Goal: Task Accomplishment & Management: Manage account settings

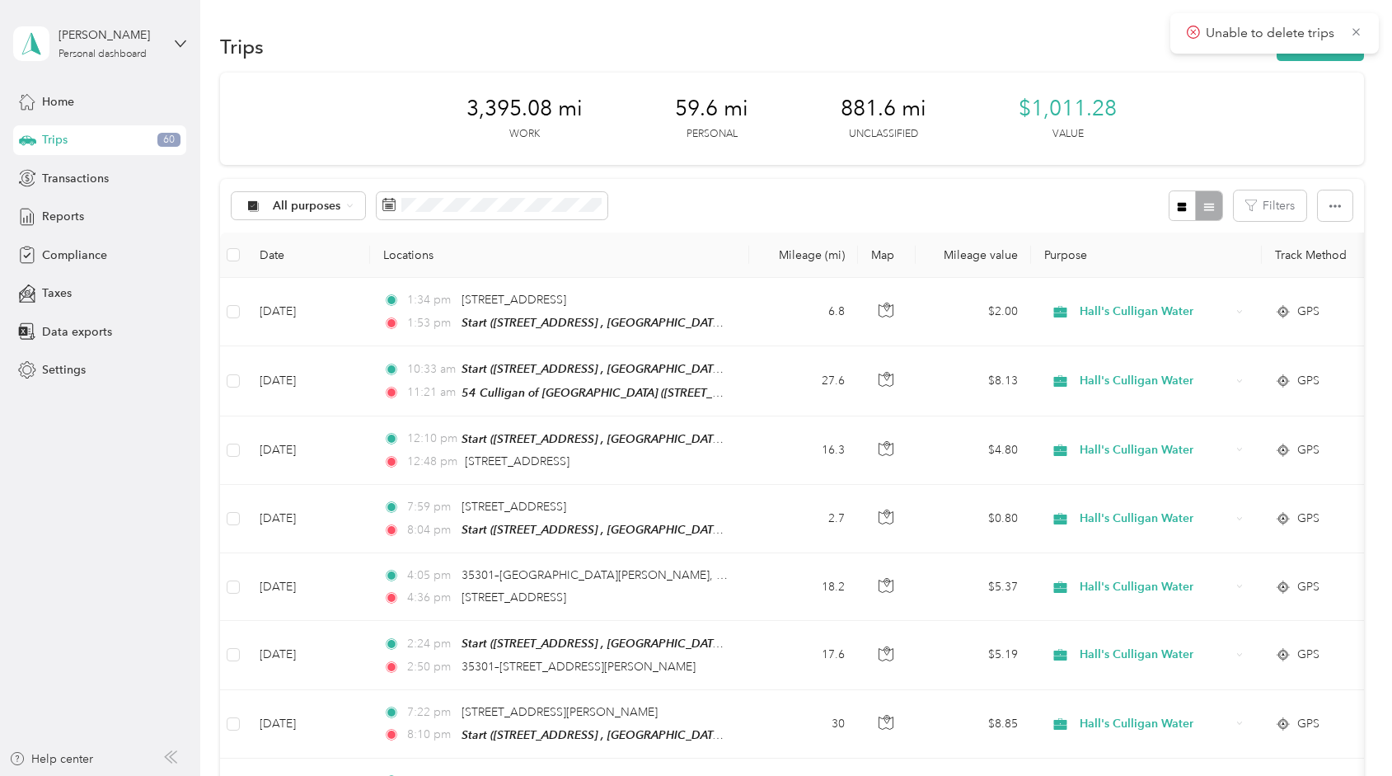
click at [518, 35] on div "Trips New trip" at bounding box center [791, 46] width 1143 height 35
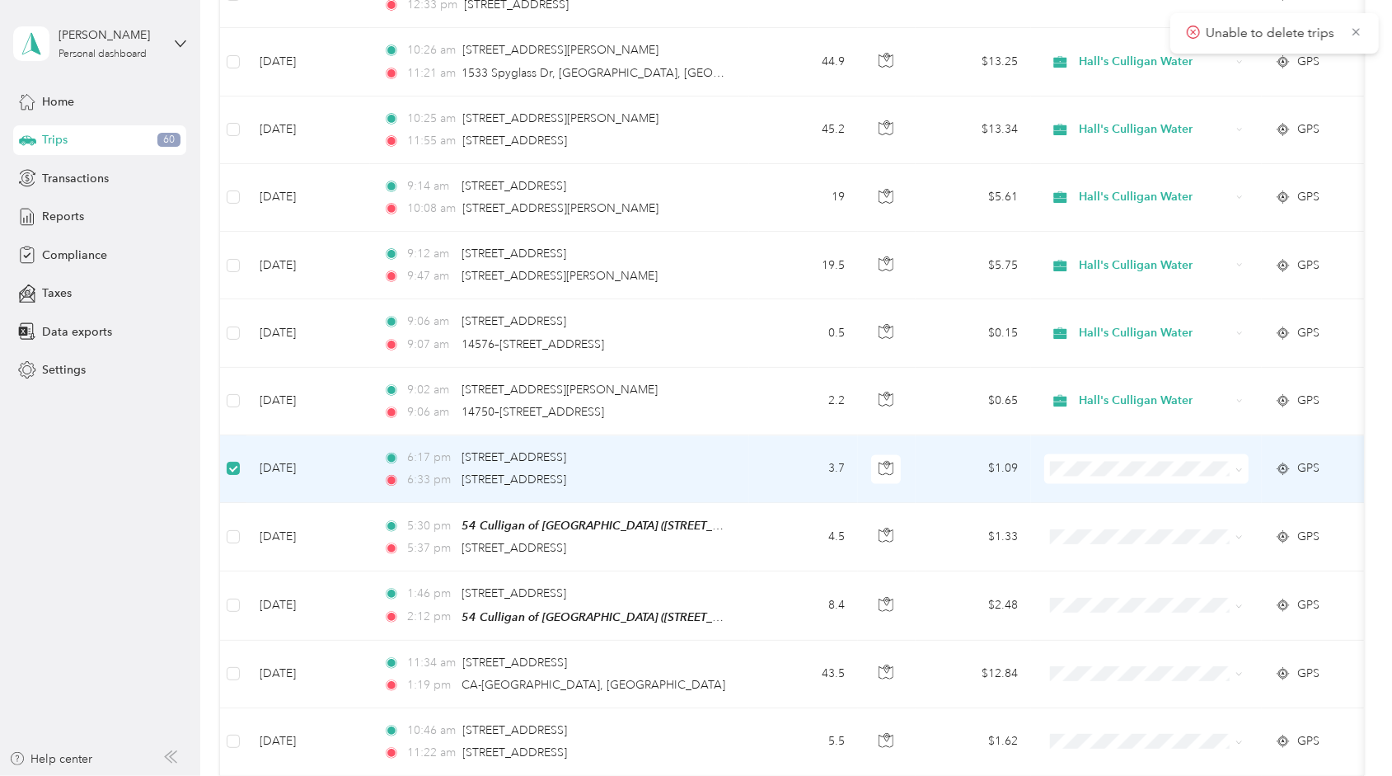
scroll to position [6303, 0]
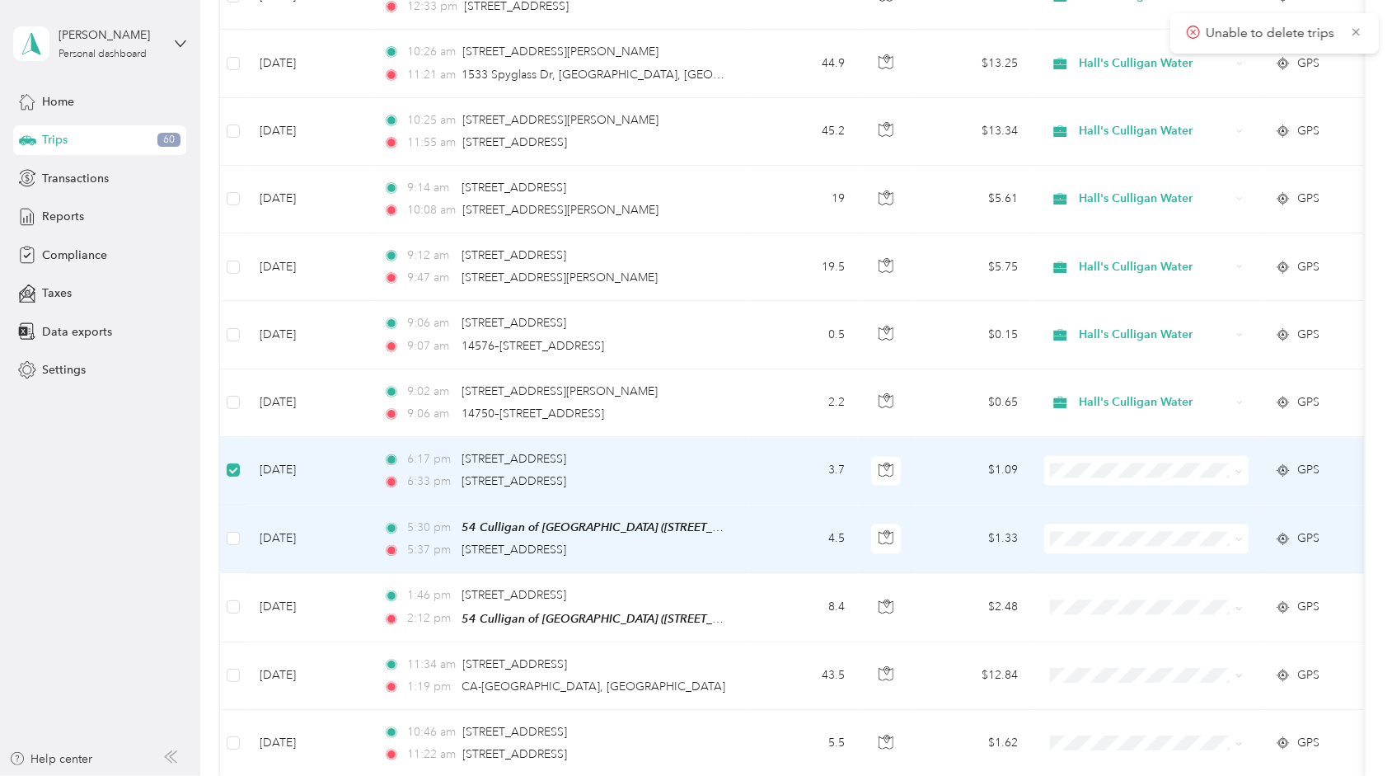
click at [1135, 526] on li "Hall's Culligan Water" at bounding box center [1146, 518] width 204 height 29
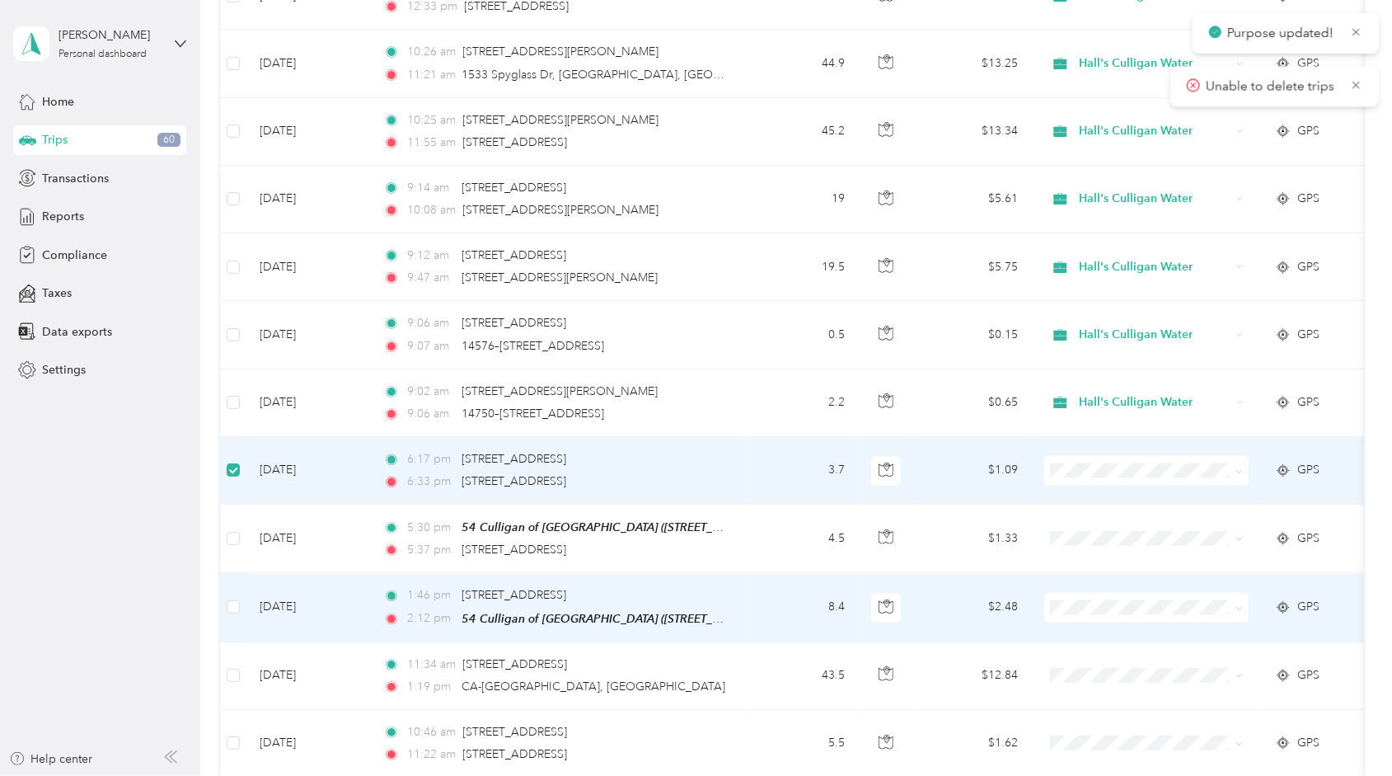
click at [1121, 592] on span at bounding box center [1146, 607] width 204 height 30
click at [1128, 592] on li "Hall's Culligan Water" at bounding box center [1146, 586] width 204 height 29
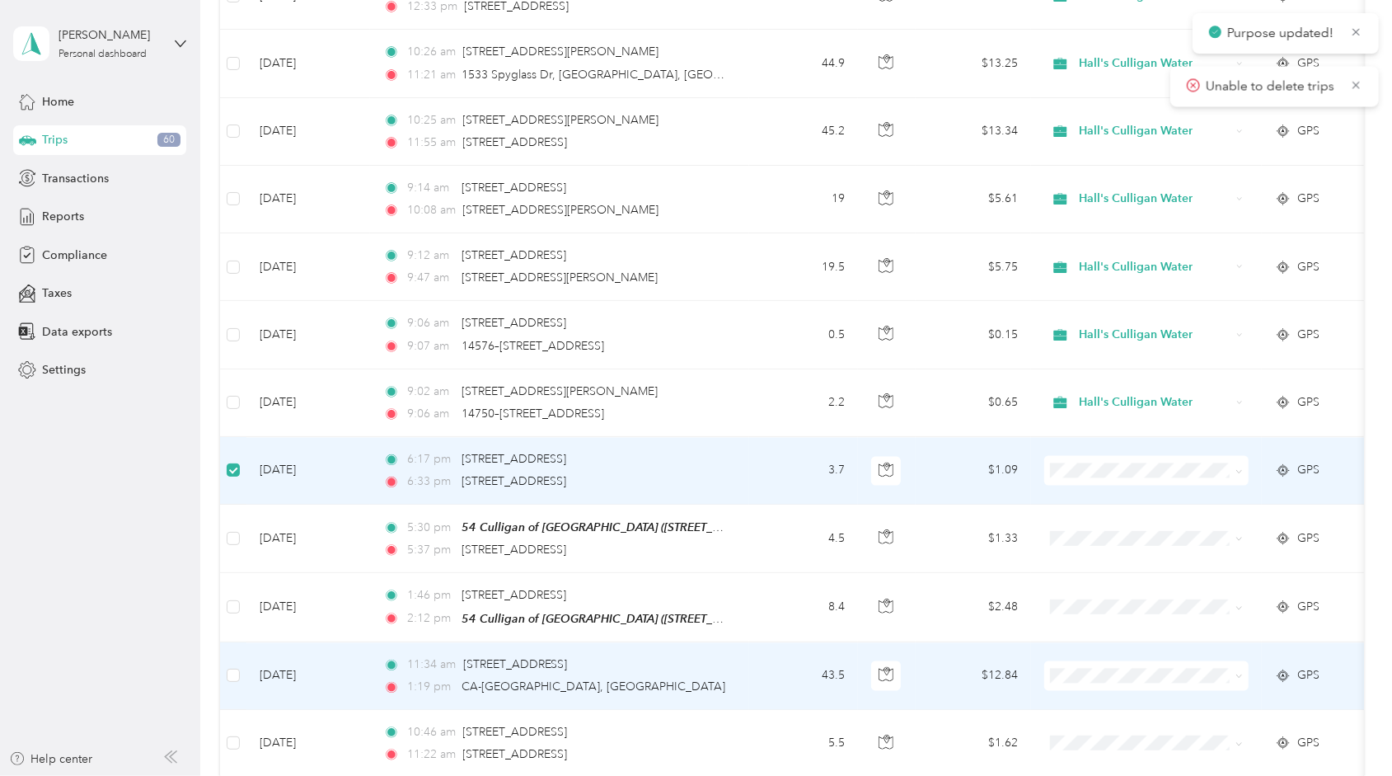
click at [1110, 642] on td at bounding box center [1146, 676] width 231 height 68
click at [1111, 653] on span "Hall's Culligan Water" at bounding box center [1162, 653] width 153 height 17
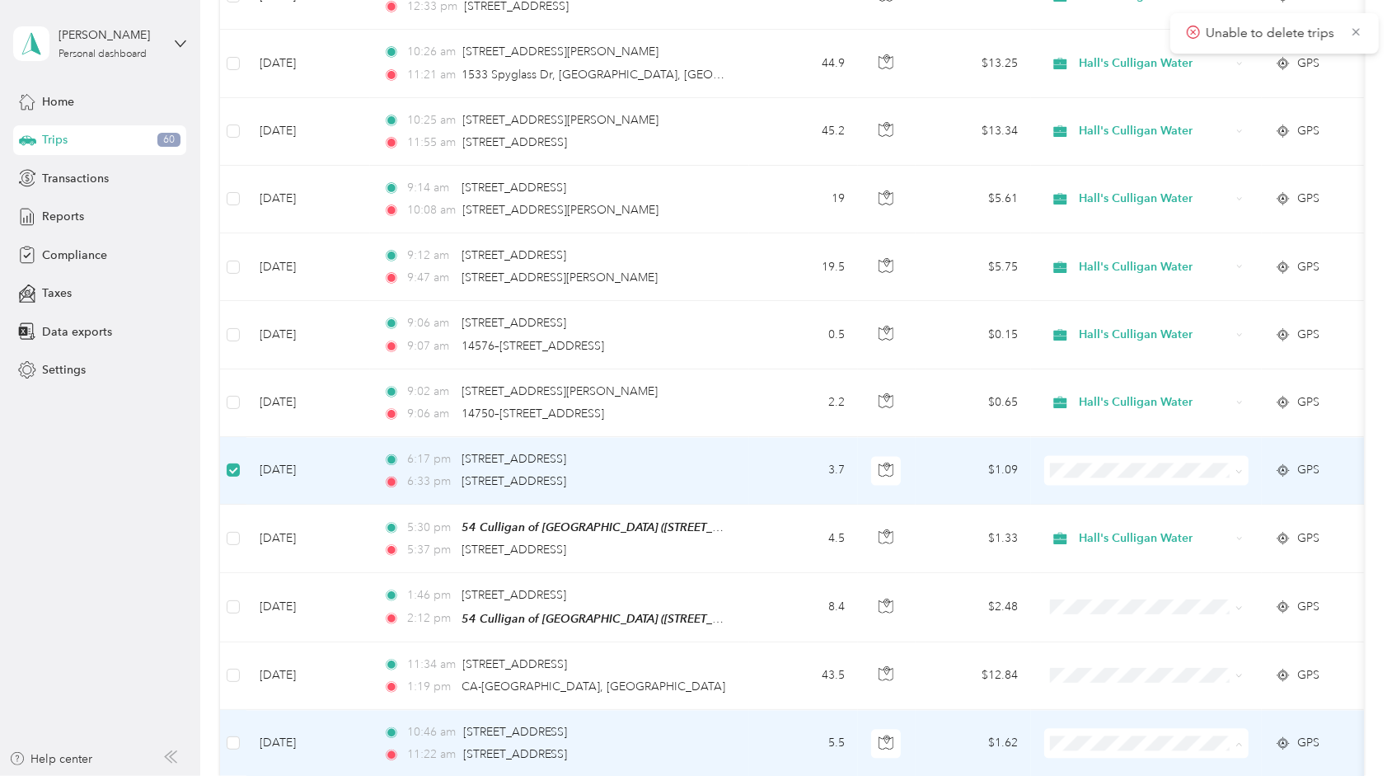
click at [1081, 722] on span "Hall's Culligan Water" at bounding box center [1146, 721] width 181 height 17
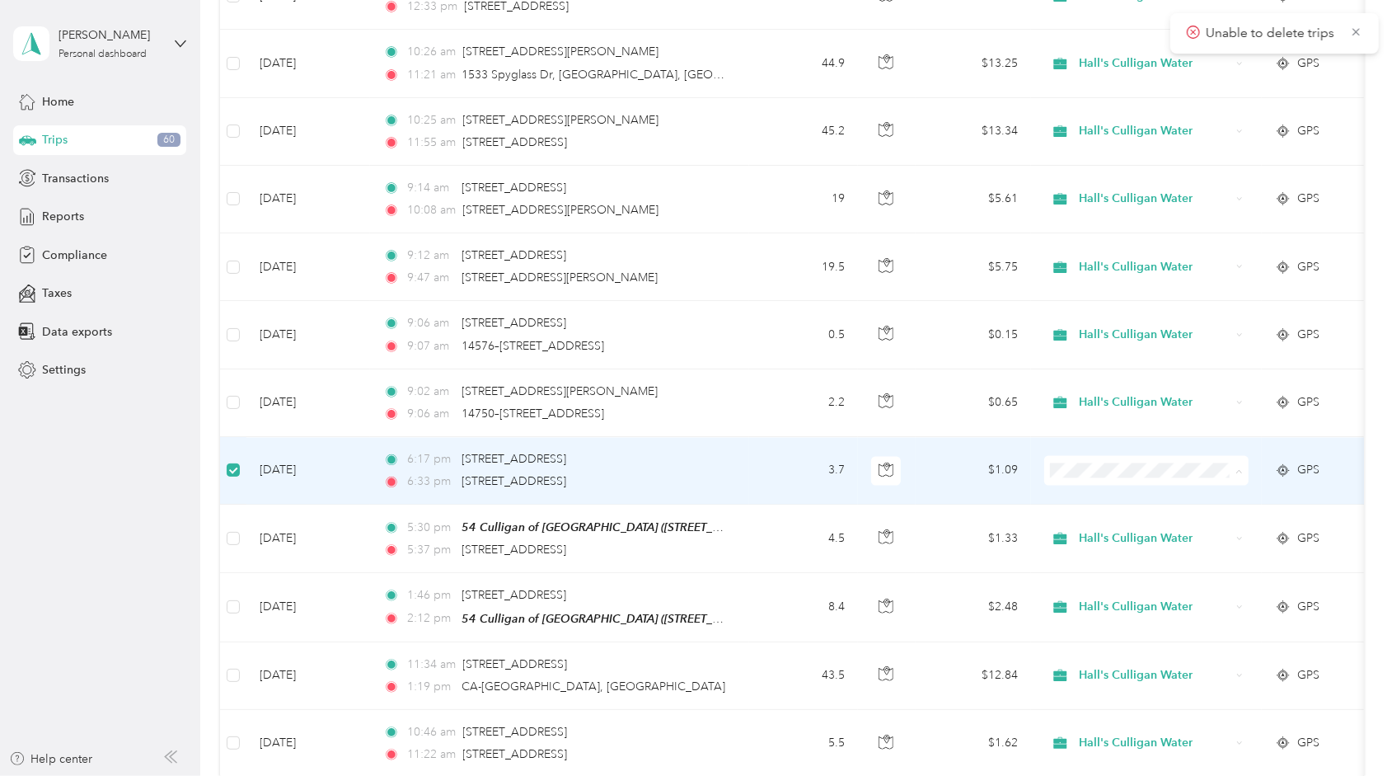
click at [1079, 448] on span "Hall's Culligan Water" at bounding box center [1146, 451] width 181 height 17
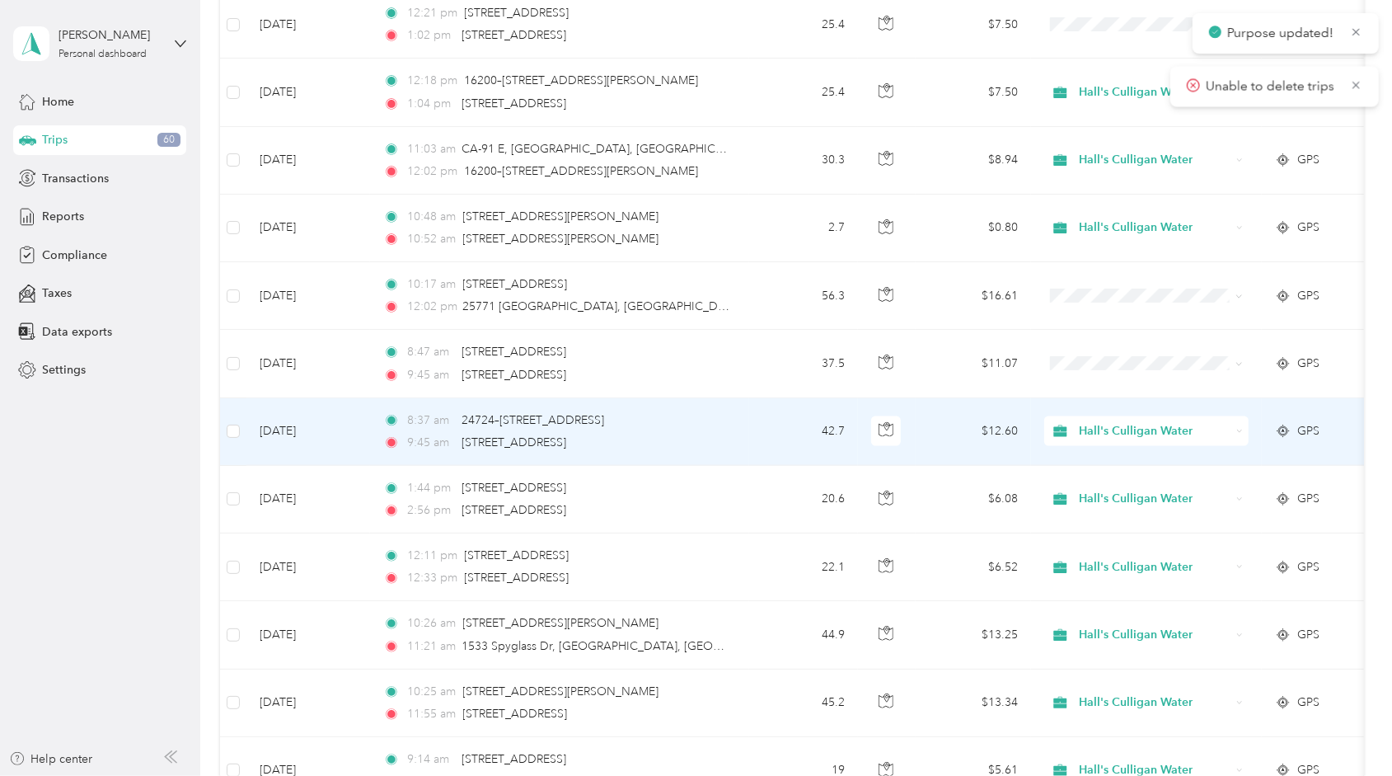
scroll to position [5478, 0]
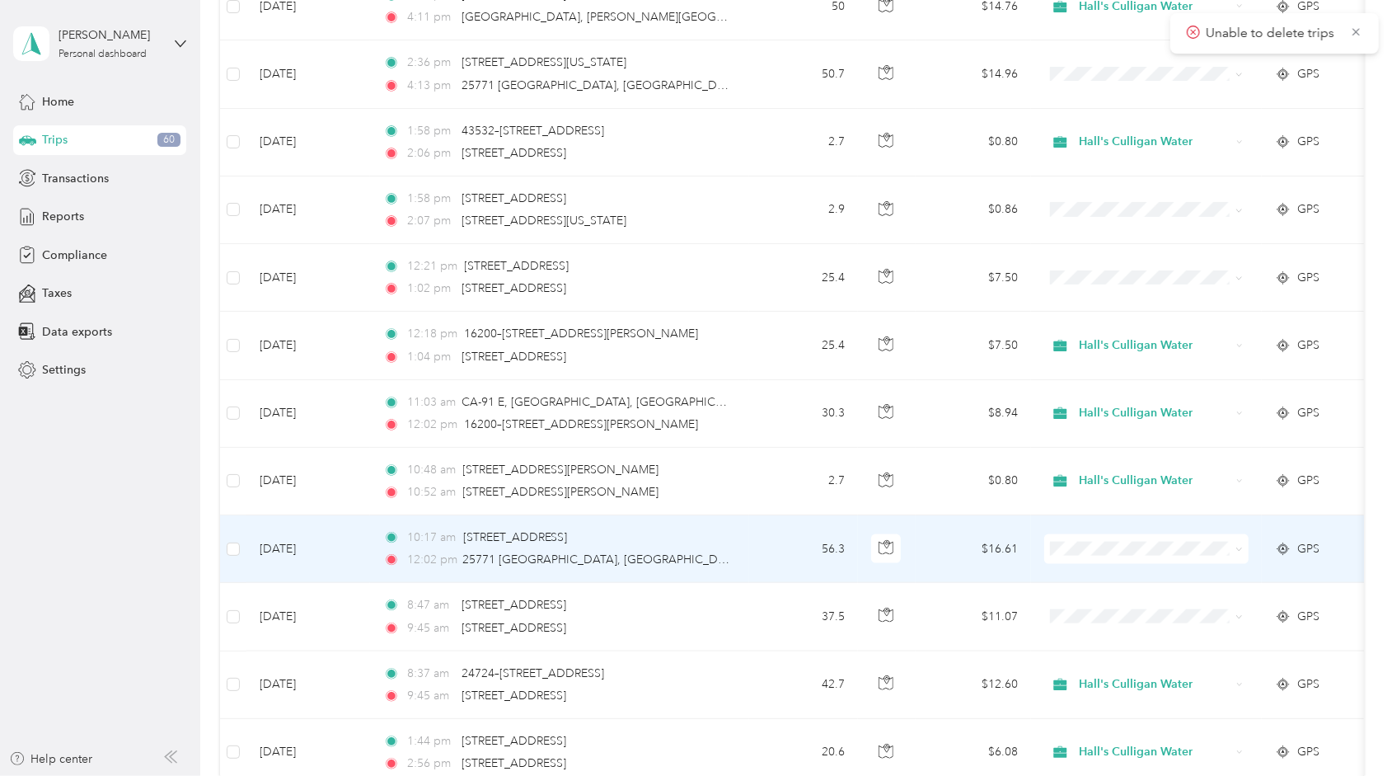
click at [1082, 528] on span "Hall's Culligan Water" at bounding box center [1146, 532] width 181 height 17
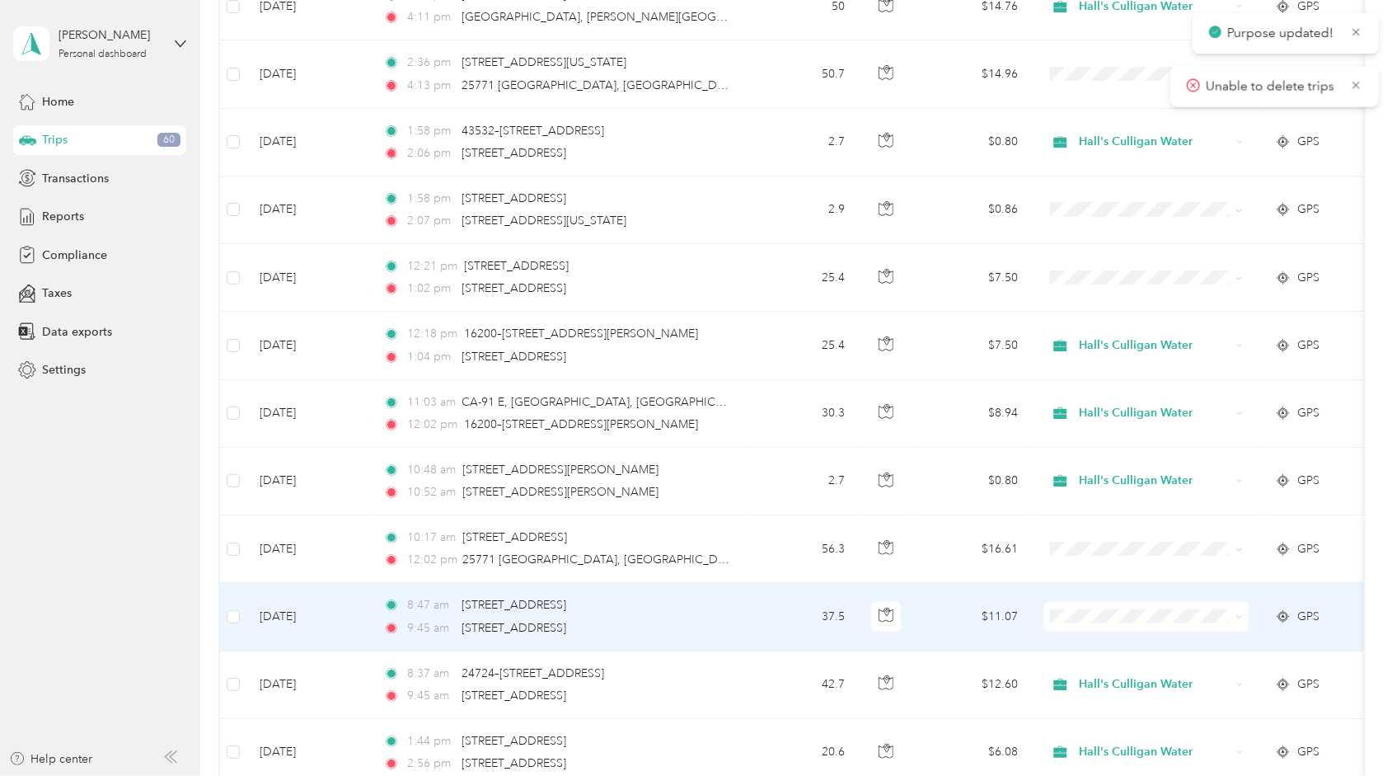
click at [1082, 602] on span at bounding box center [1146, 617] width 204 height 30
click at [1093, 595] on span "Hall's Culligan Water" at bounding box center [1162, 601] width 153 height 17
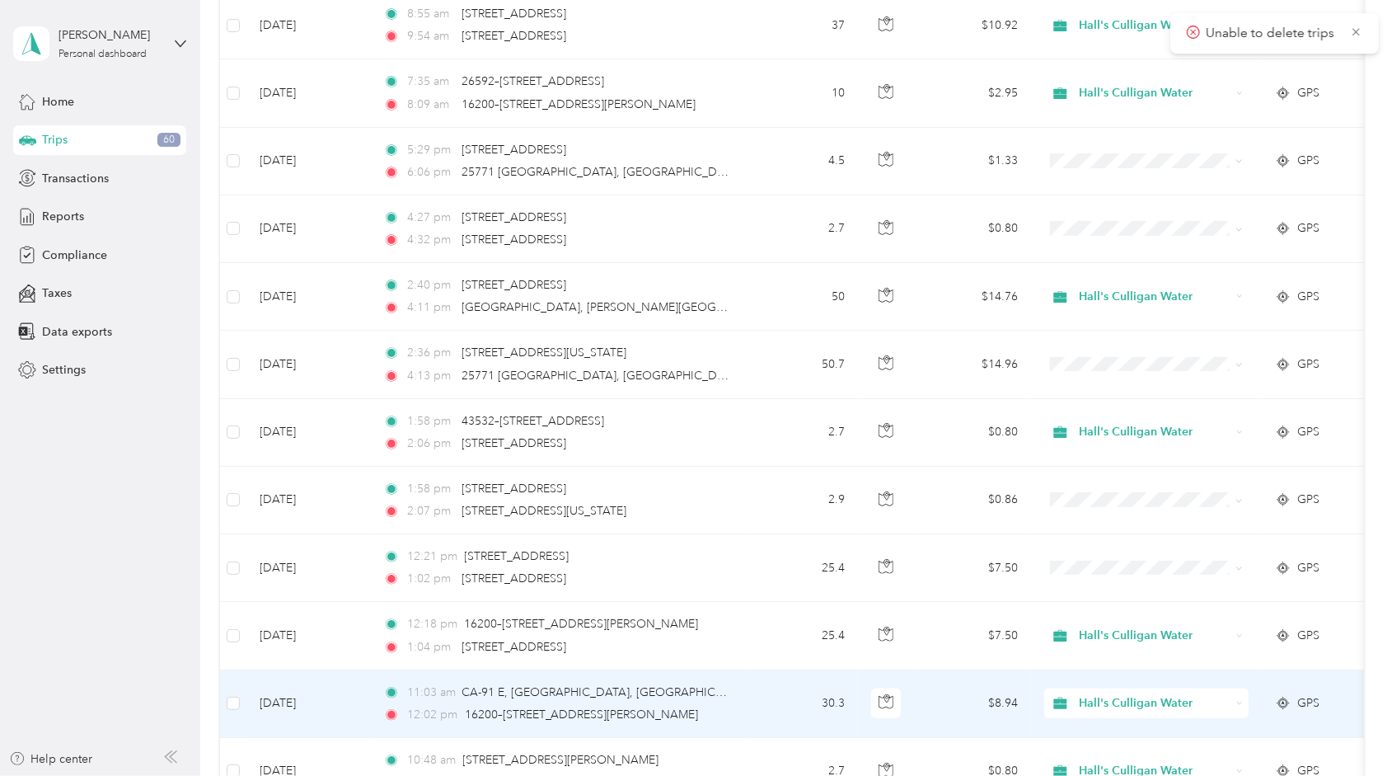
scroll to position [5149, 0]
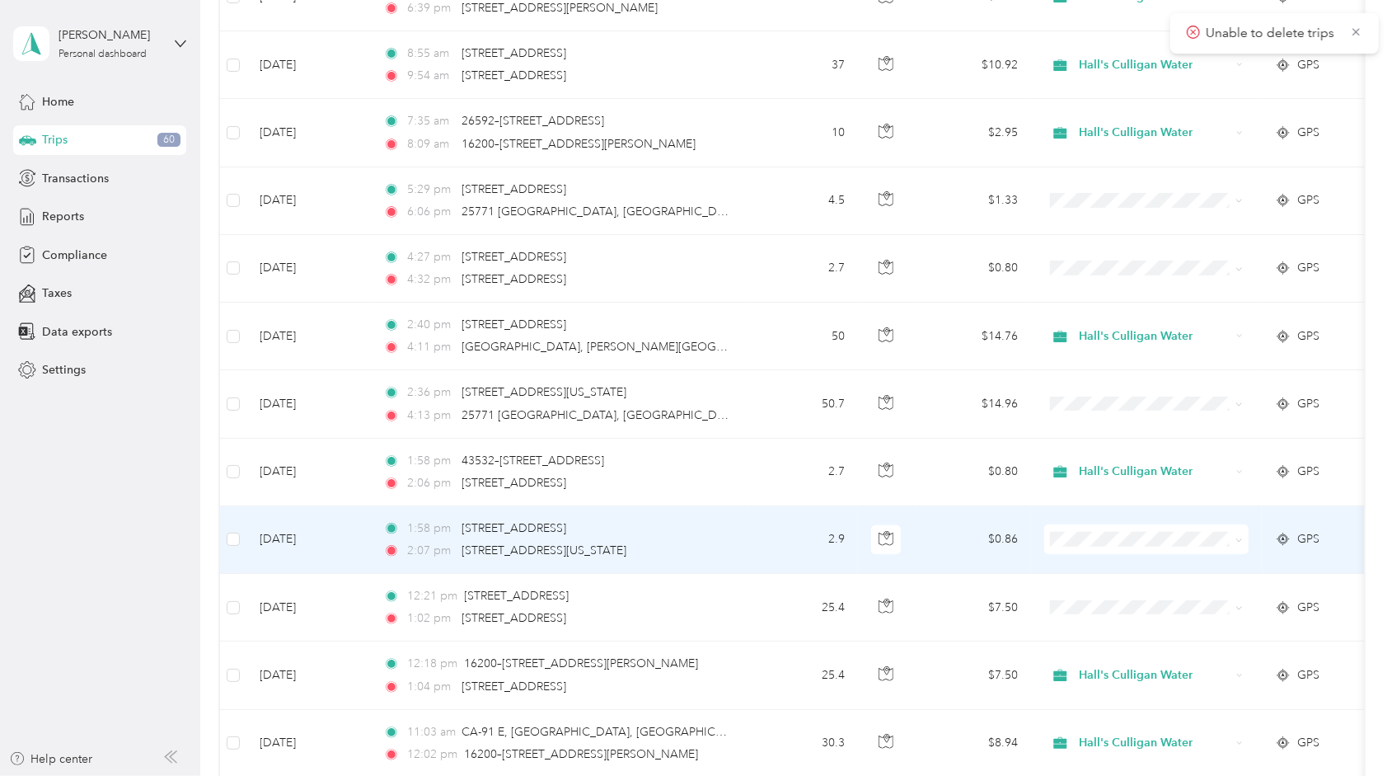
click at [1073, 524] on span at bounding box center [1146, 539] width 204 height 30
click at [1098, 530] on li "Hall's Culligan Water" at bounding box center [1146, 525] width 204 height 29
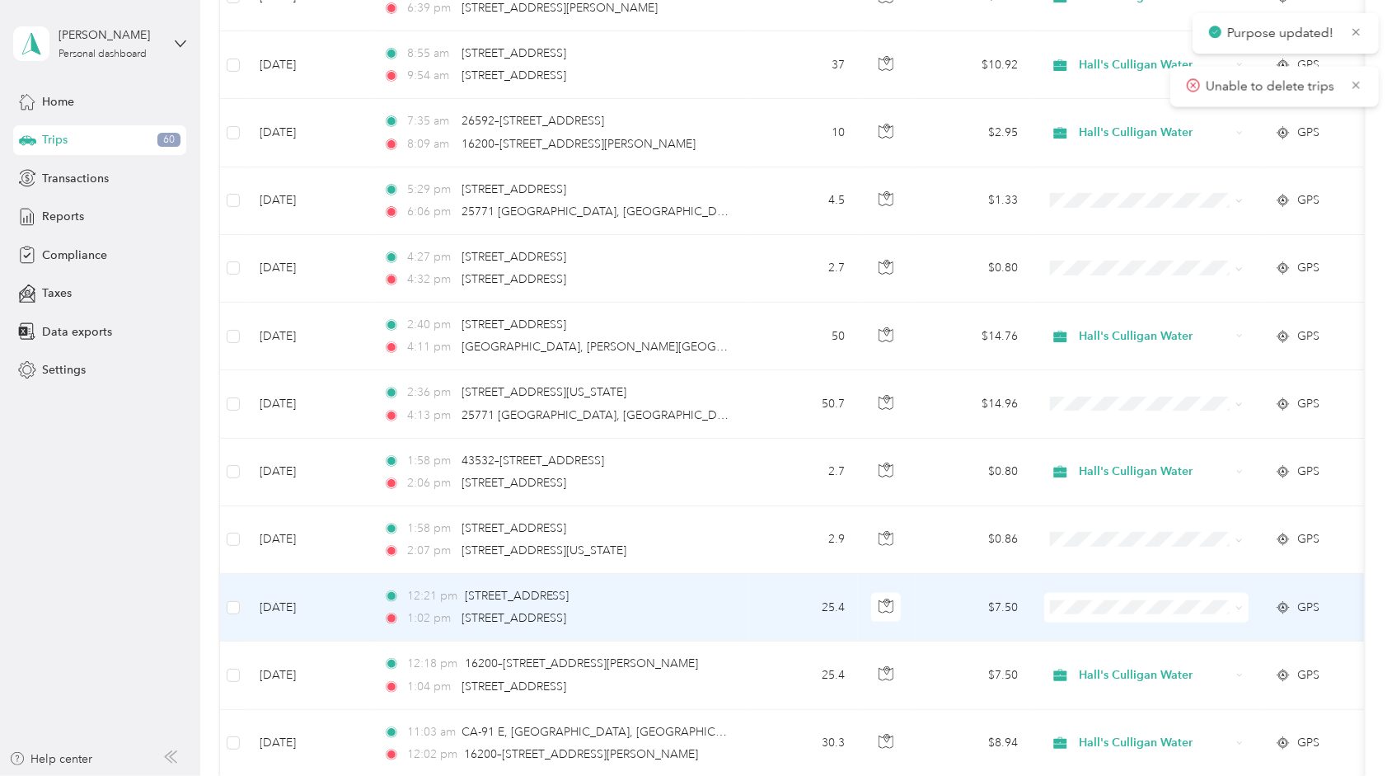
click at [1108, 595] on span "Hall's Culligan Water" at bounding box center [1162, 591] width 153 height 17
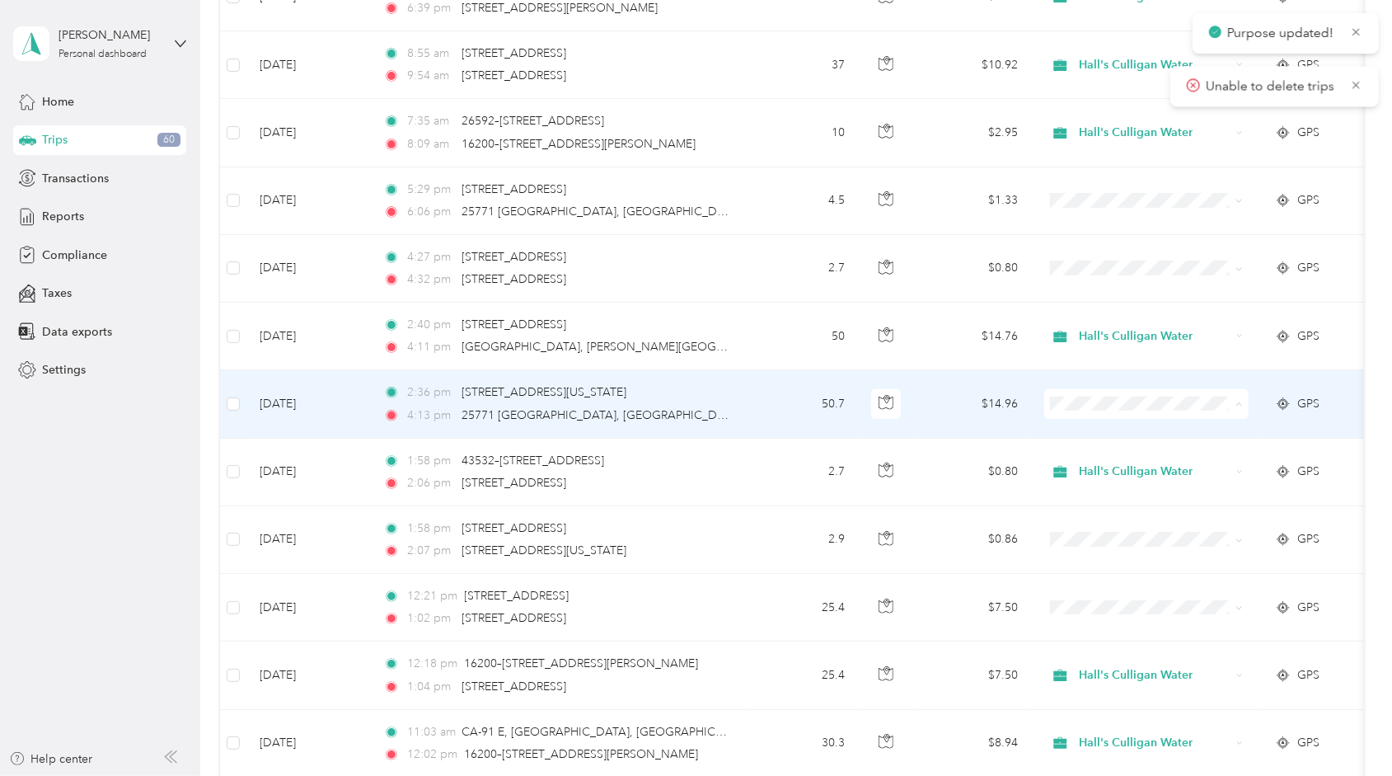
click at [1108, 399] on li "Hall's Culligan Water" at bounding box center [1146, 390] width 204 height 29
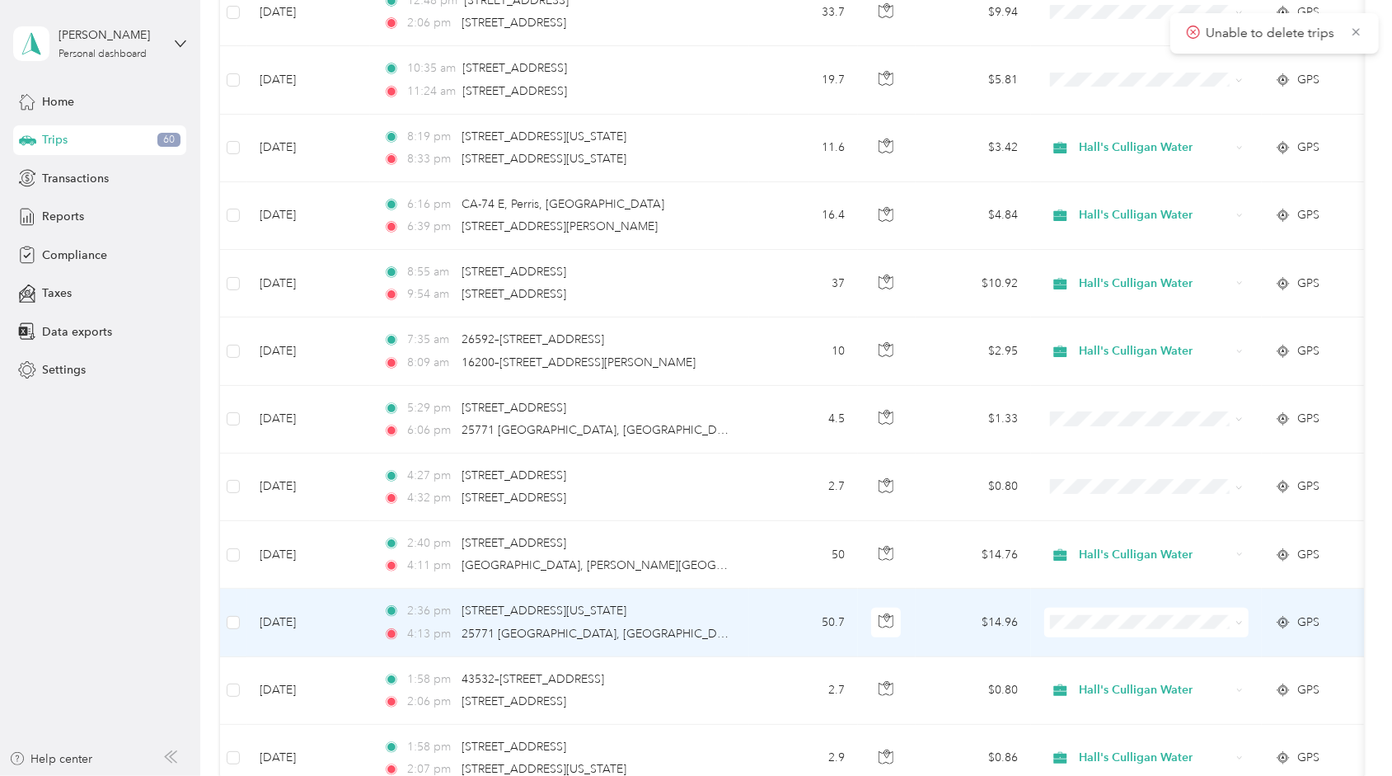
scroll to position [4984, 0]
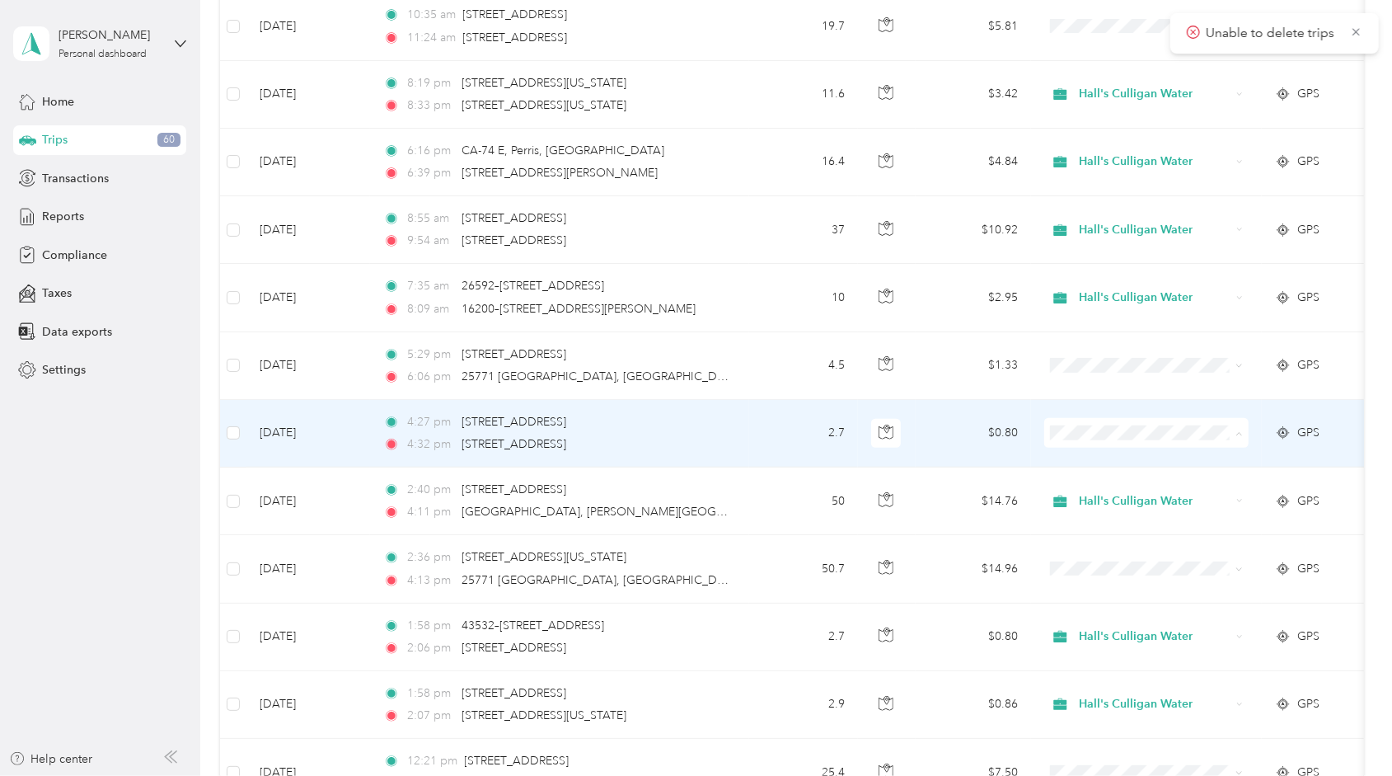
click at [1095, 422] on span "Hall's Culligan Water" at bounding box center [1162, 419] width 153 height 17
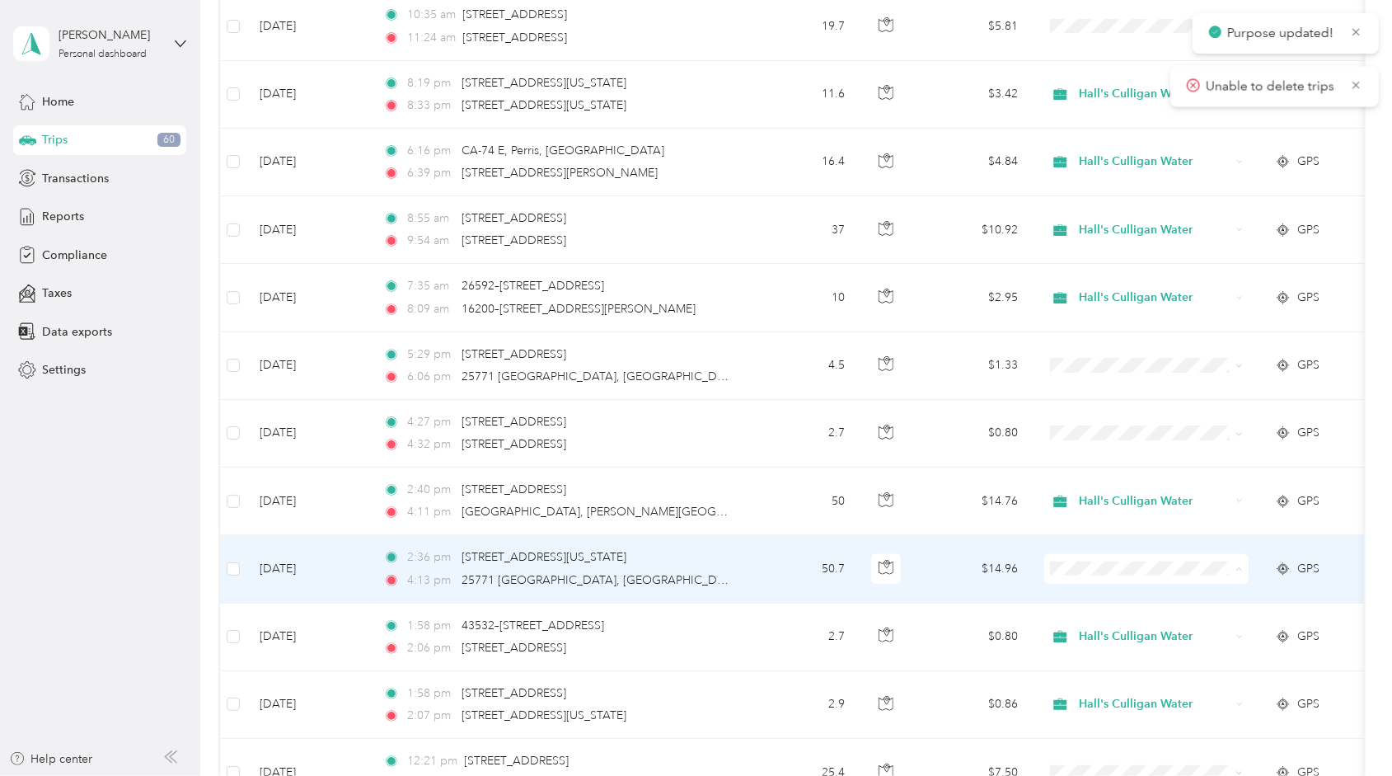
click at [1087, 551] on span "Hall's Culligan Water" at bounding box center [1162, 555] width 153 height 17
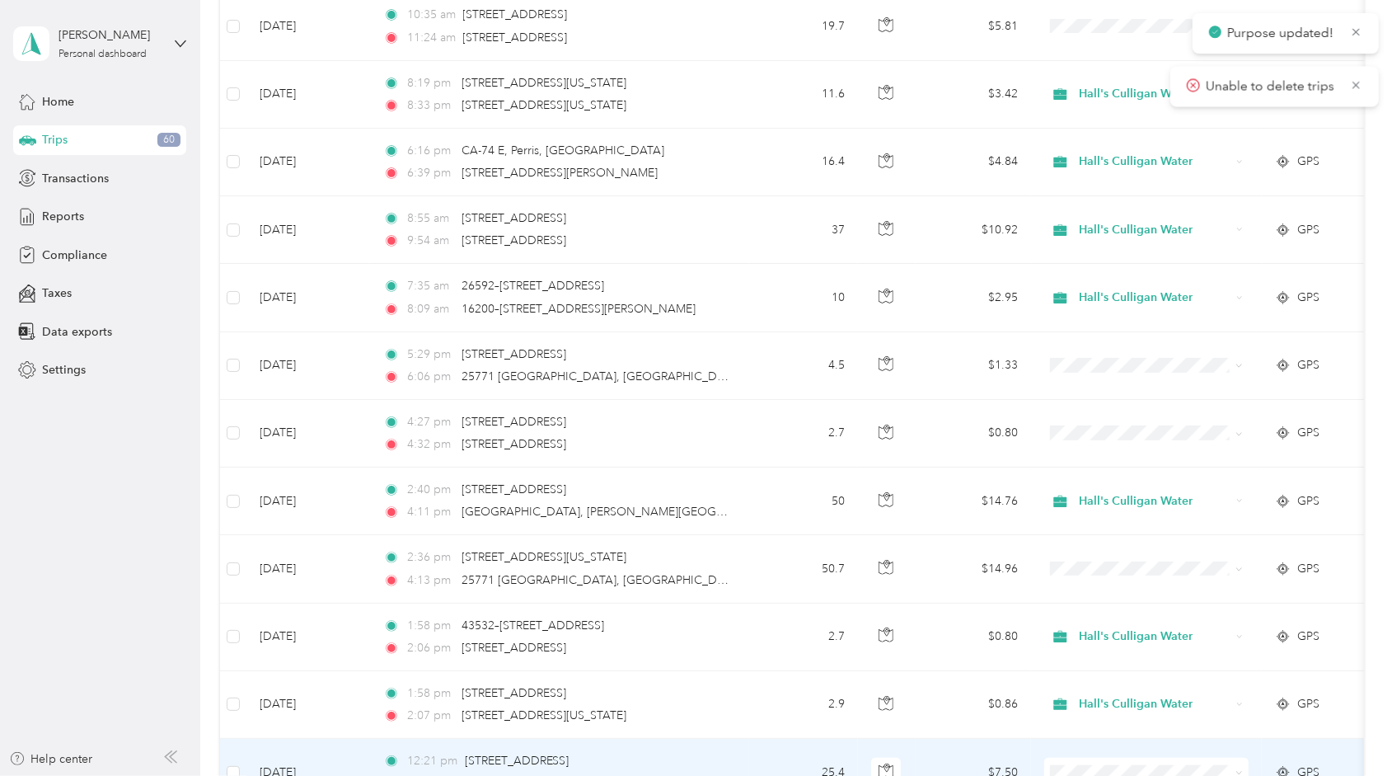
click at [1099, 671] on li "Hall's Culligan Water" at bounding box center [1146, 667] width 204 height 29
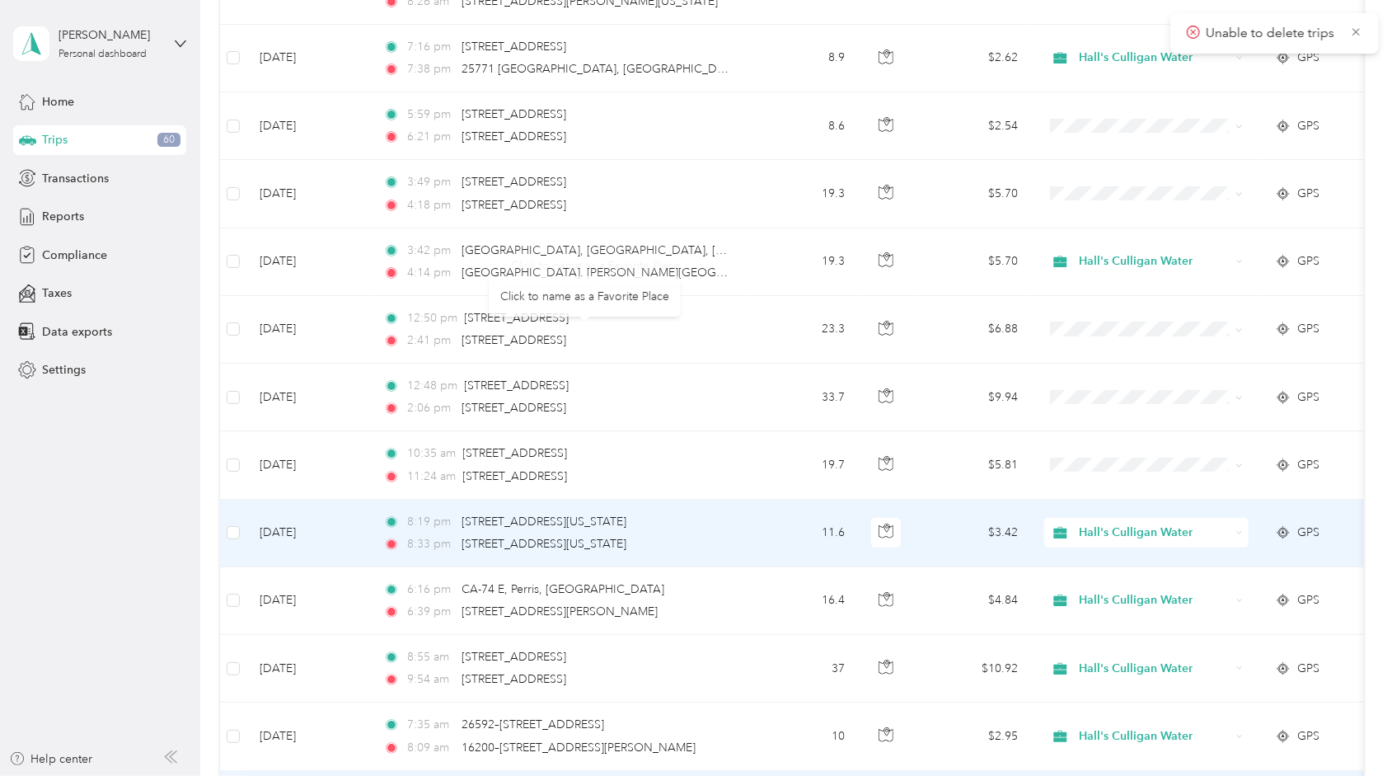
scroll to position [4489, 0]
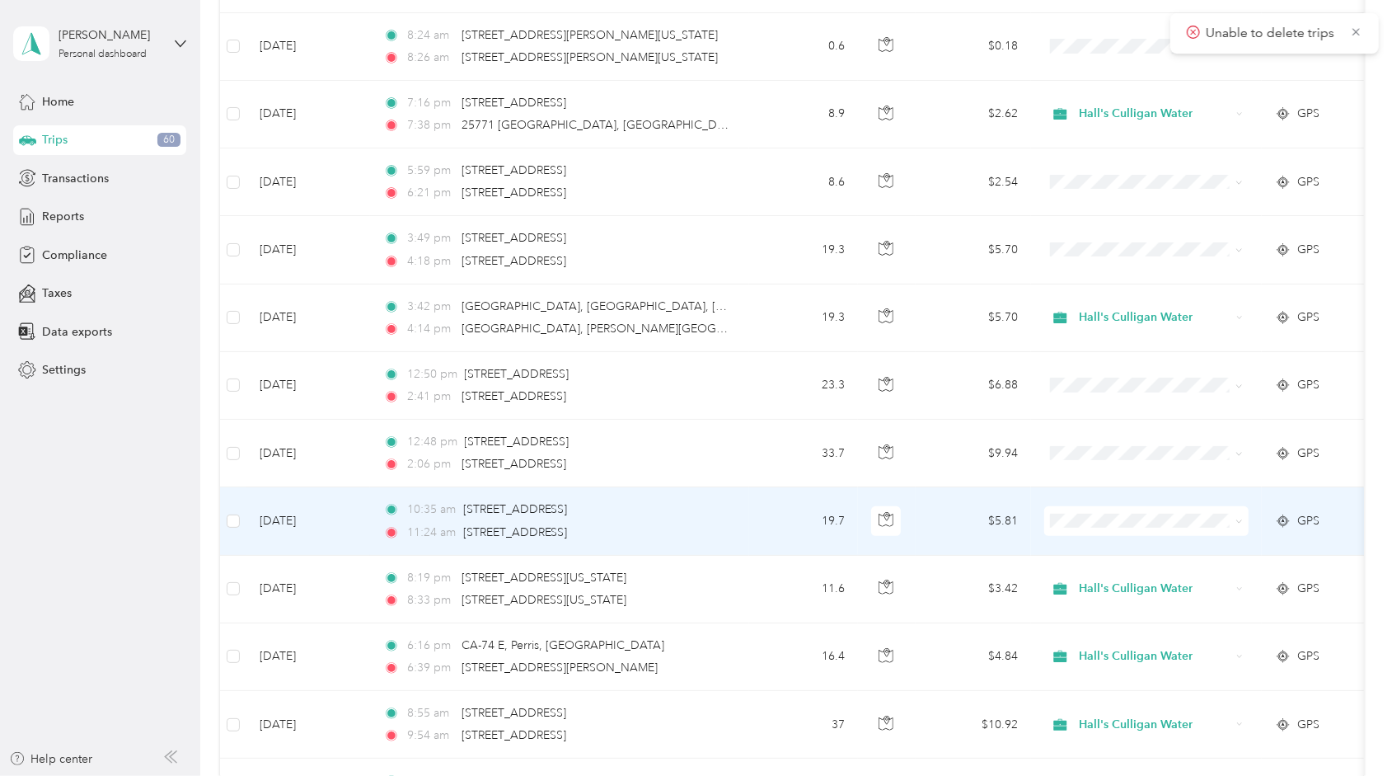
click at [1077, 508] on span "Hall's Culligan Water" at bounding box center [1146, 504] width 181 height 17
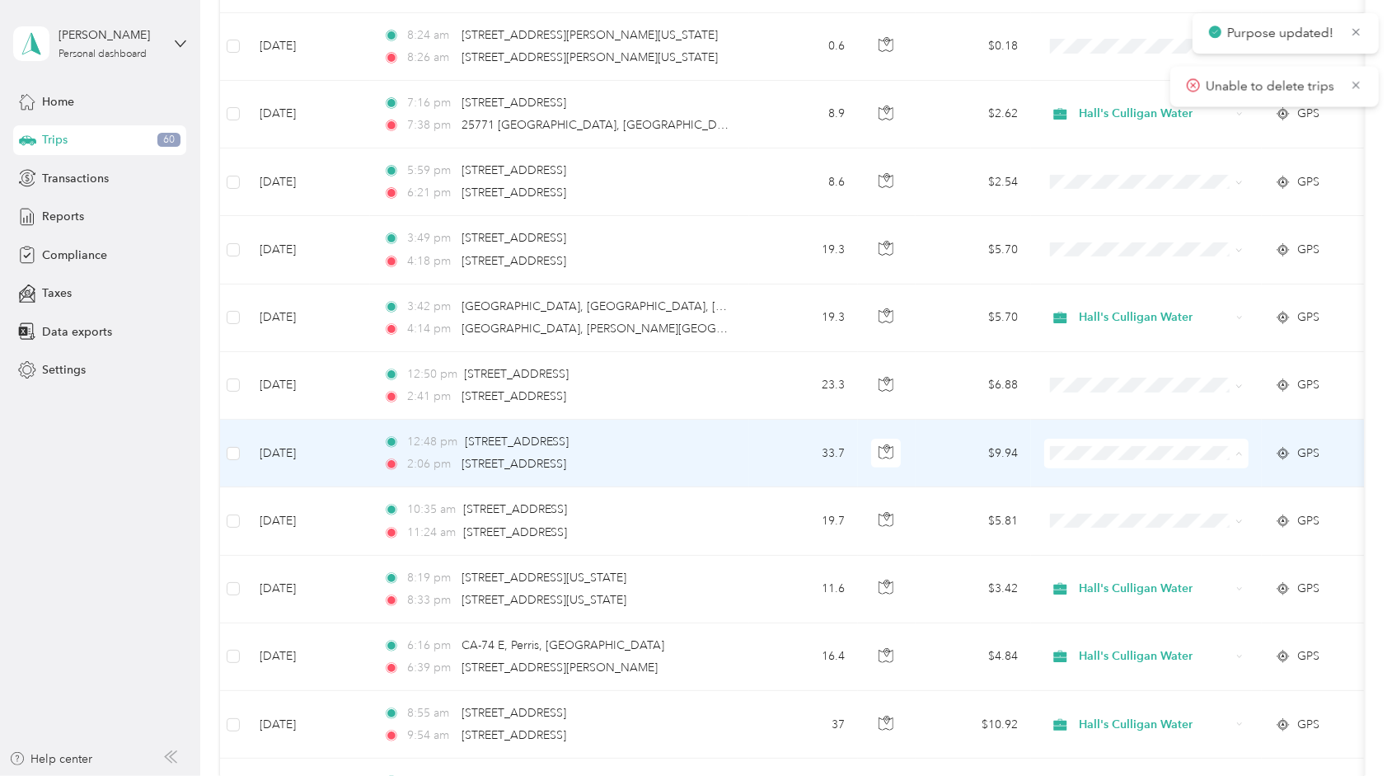
click at [1085, 453] on li "Hall's Culligan Water" at bounding box center [1146, 442] width 204 height 29
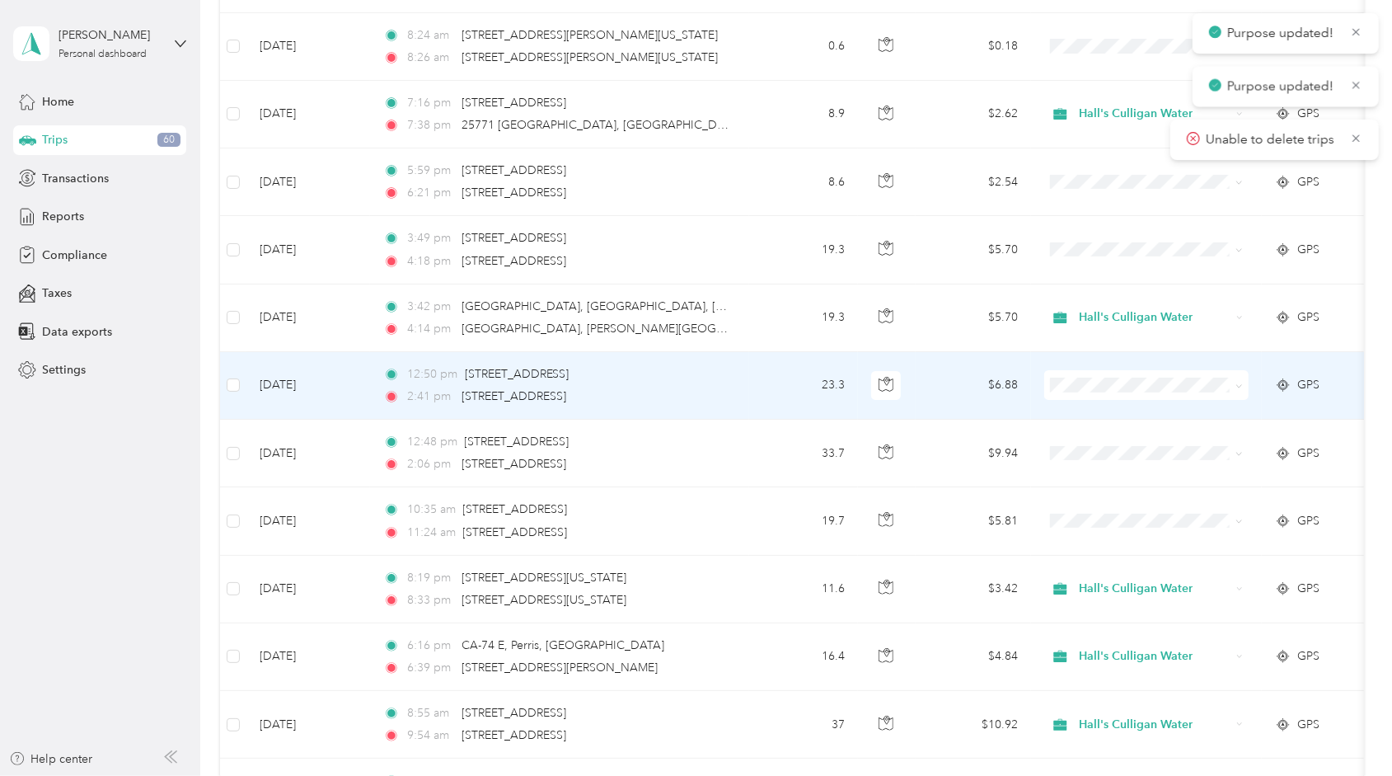
click at [1086, 370] on span at bounding box center [1146, 385] width 204 height 30
click at [1092, 369] on span "Hall's Culligan Water" at bounding box center [1162, 370] width 153 height 17
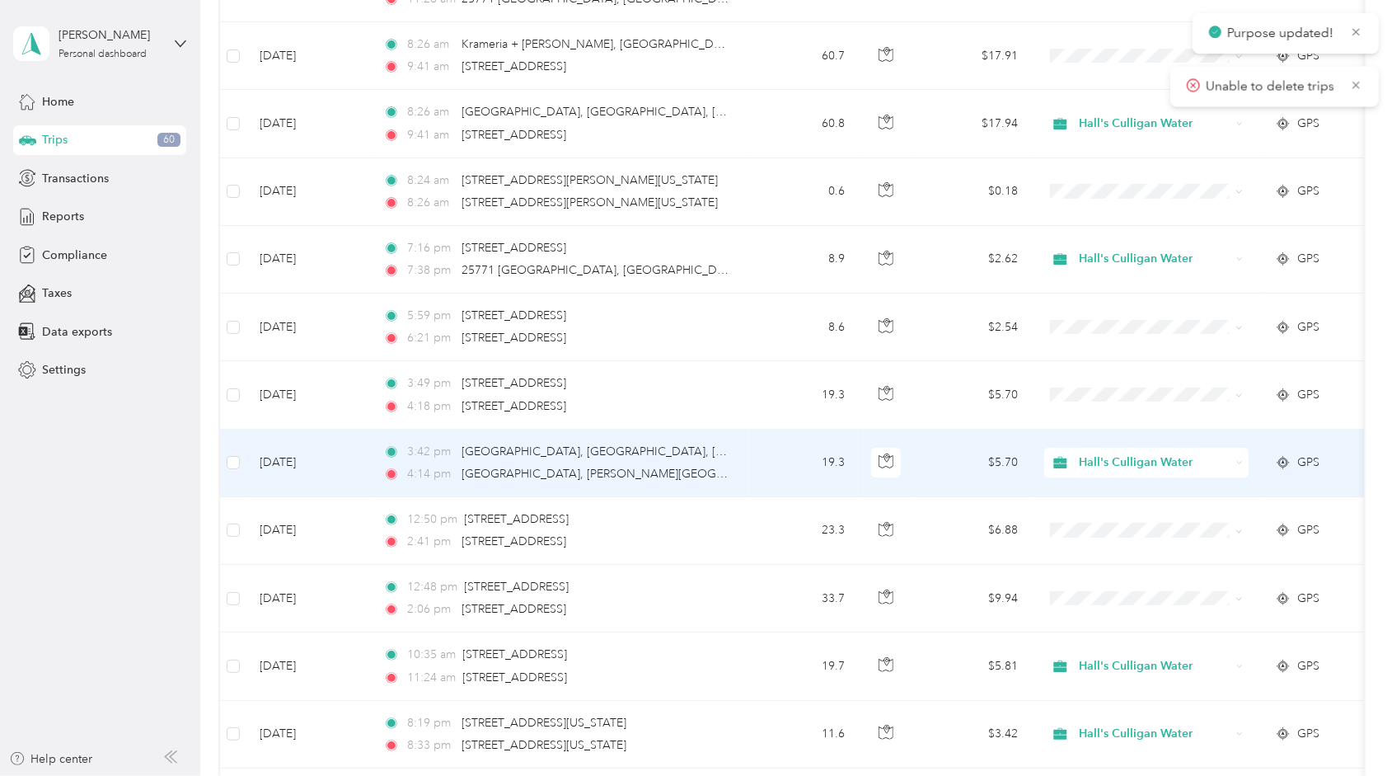
scroll to position [4324, 0]
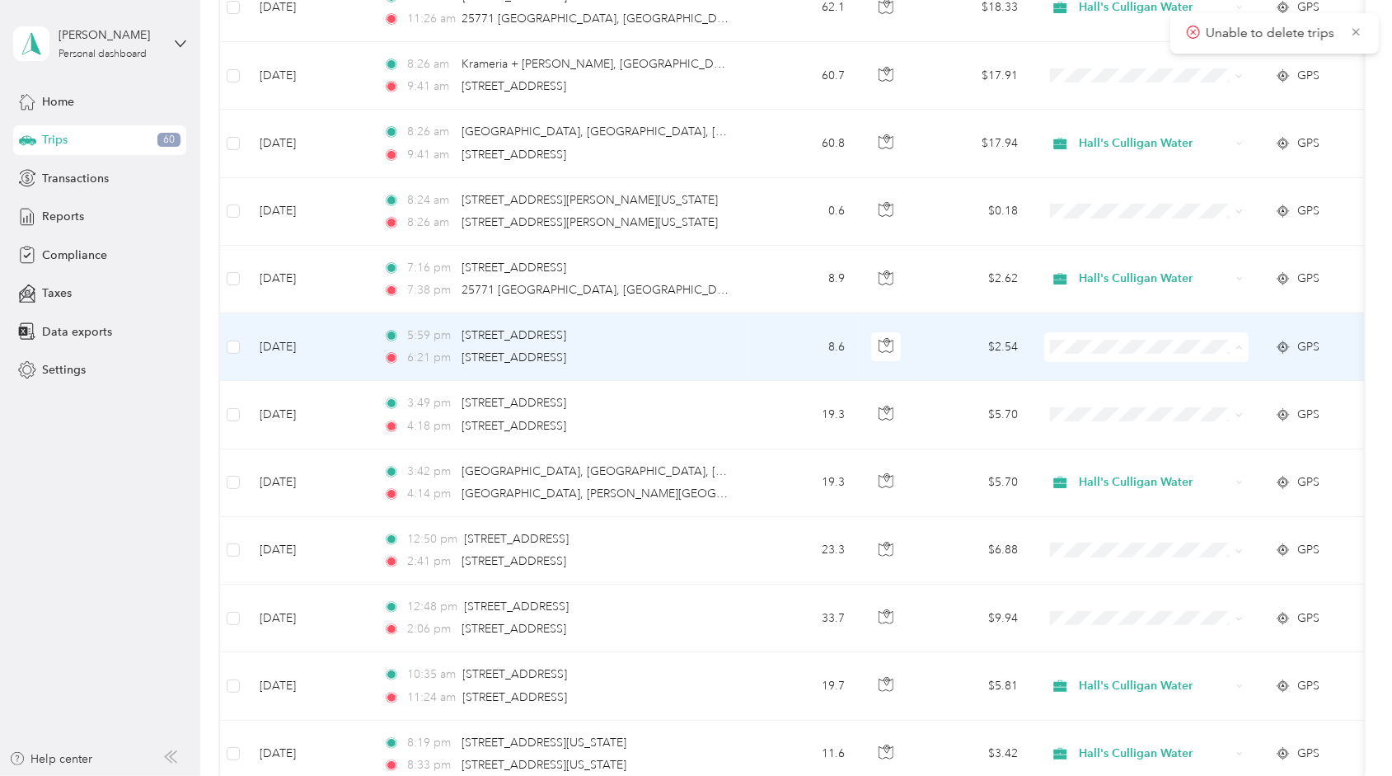
click at [1128, 331] on span "Hall's Culligan Water" at bounding box center [1162, 336] width 153 height 17
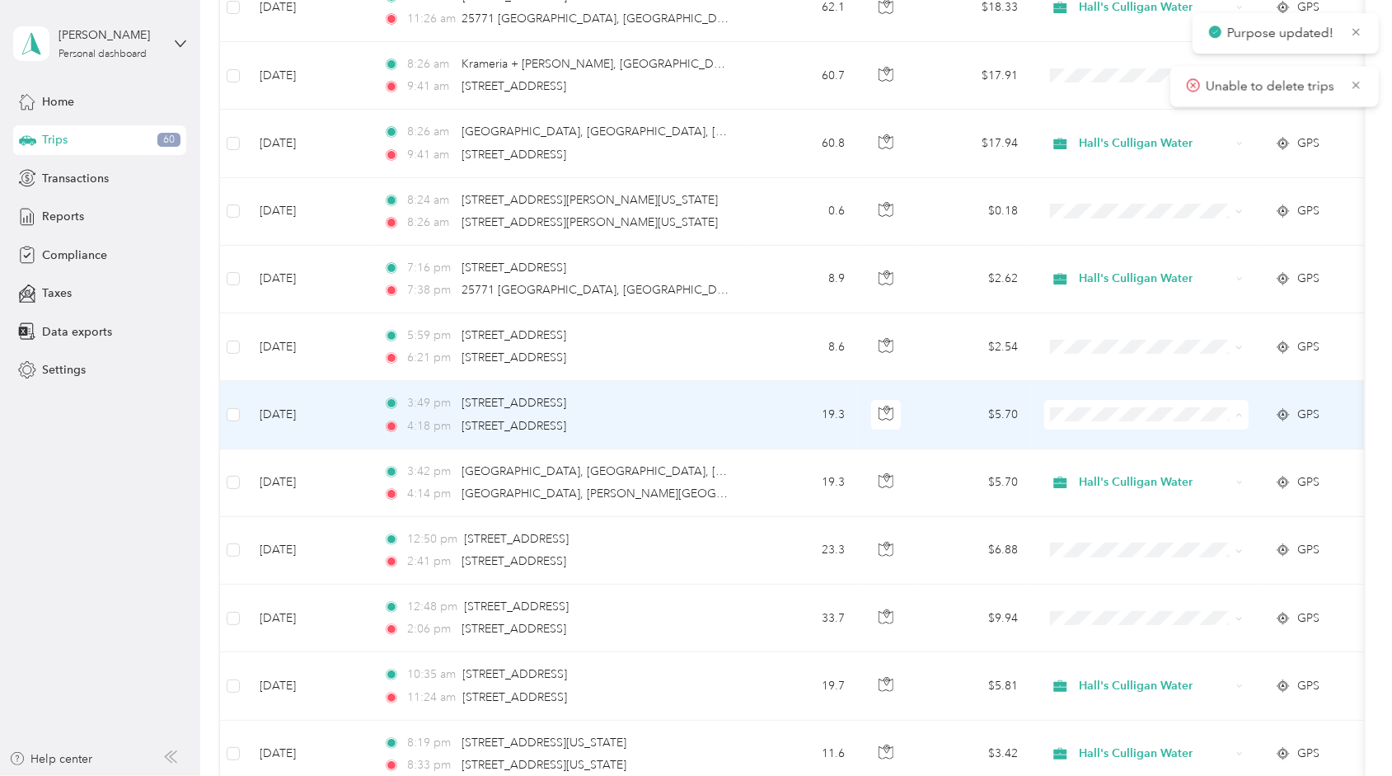
click at [1088, 401] on span "Hall's Culligan Water" at bounding box center [1162, 404] width 153 height 17
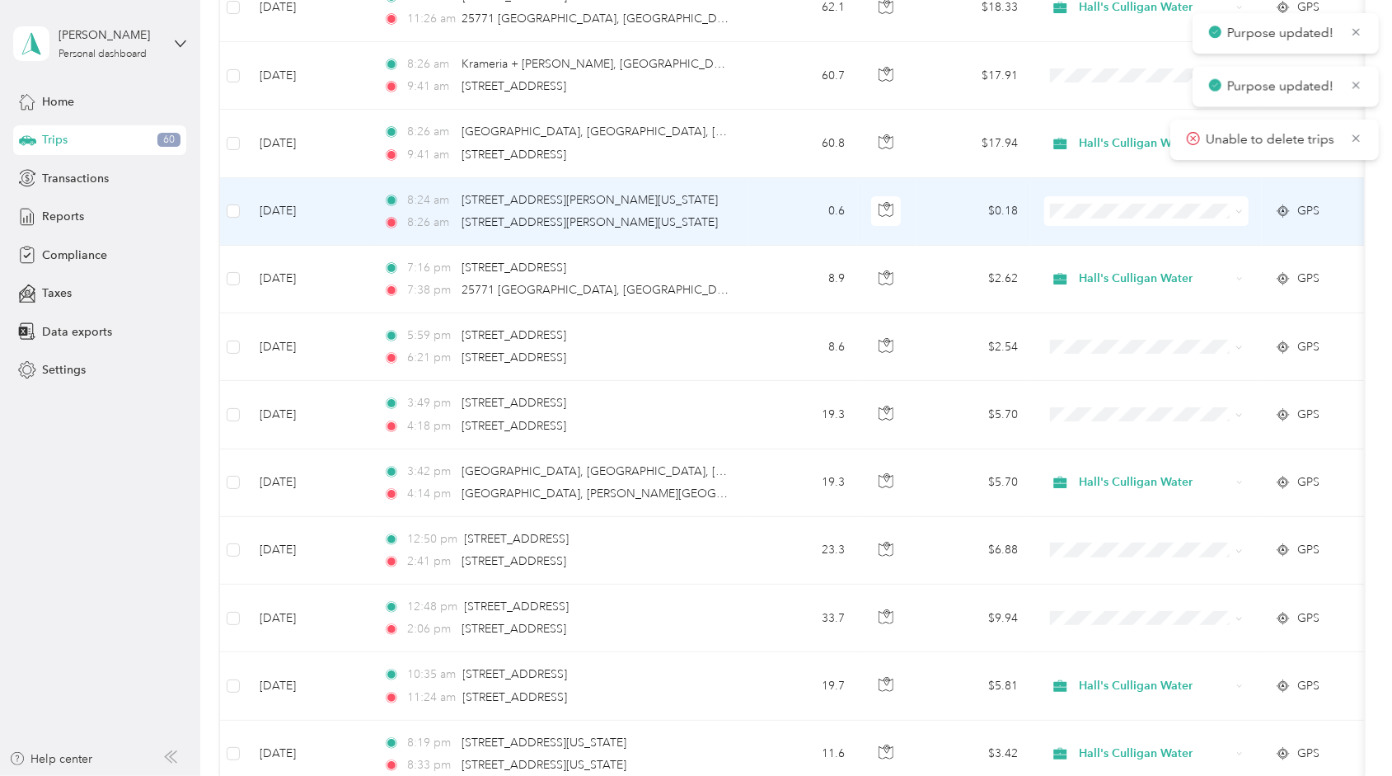
click at [1064, 196] on span at bounding box center [1146, 211] width 204 height 30
click at [1072, 196] on span at bounding box center [1146, 211] width 204 height 30
click at [1080, 198] on span "Hall's Culligan Water" at bounding box center [1146, 199] width 181 height 17
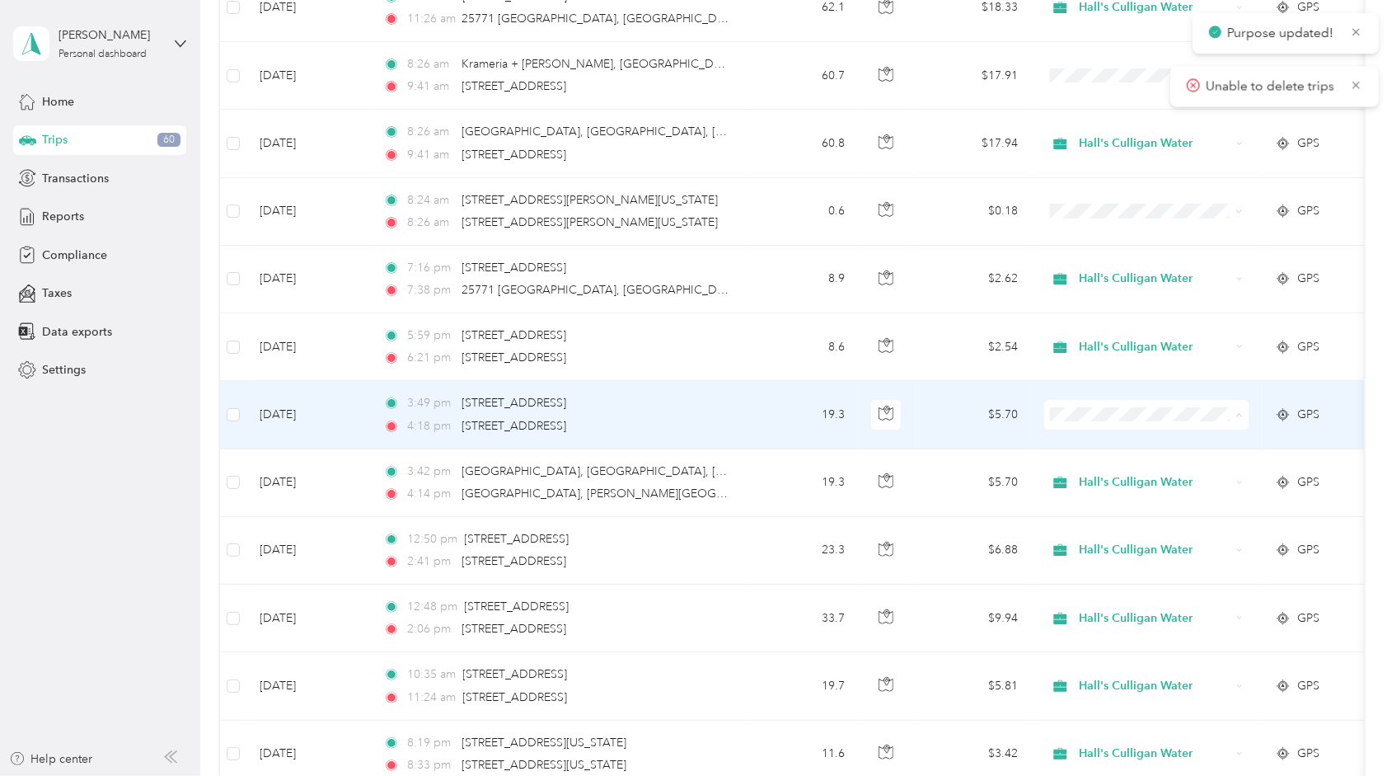
click at [1089, 397] on span "Hall's Culligan Water" at bounding box center [1162, 404] width 153 height 17
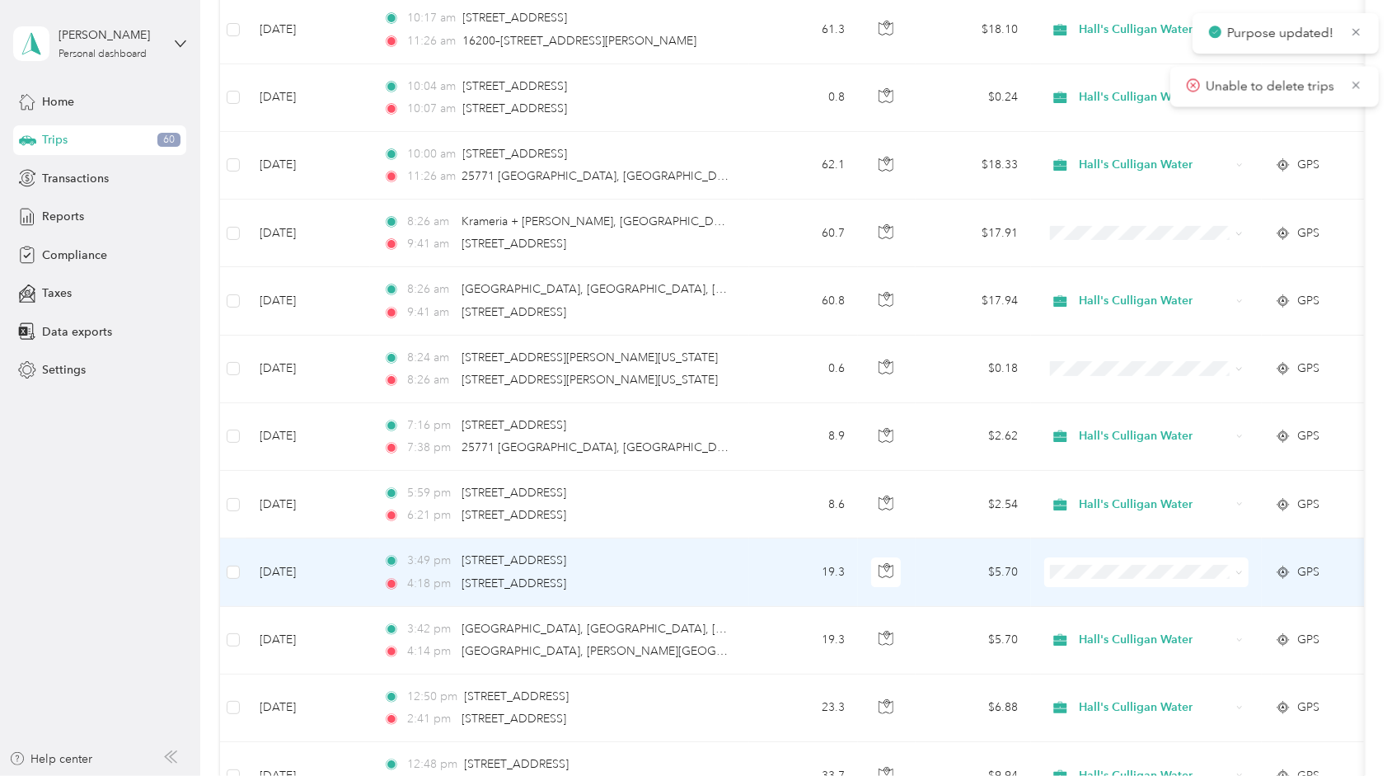
scroll to position [4077, 0]
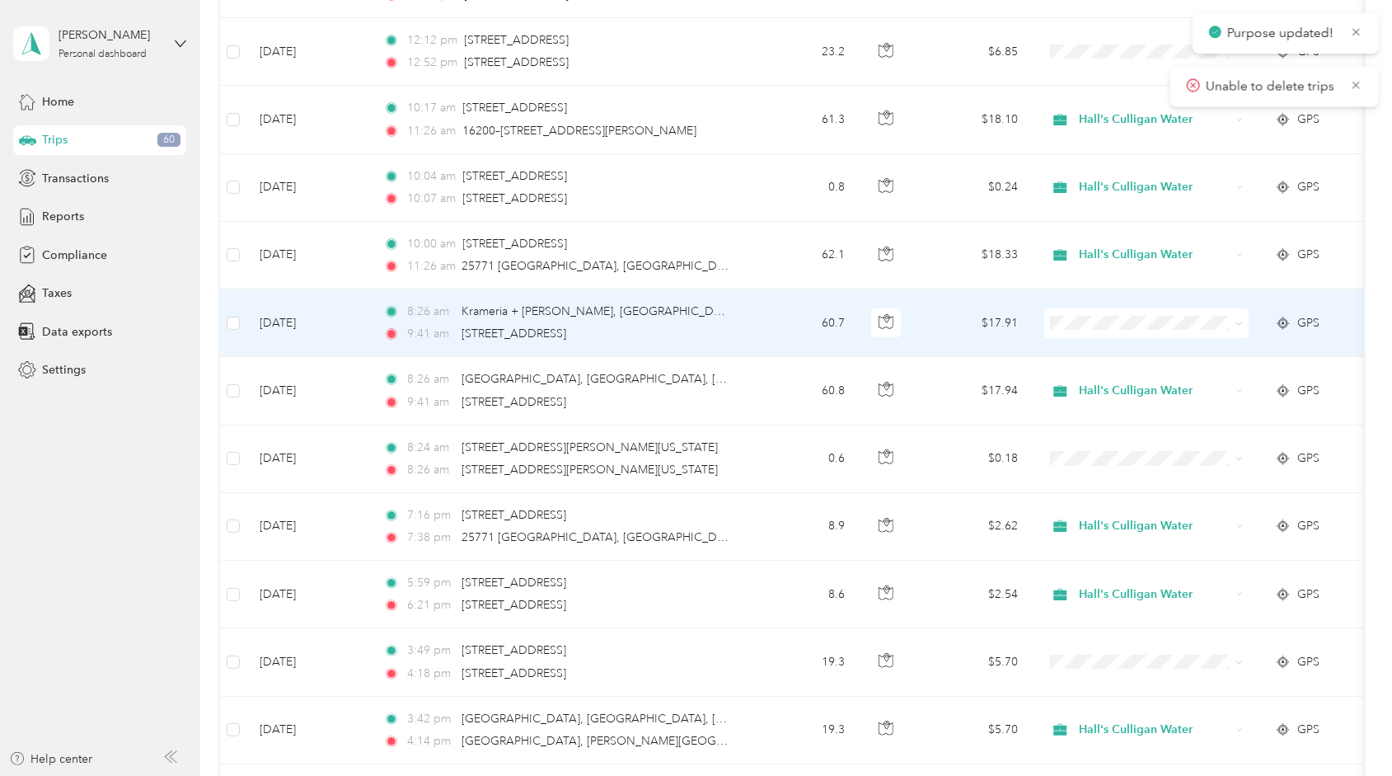
click at [1068, 308] on span at bounding box center [1146, 323] width 204 height 30
click at [1098, 310] on span "Hall's Culligan Water" at bounding box center [1162, 313] width 153 height 17
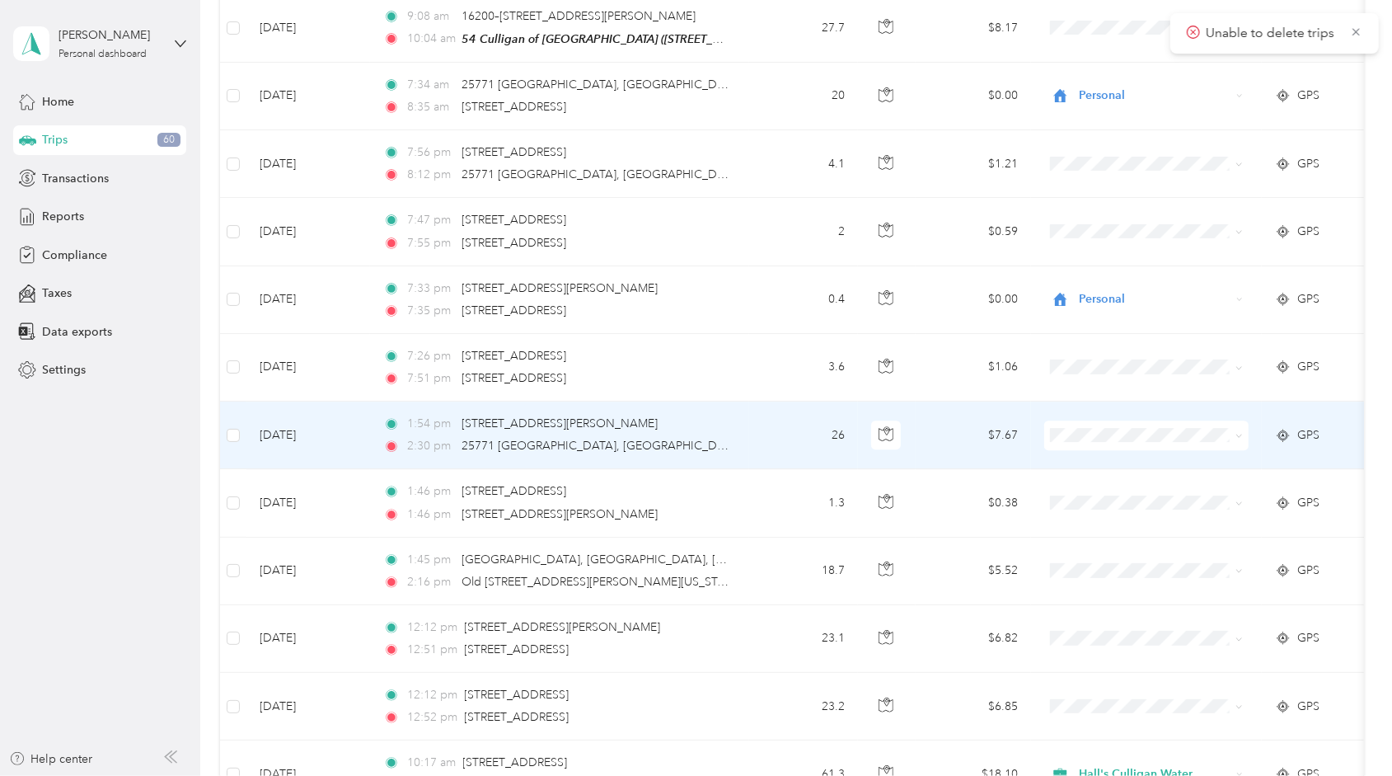
scroll to position [3418, 0]
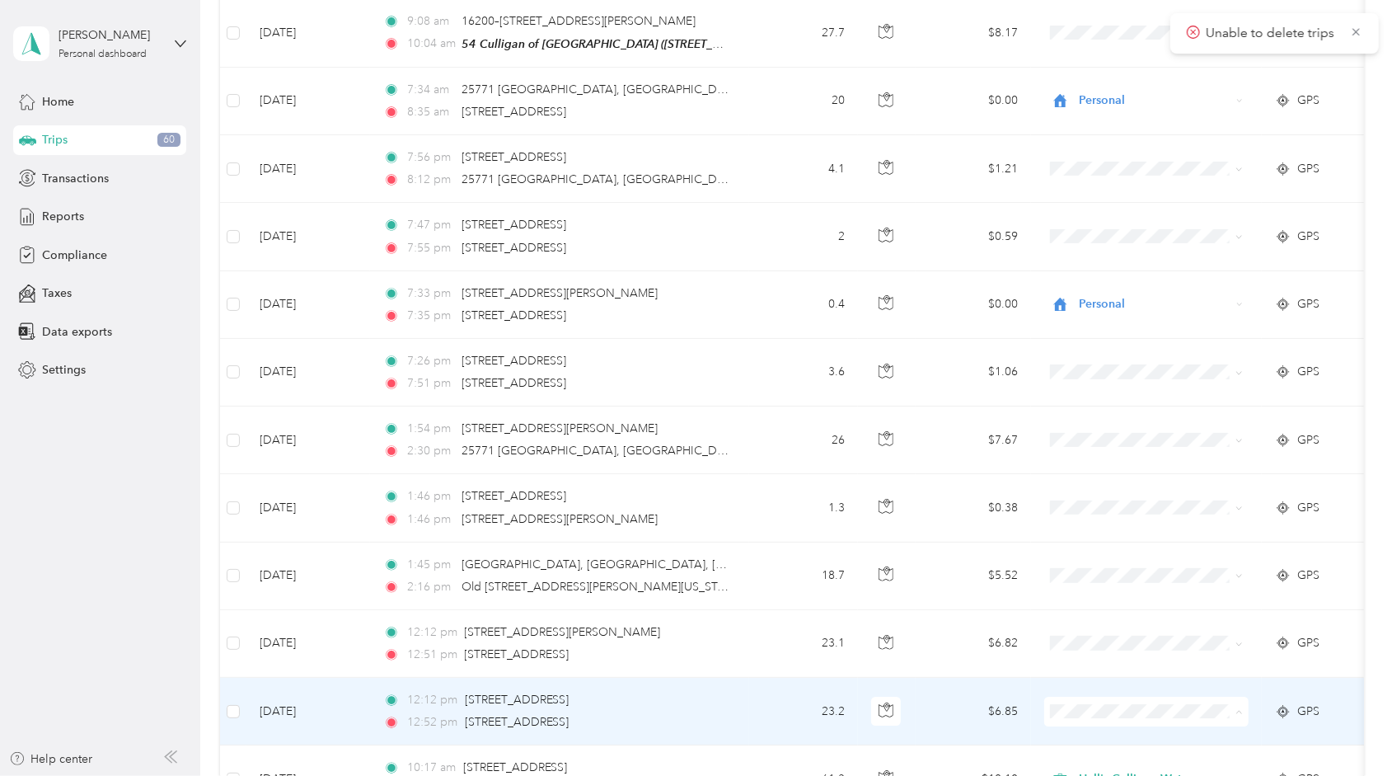
click at [1086, 696] on span "Hall's Culligan Water" at bounding box center [1162, 703] width 153 height 17
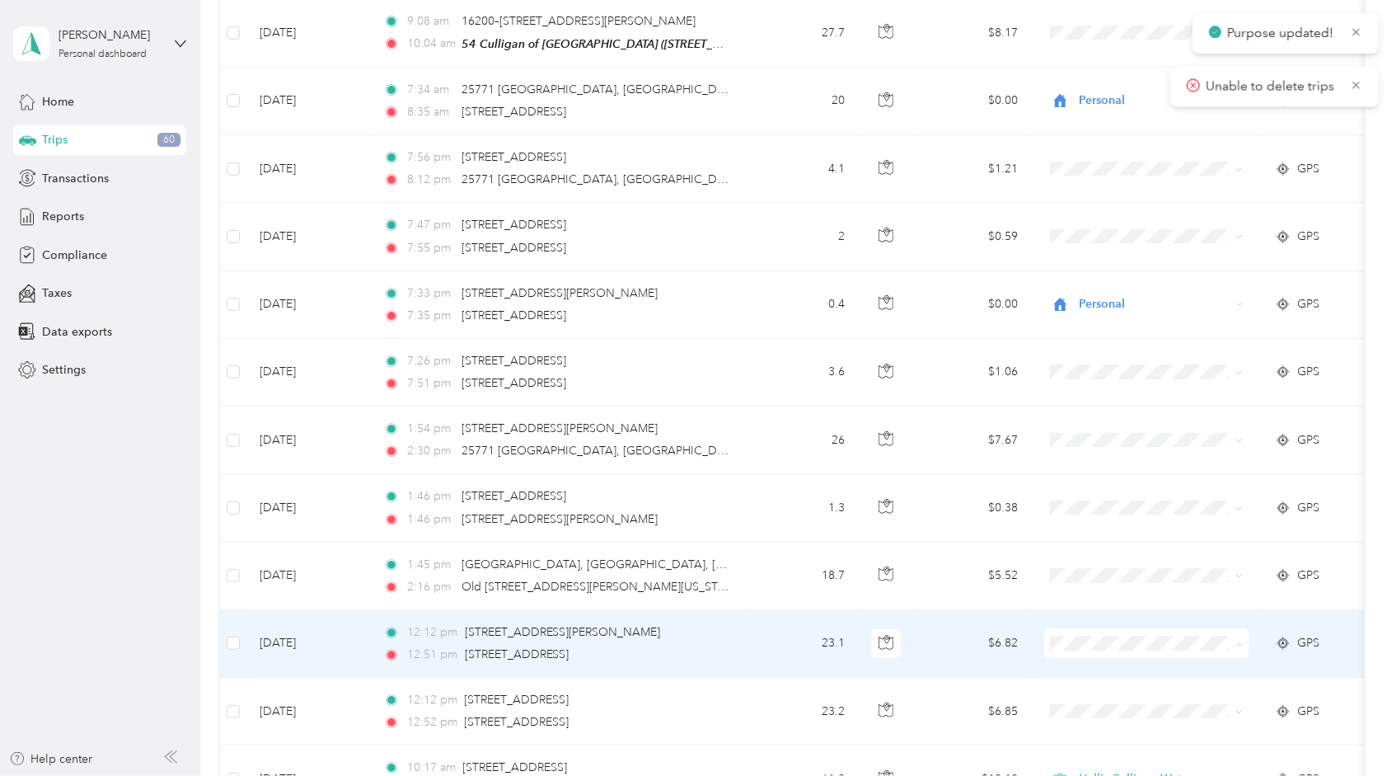
click at [1085, 642] on li "Hall's Culligan Water" at bounding box center [1146, 636] width 204 height 29
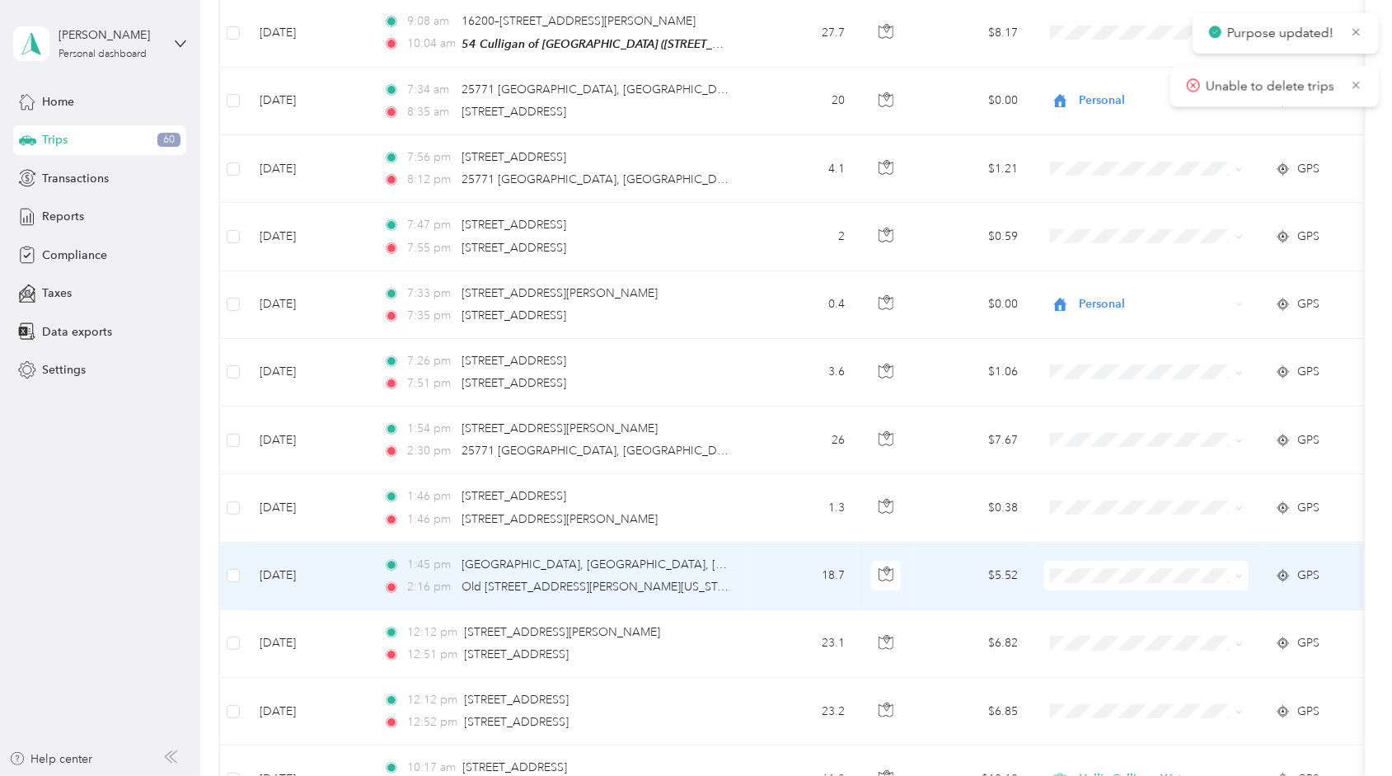
click at [1073, 561] on span at bounding box center [1146, 576] width 204 height 30
drag, startPoint x: 1085, startPoint y: 562, endPoint x: 1085, endPoint y: 514, distance: 47.8
click at [1085, 561] on span "Hall's Culligan Water" at bounding box center [1146, 568] width 181 height 17
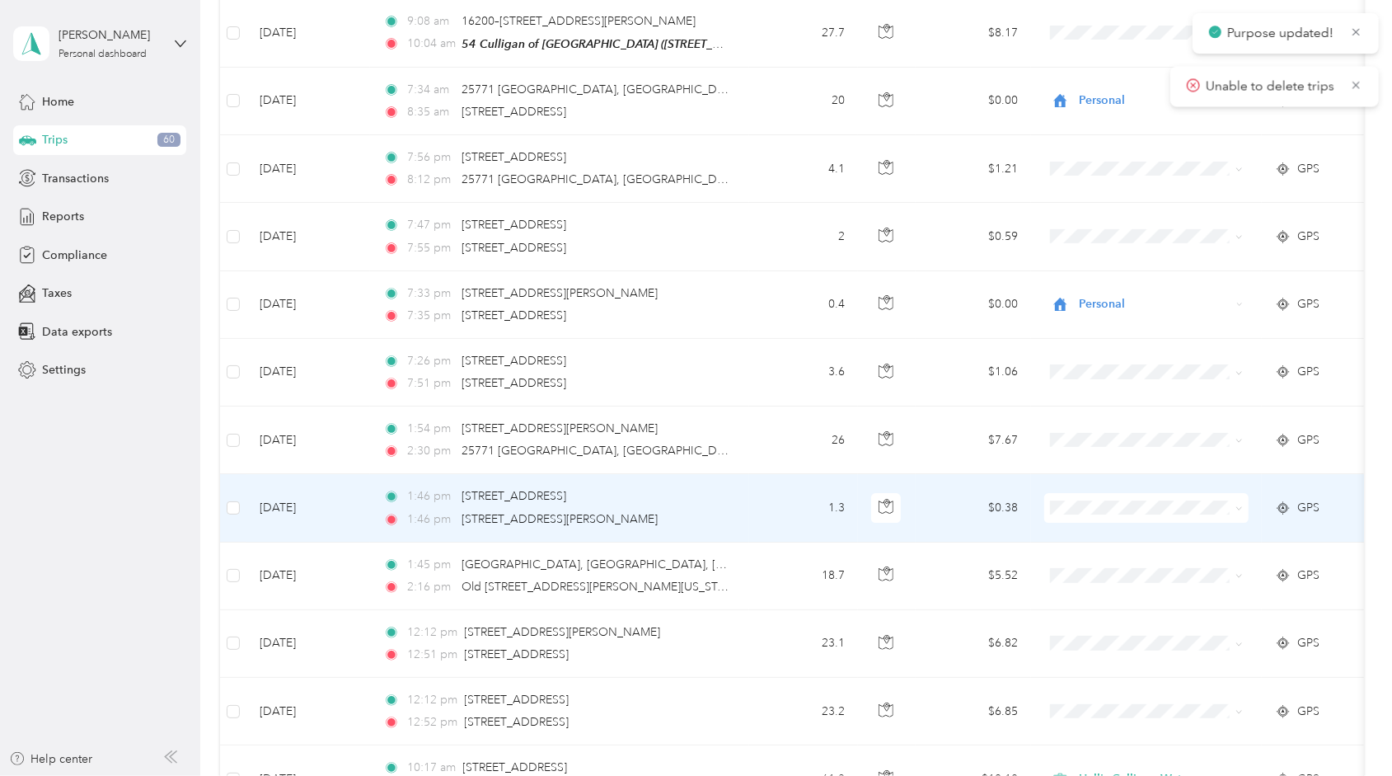
click at [1091, 493] on span at bounding box center [1146, 508] width 204 height 30
click at [1100, 493] on span at bounding box center [1146, 508] width 204 height 30
click at [1101, 493] on span at bounding box center [1146, 508] width 204 height 30
click at [1108, 495] on span "Hall's Culligan Water" at bounding box center [1162, 500] width 153 height 17
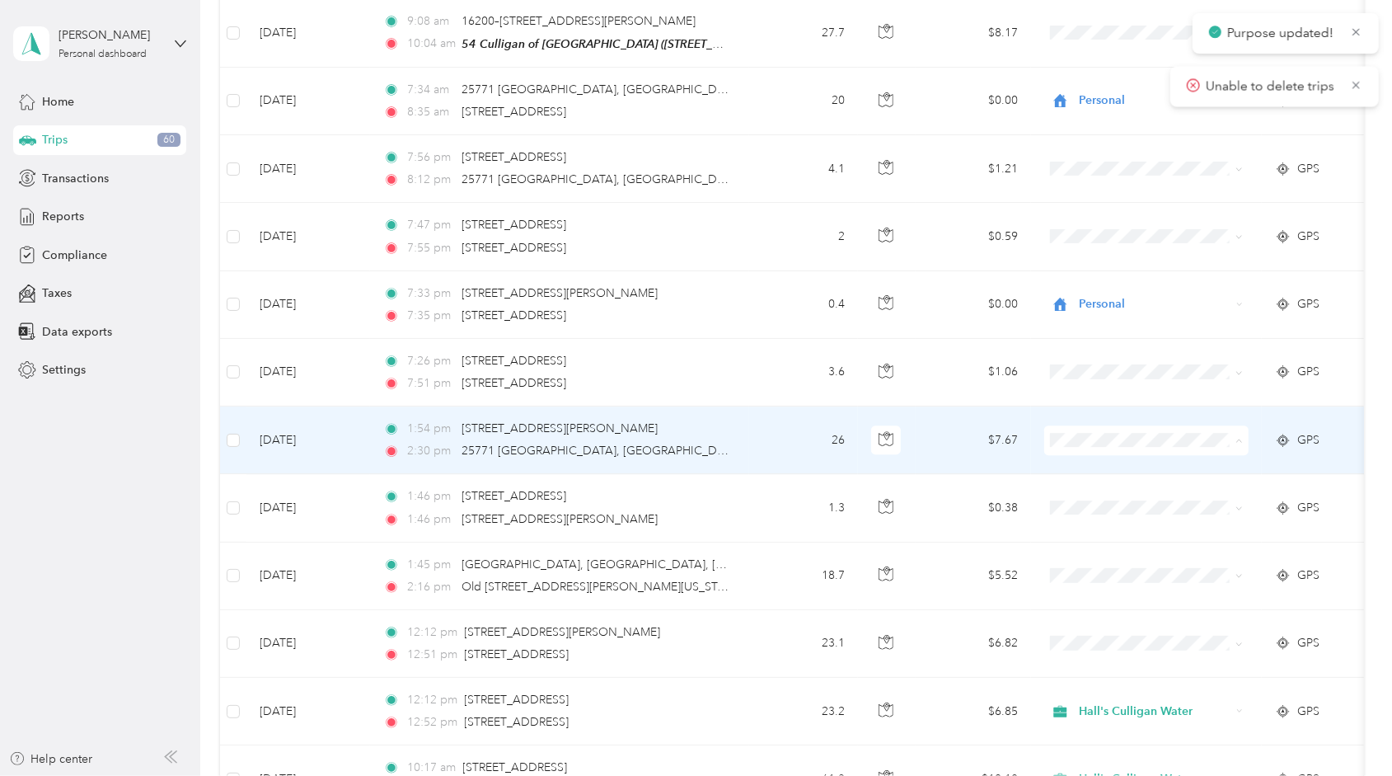
click at [1134, 434] on span "Hall's Culligan Water" at bounding box center [1162, 433] width 153 height 17
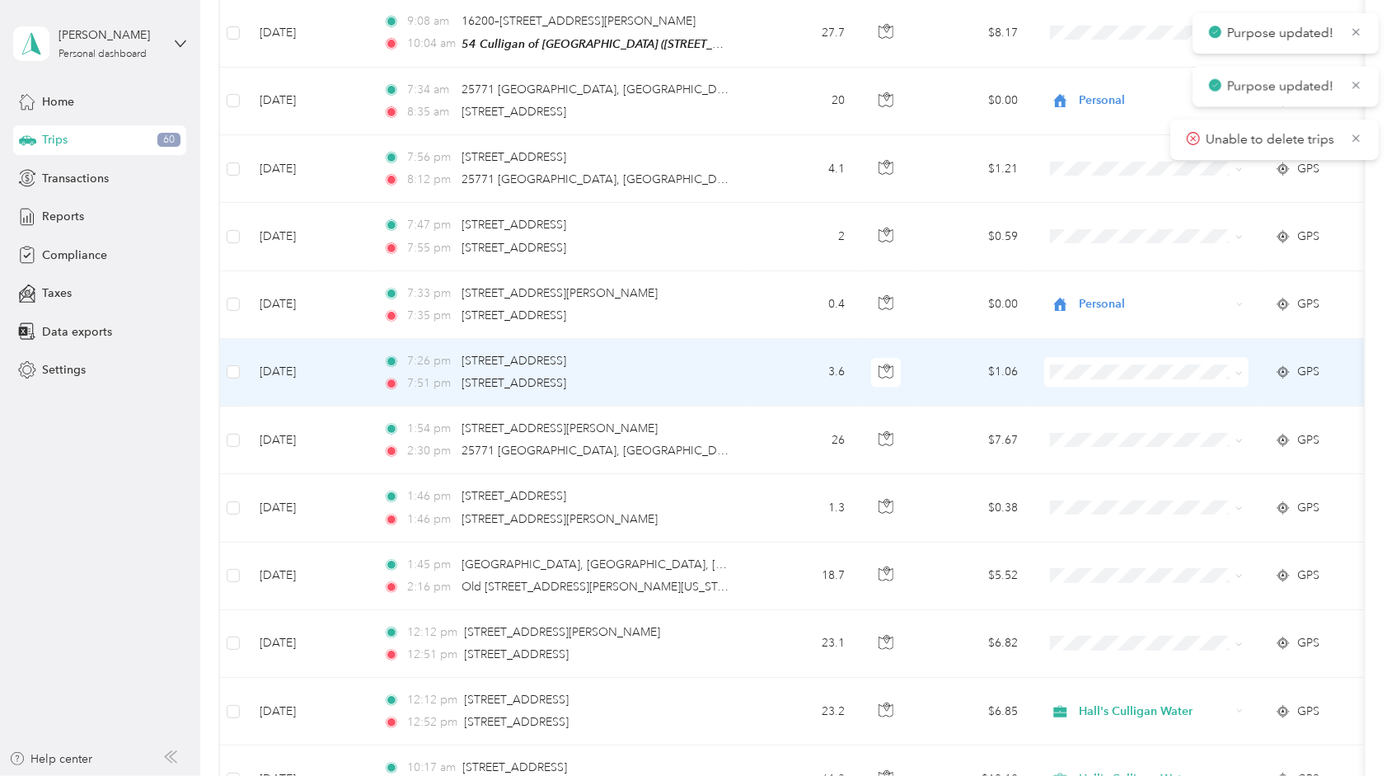
click at [1119, 357] on span at bounding box center [1146, 372] width 204 height 30
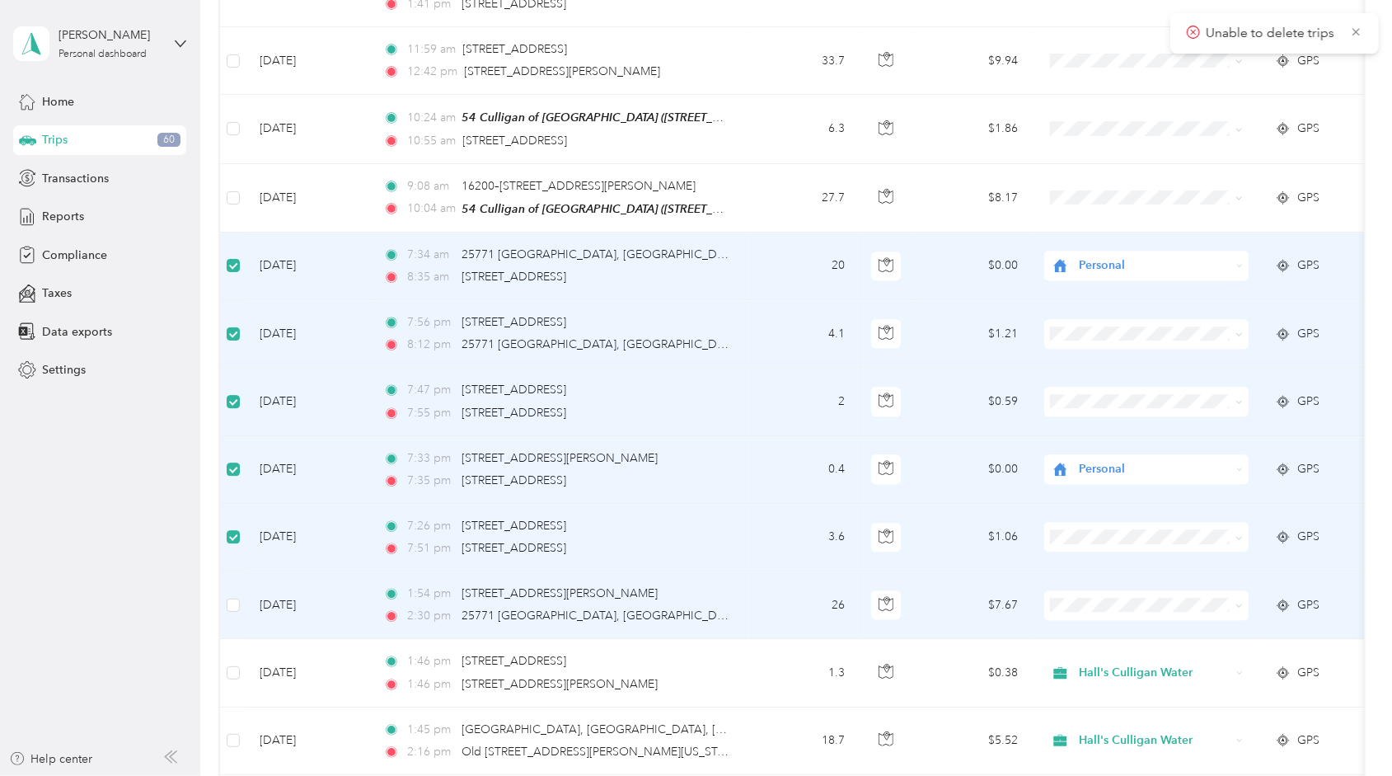
click at [1109, 591] on span "Hall's Culligan Water" at bounding box center [1162, 592] width 153 height 17
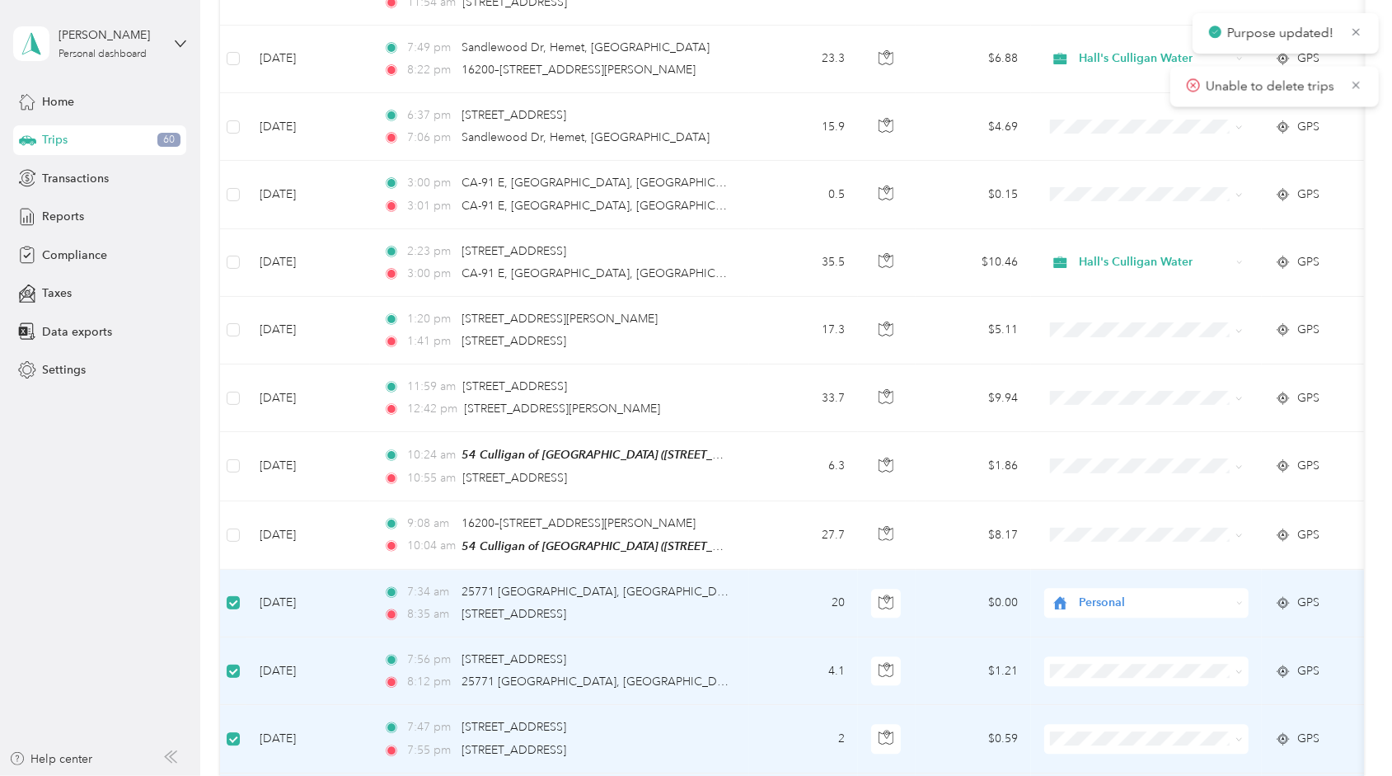
scroll to position [2841, 0]
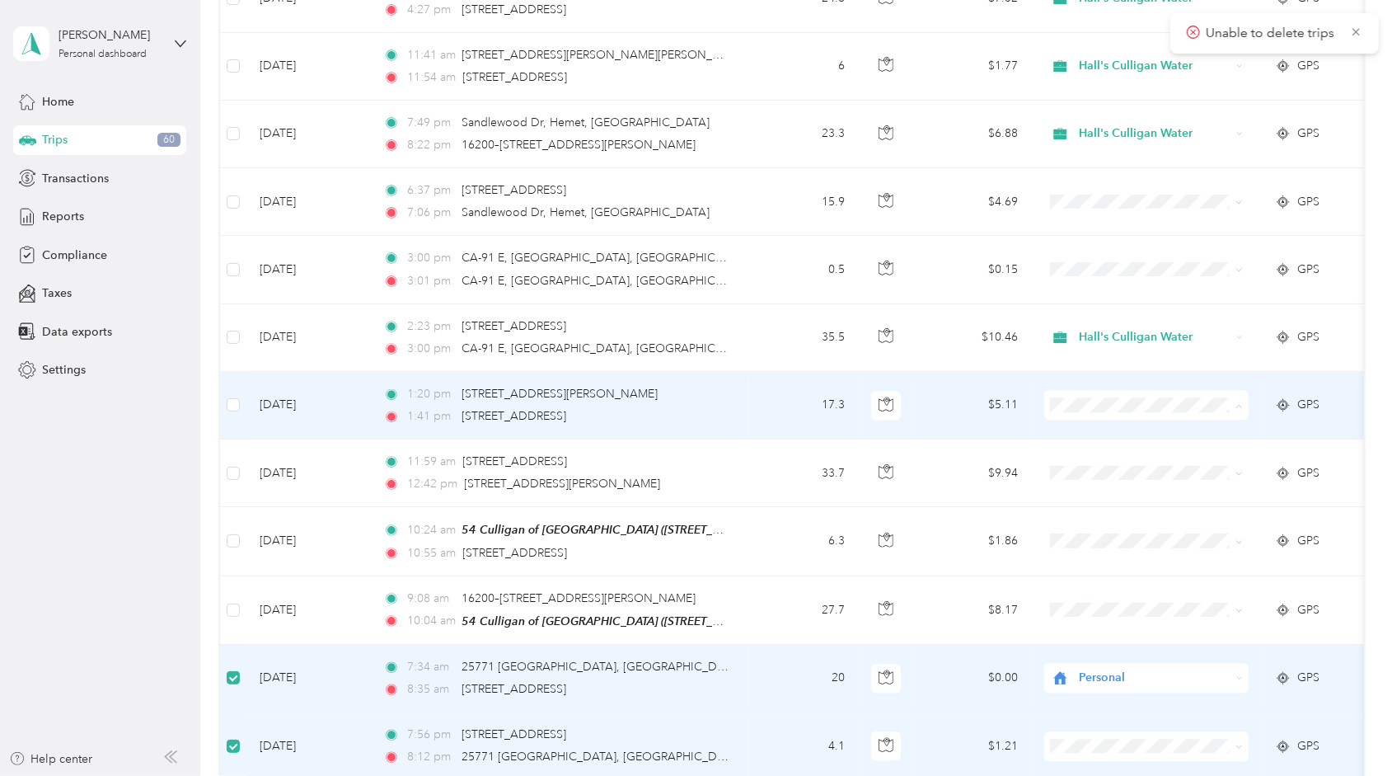
click at [1081, 397] on span "Hall's Culligan Water" at bounding box center [1146, 402] width 181 height 17
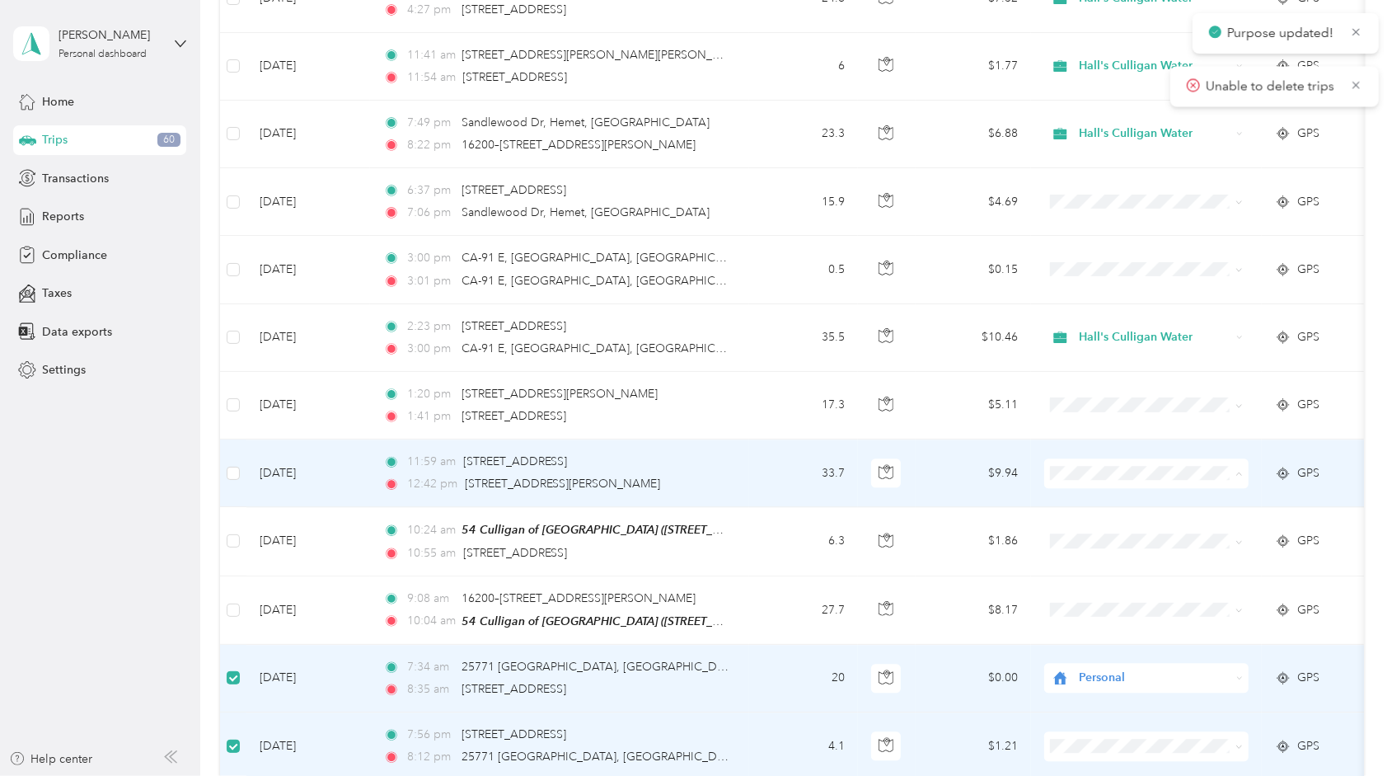
click at [1096, 472] on span "Hall's Culligan Water" at bounding box center [1162, 470] width 153 height 17
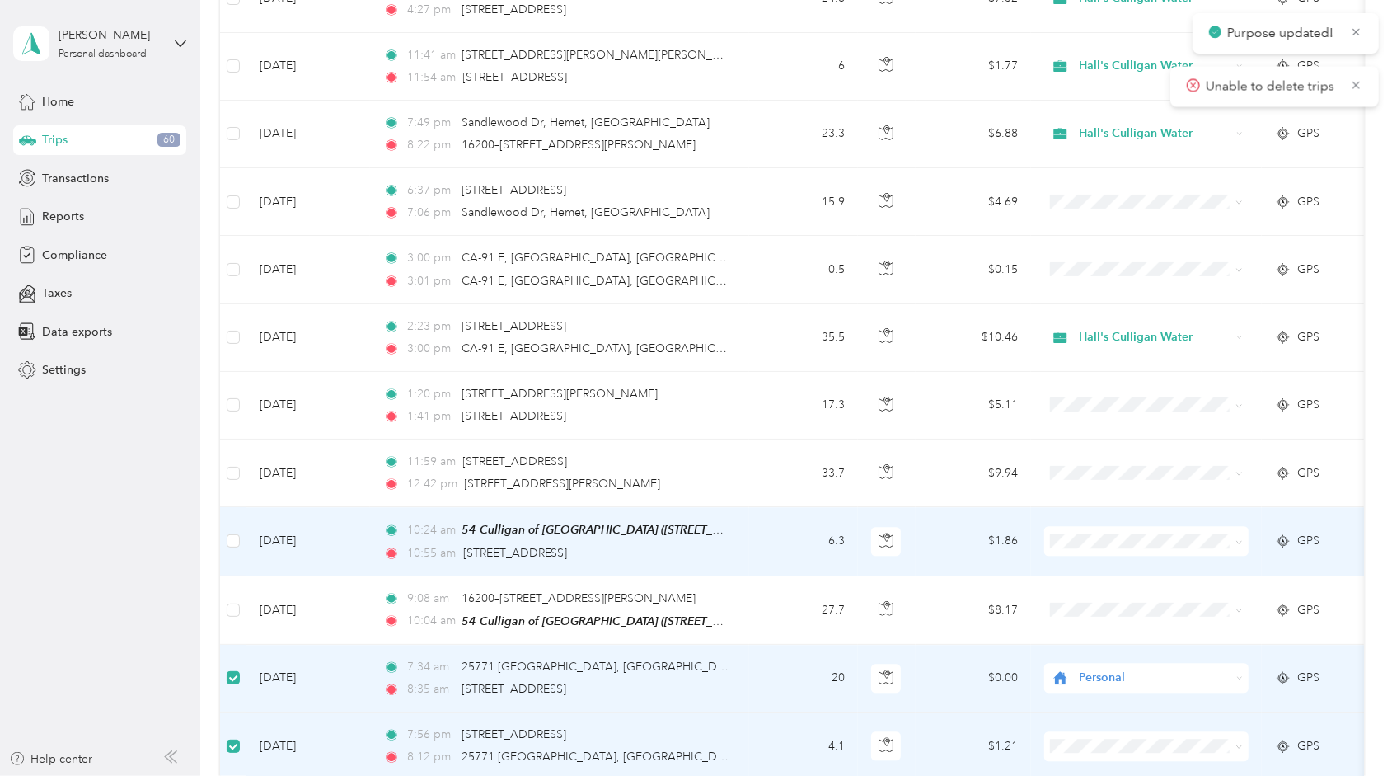
click at [1095, 526] on span at bounding box center [1146, 541] width 204 height 30
click at [1103, 533] on span "Hall's Culligan Water" at bounding box center [1162, 537] width 153 height 17
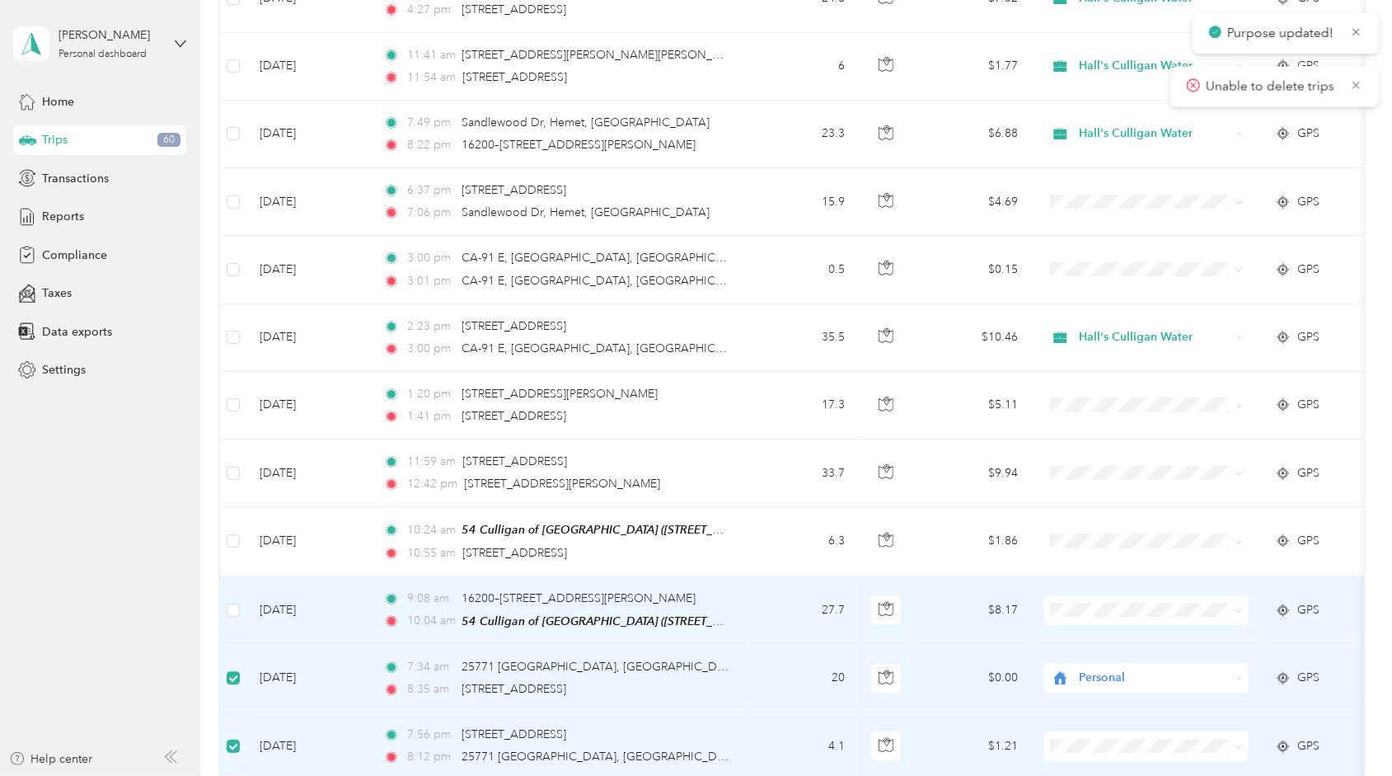
click at [1108, 602] on span "Hall's Culligan Water" at bounding box center [1162, 602] width 153 height 17
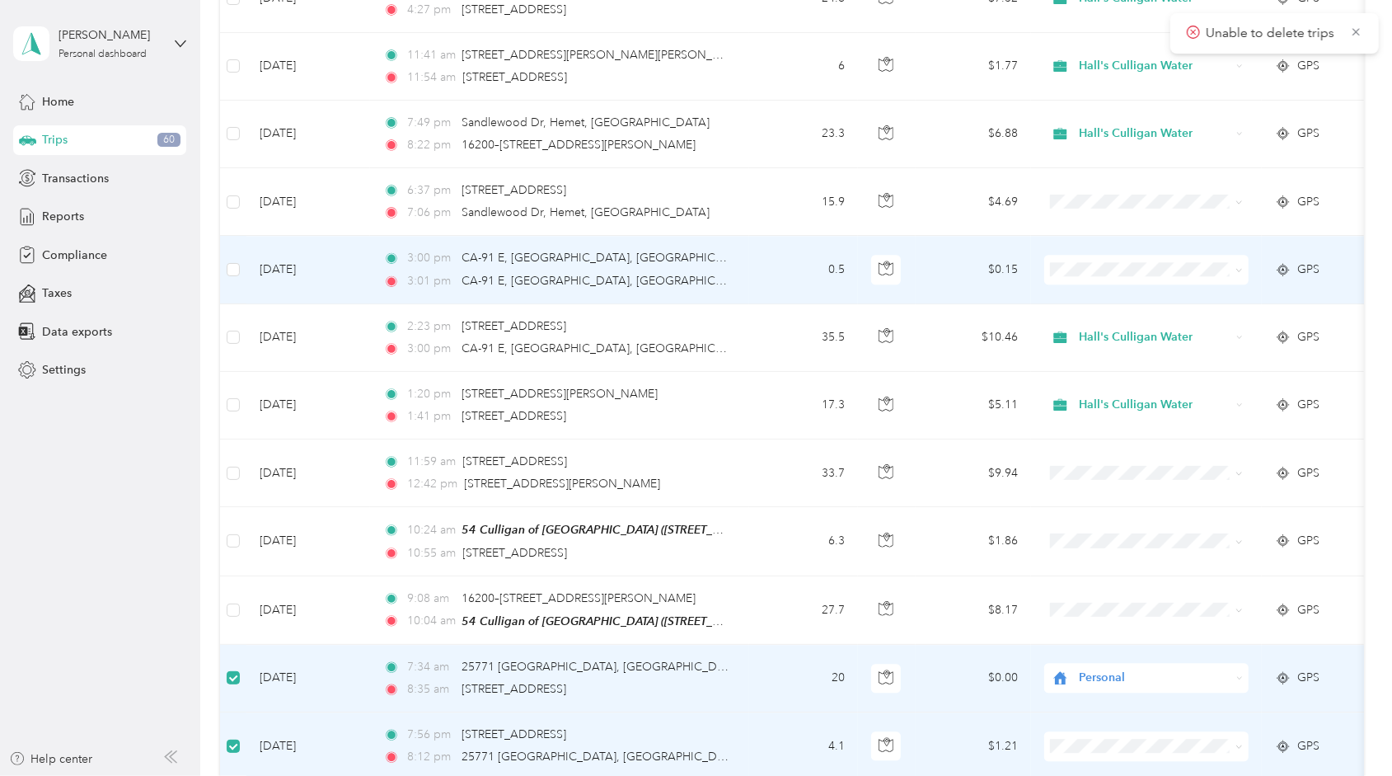
click at [1072, 255] on span at bounding box center [1146, 270] width 204 height 30
click at [1086, 260] on span "Hall's Culligan Water" at bounding box center [1162, 261] width 153 height 17
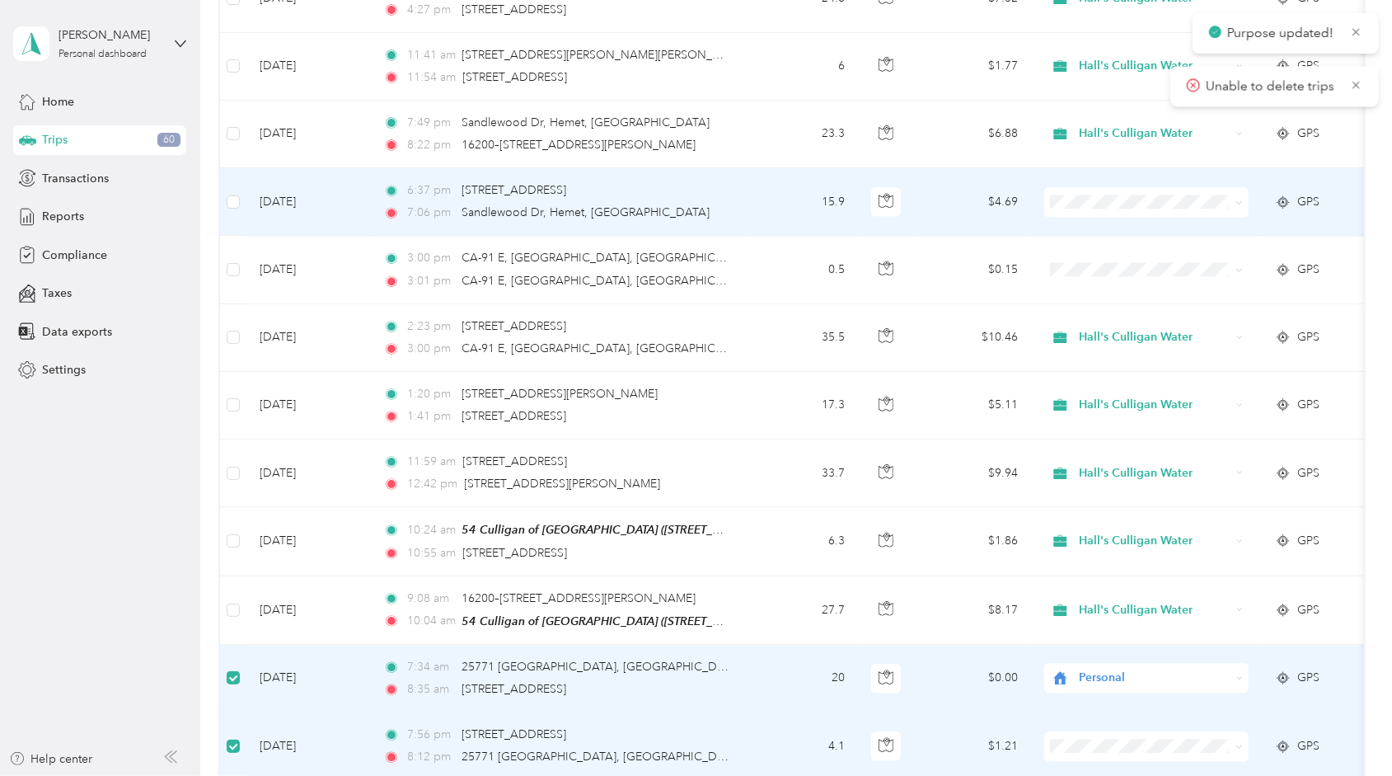
click at [1121, 202] on span "Hall's Culligan Water" at bounding box center [1162, 199] width 153 height 17
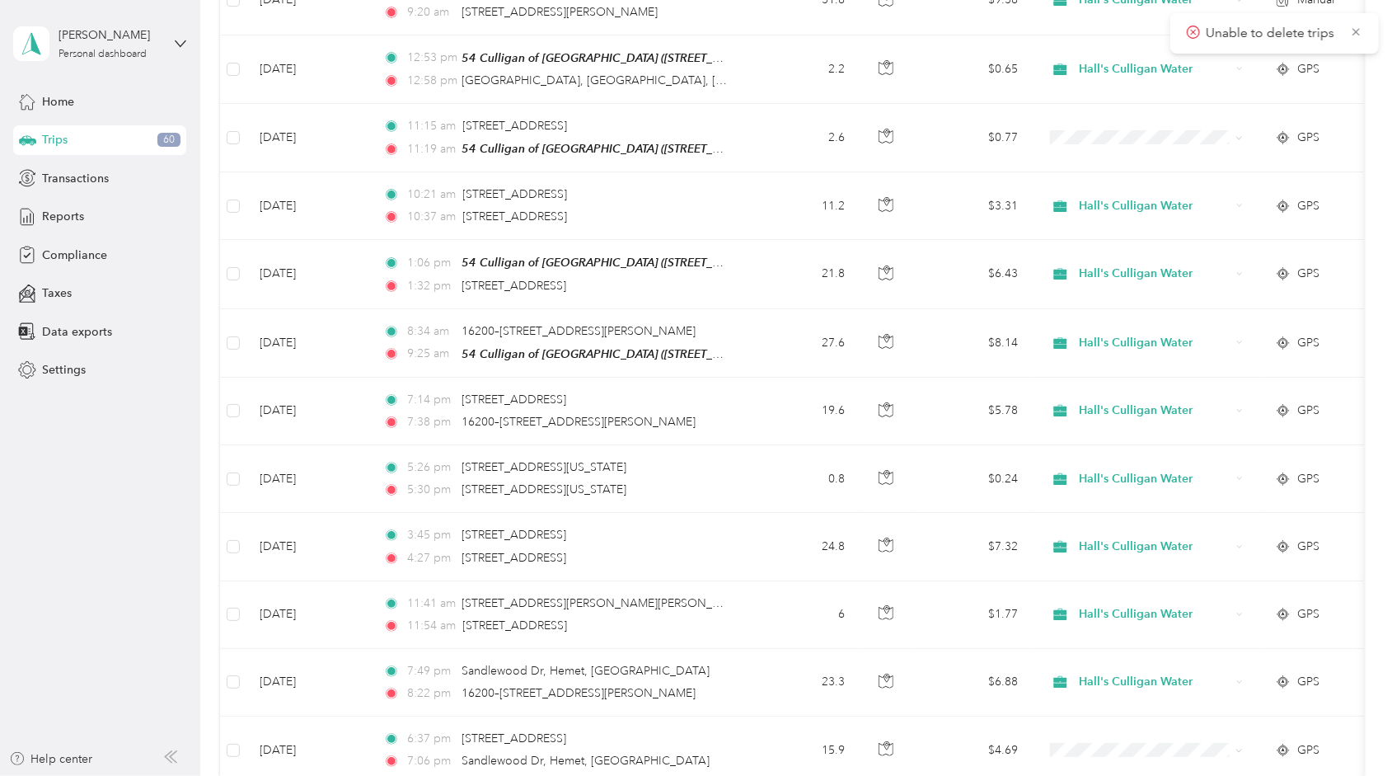
scroll to position [2181, 0]
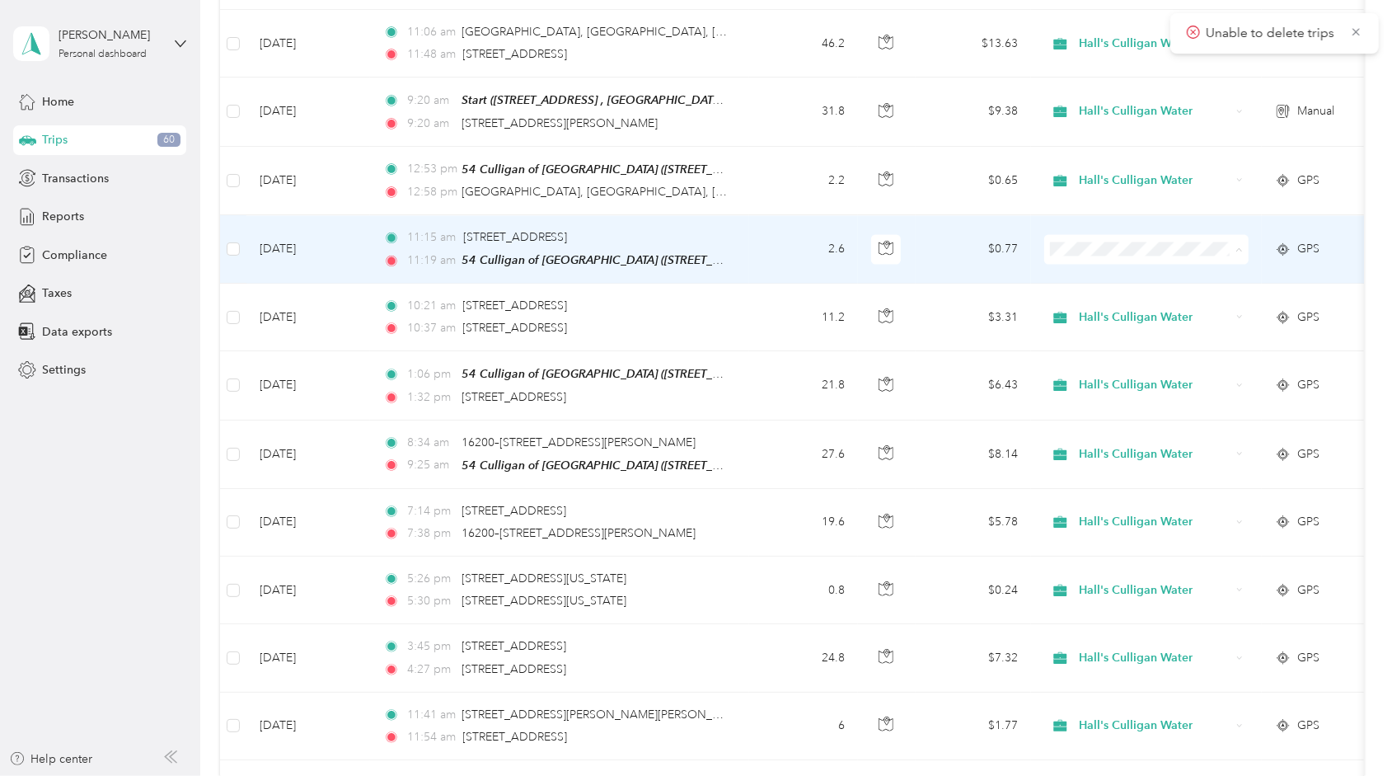
click at [1087, 251] on span "Hall's Culligan Water" at bounding box center [1162, 251] width 153 height 17
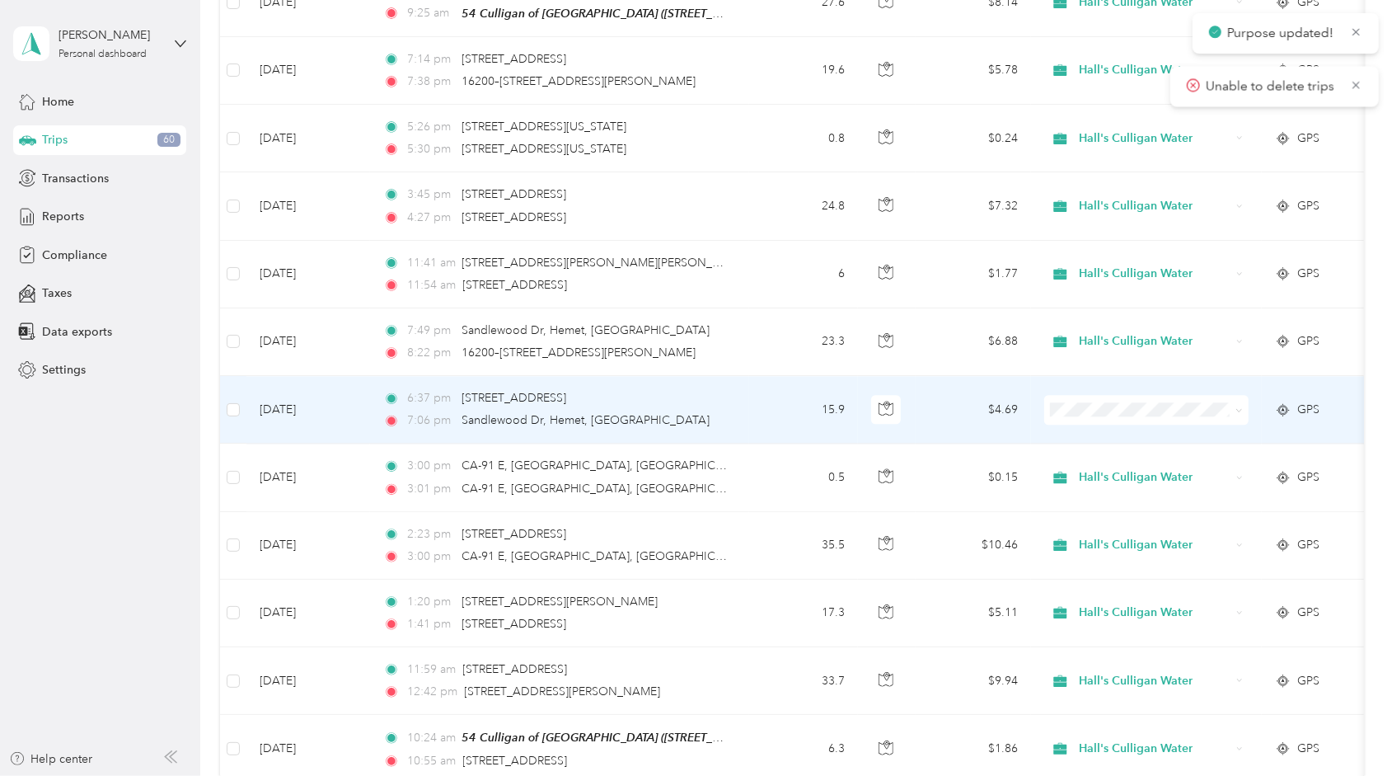
scroll to position [2758, 0]
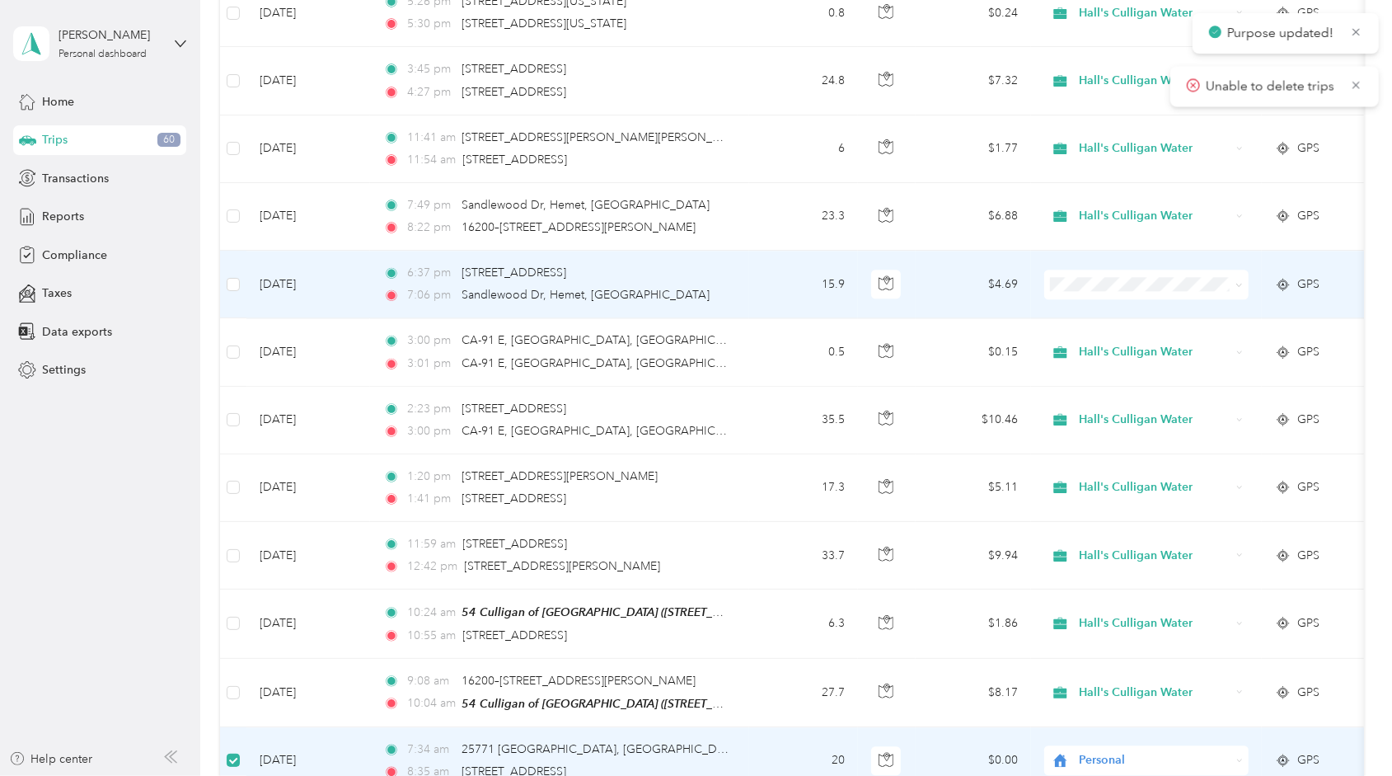
click at [1074, 270] on span at bounding box center [1146, 285] width 204 height 30
click at [1095, 272] on li "Hall's Culligan Water" at bounding box center [1146, 282] width 204 height 29
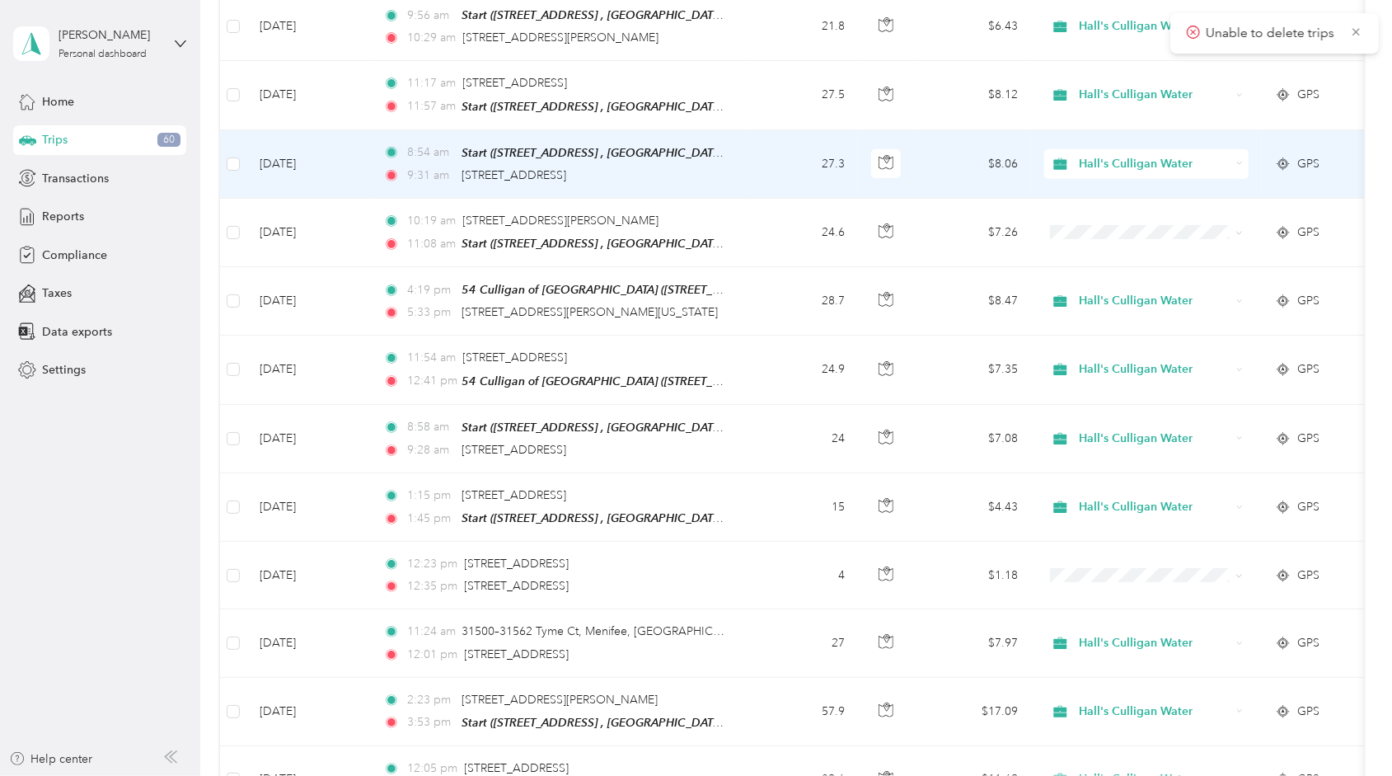
scroll to position [1439, 0]
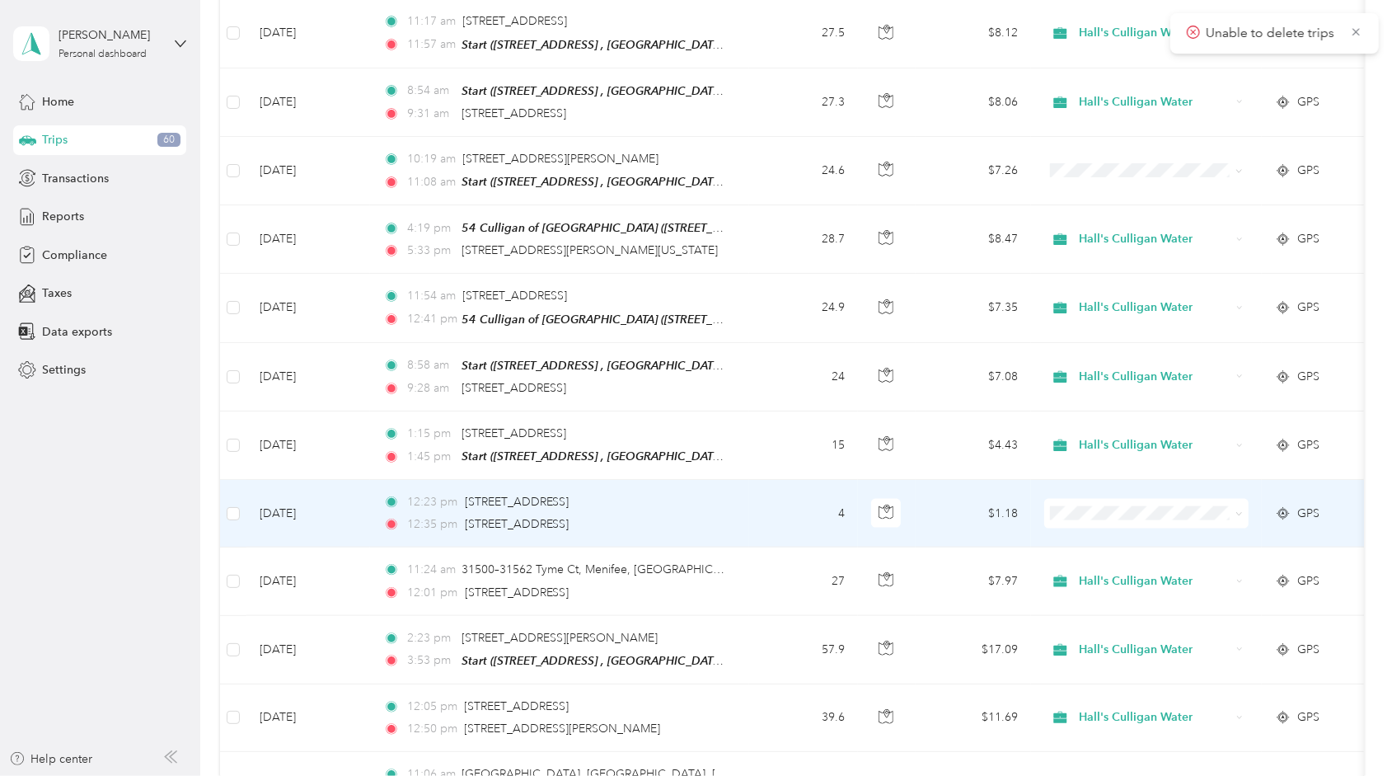
click at [1073, 500] on span at bounding box center [1146, 514] width 204 height 30
click at [1088, 514] on span "Hall's Culligan Water" at bounding box center [1162, 521] width 153 height 17
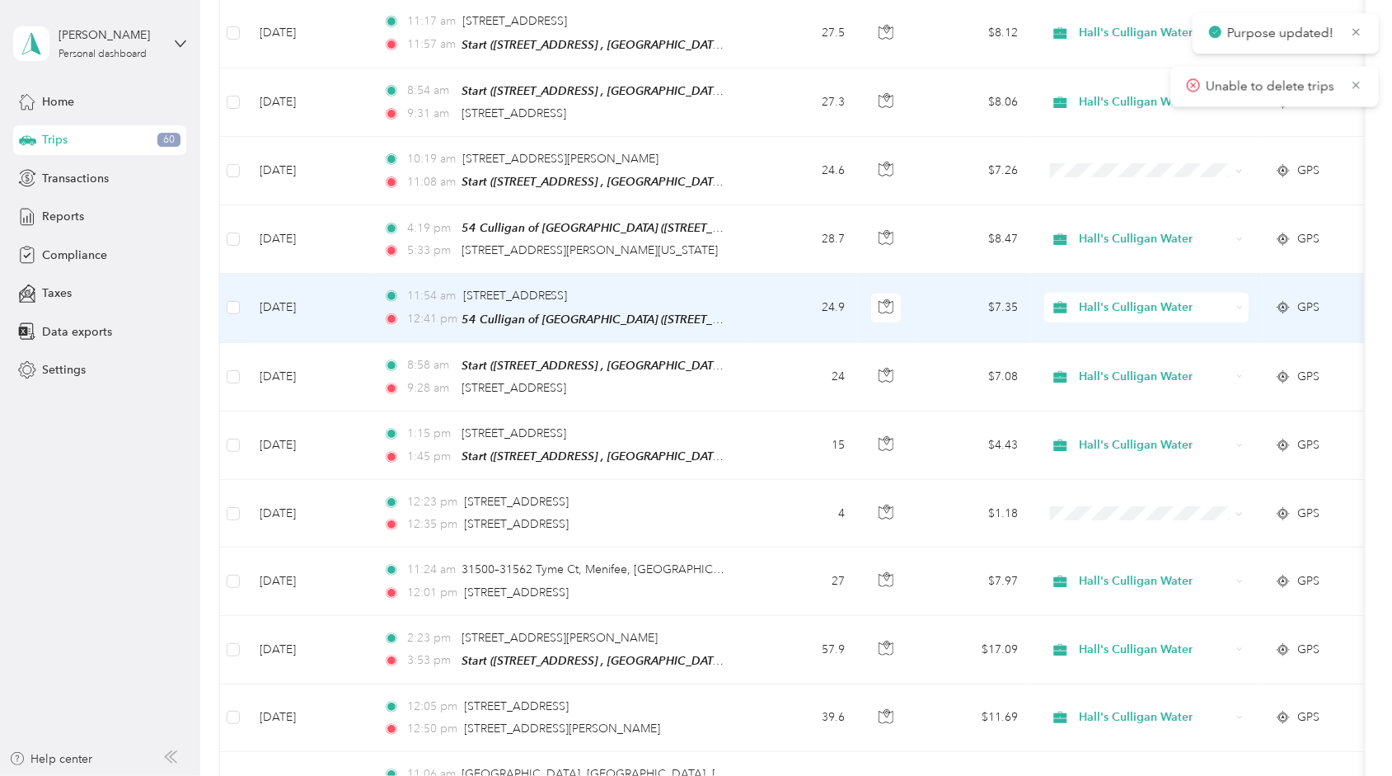
scroll to position [1192, 0]
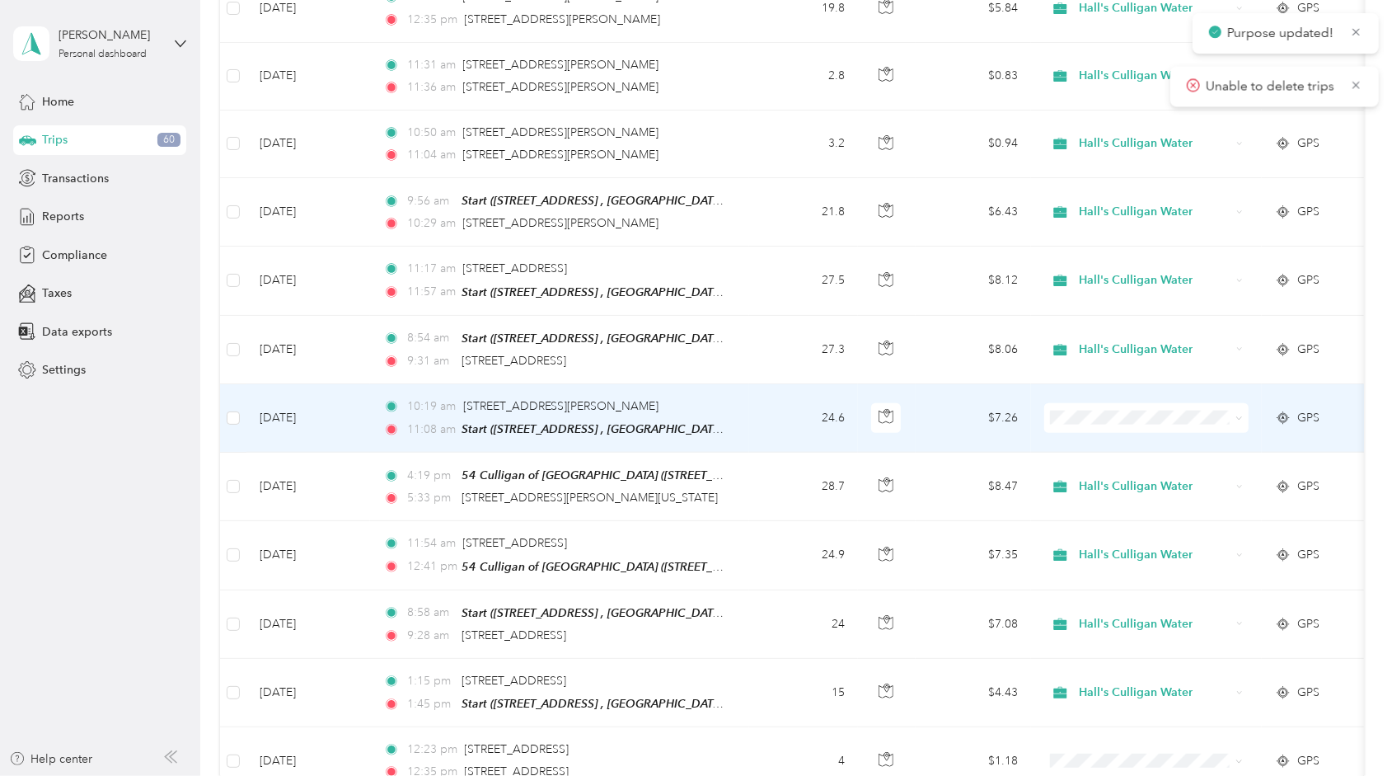
click at [1099, 425] on span "Hall's Culligan Water" at bounding box center [1162, 429] width 153 height 17
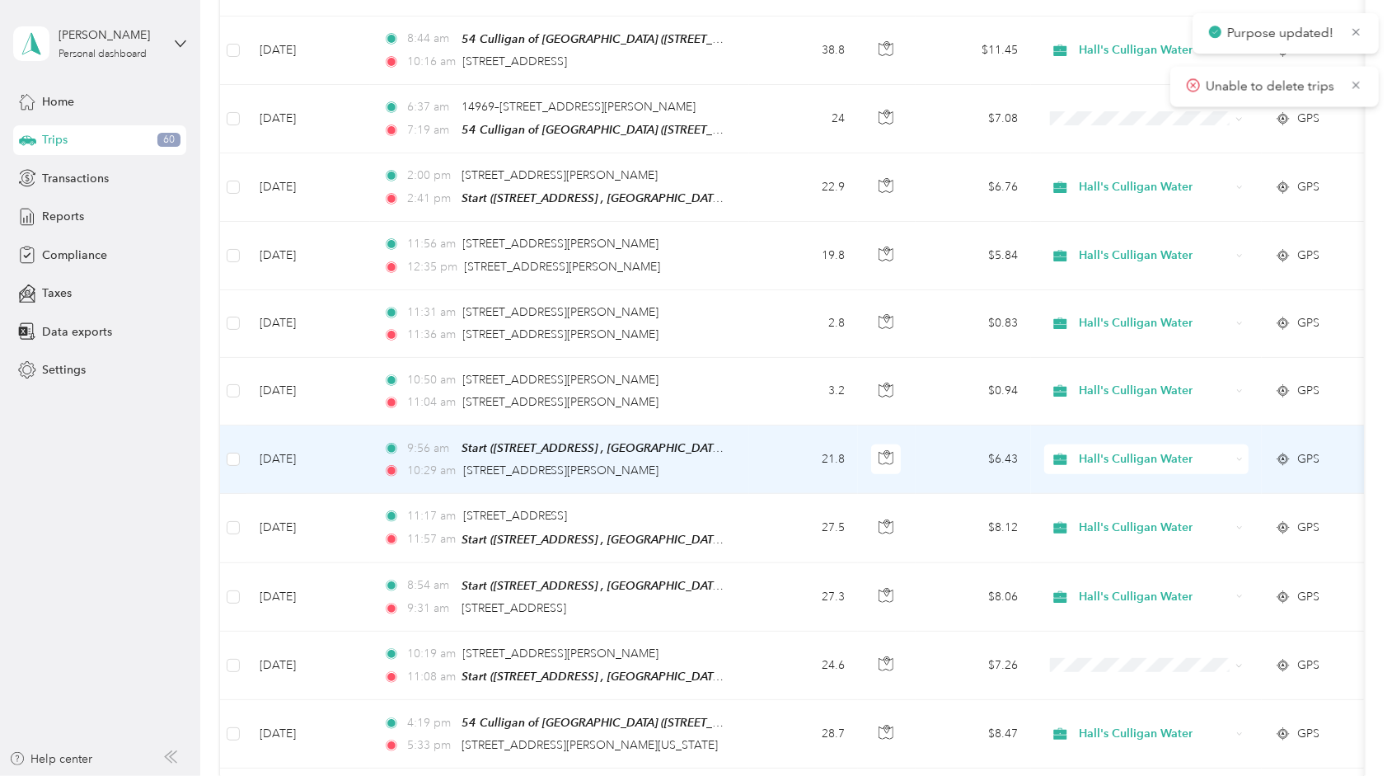
scroll to position [697, 0]
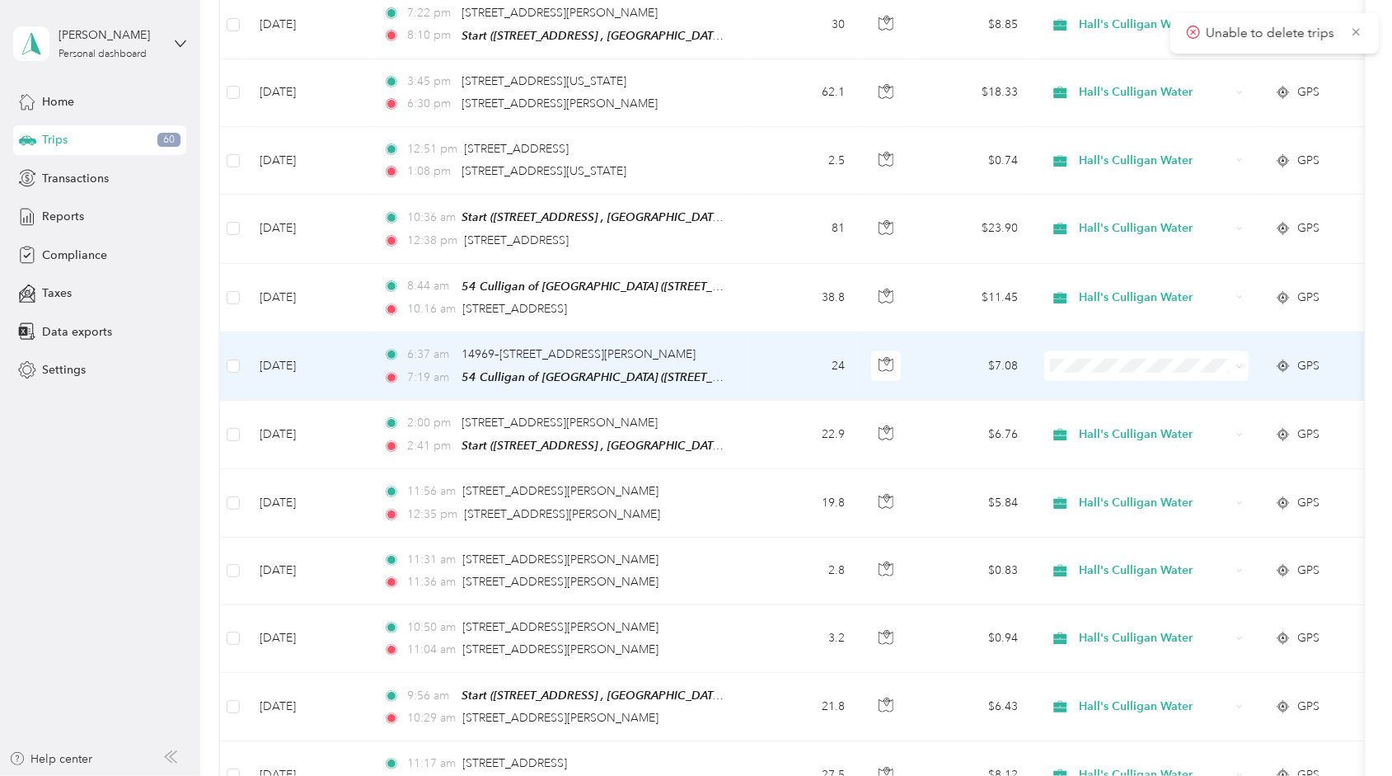
click at [1086, 365] on span at bounding box center [1146, 366] width 204 height 30
click at [1097, 374] on li "Hall's Culligan Water" at bounding box center [1146, 385] width 204 height 29
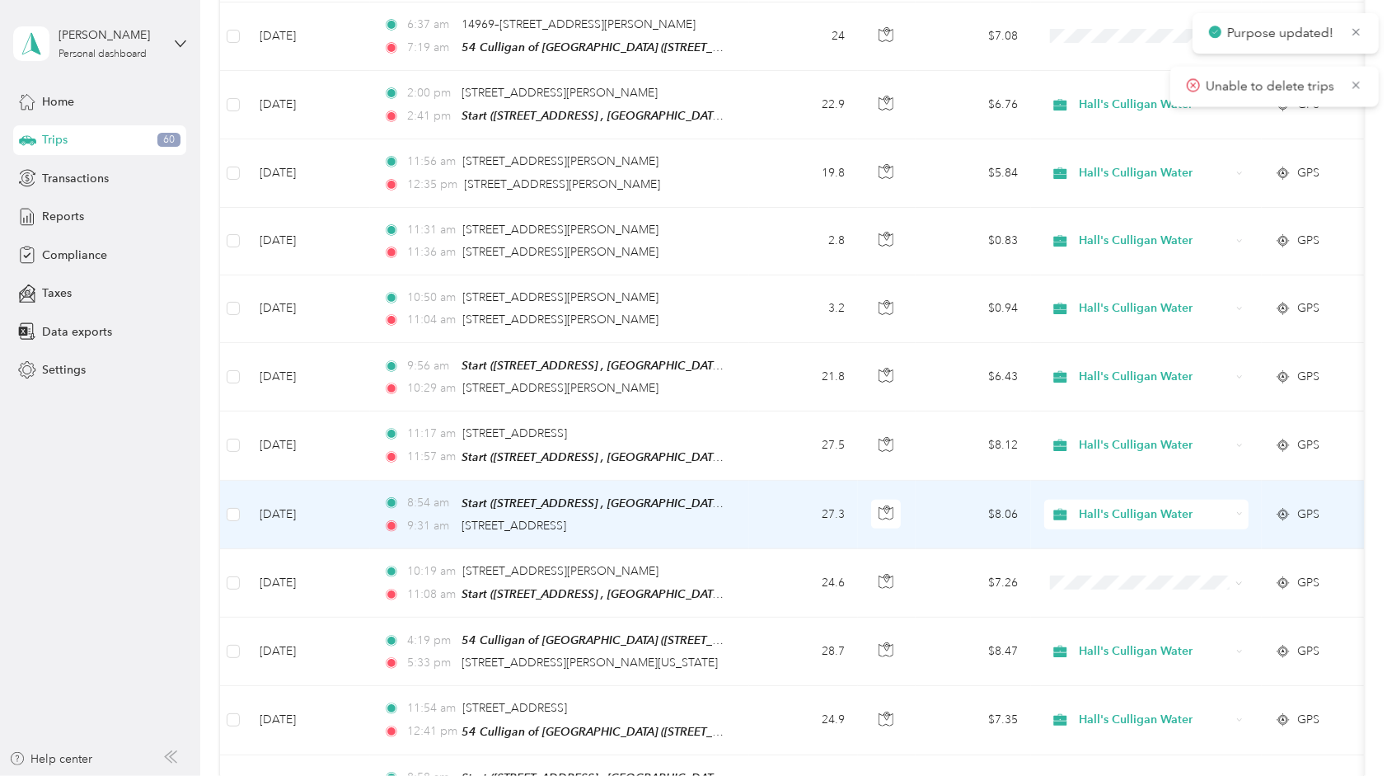
scroll to position [1274, 0]
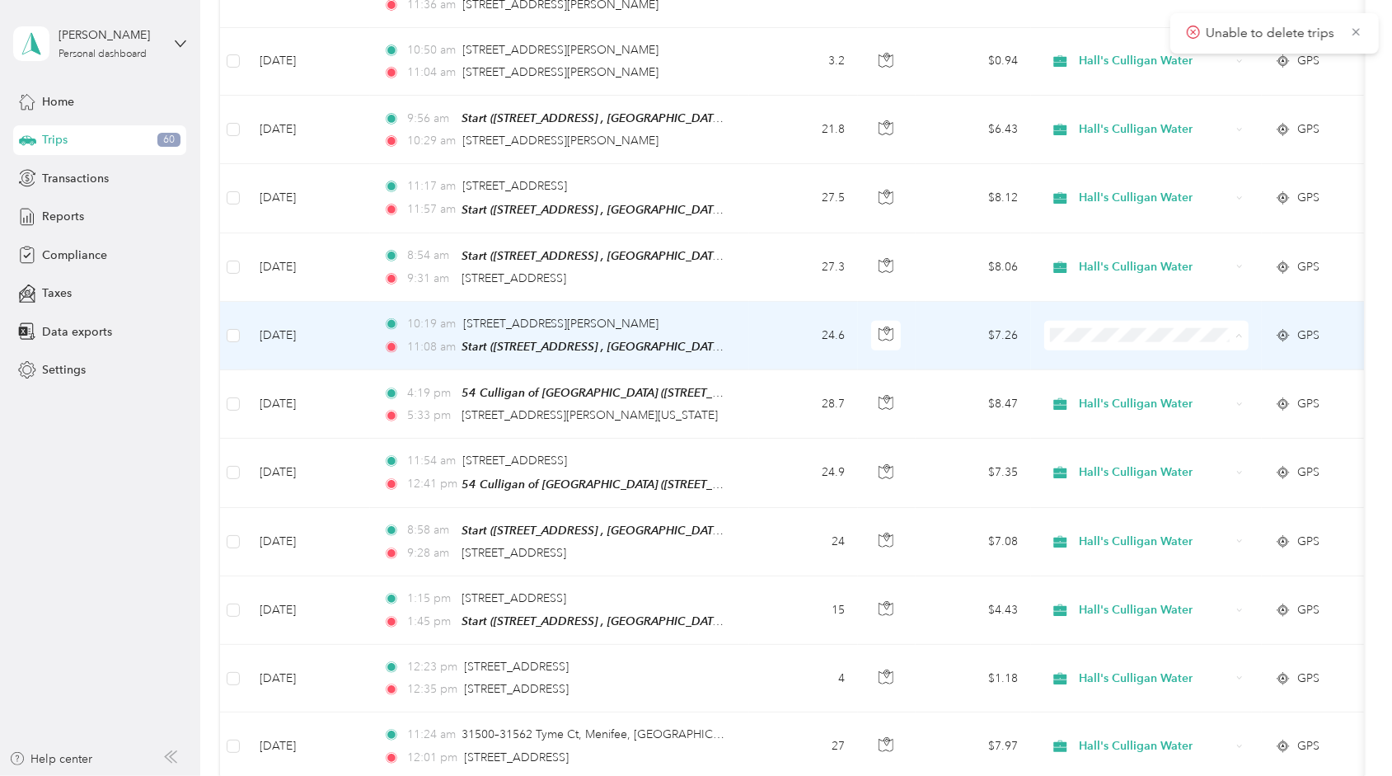
click at [1093, 349] on span "Hall's Culligan Water" at bounding box center [1162, 348] width 153 height 17
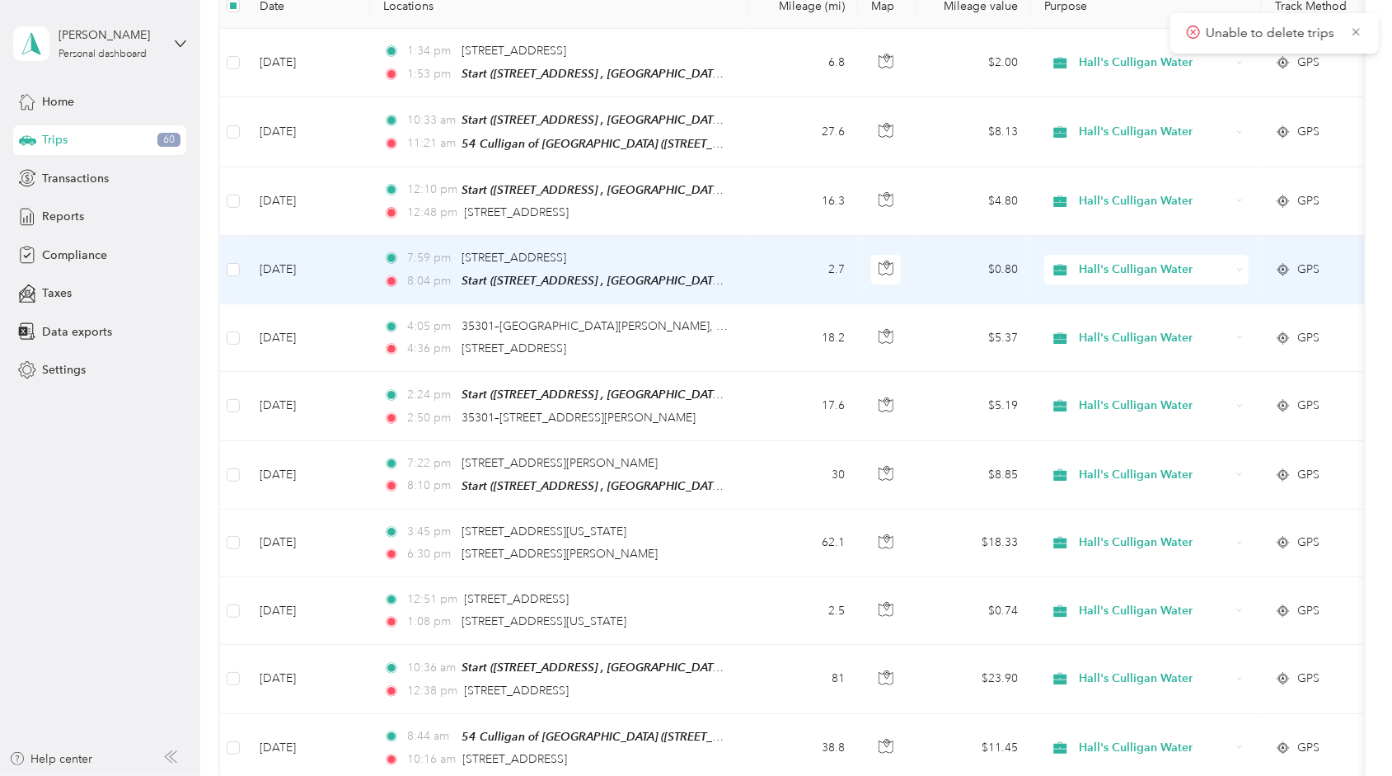
scroll to position [0, 0]
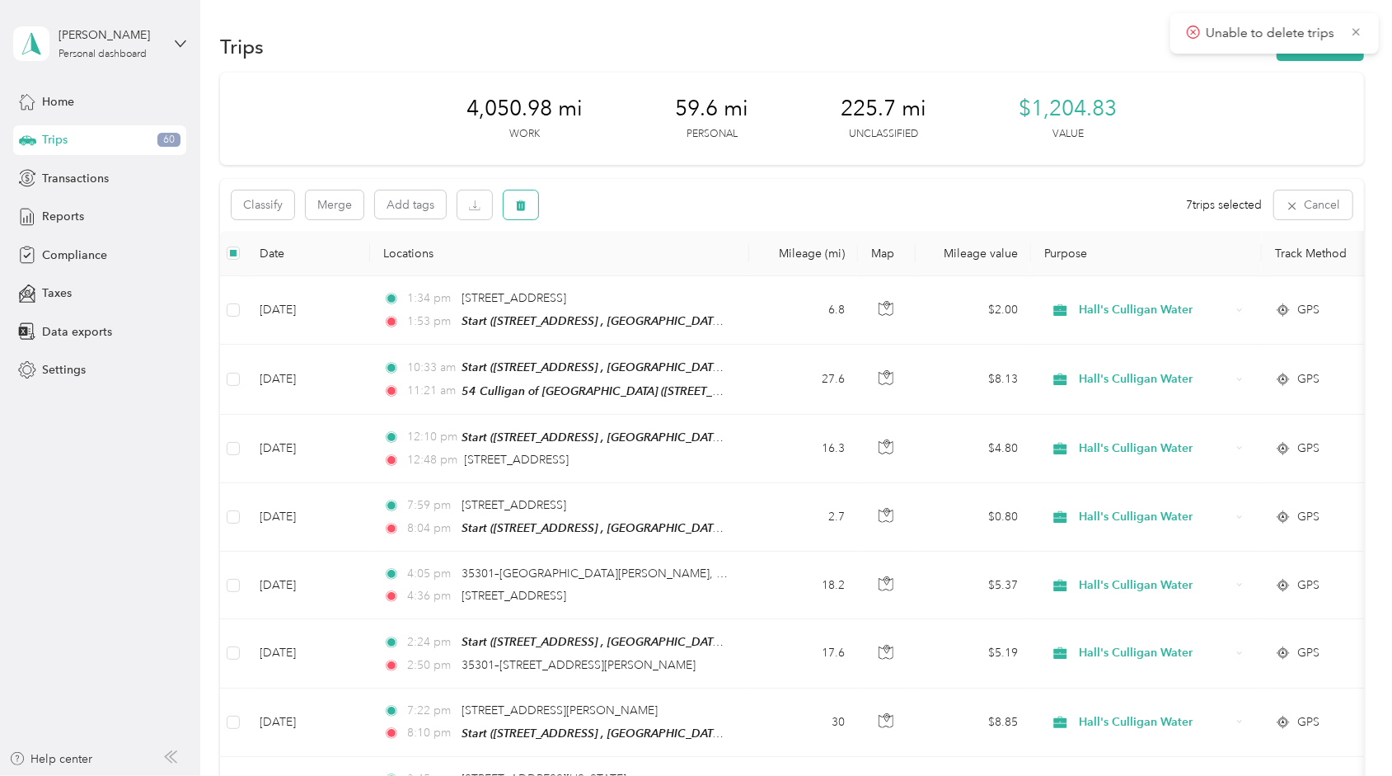
click at [513, 211] on button "button" at bounding box center [521, 204] width 35 height 29
click at [633, 279] on button "Yes" at bounding box center [644, 273] width 32 height 26
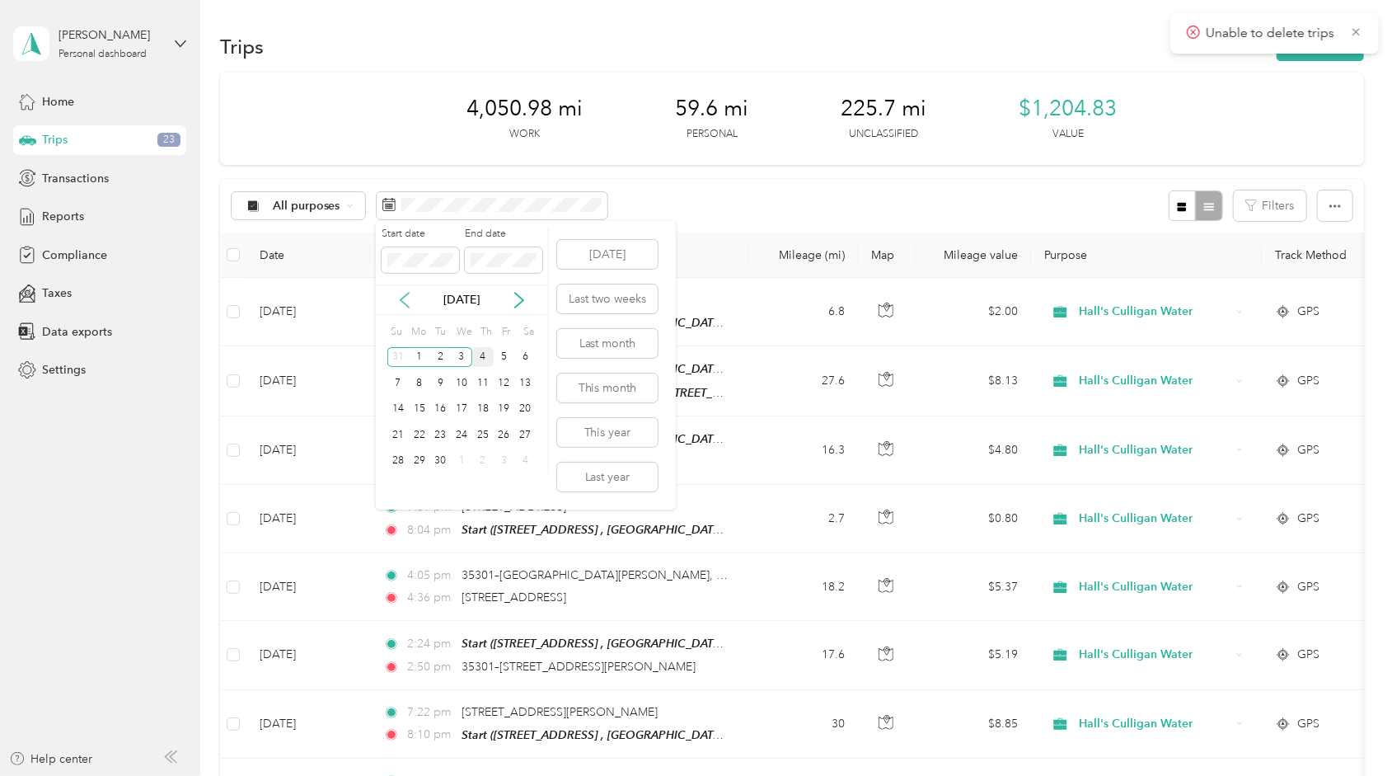
click at [404, 301] on icon at bounding box center [405, 300] width 16 height 16
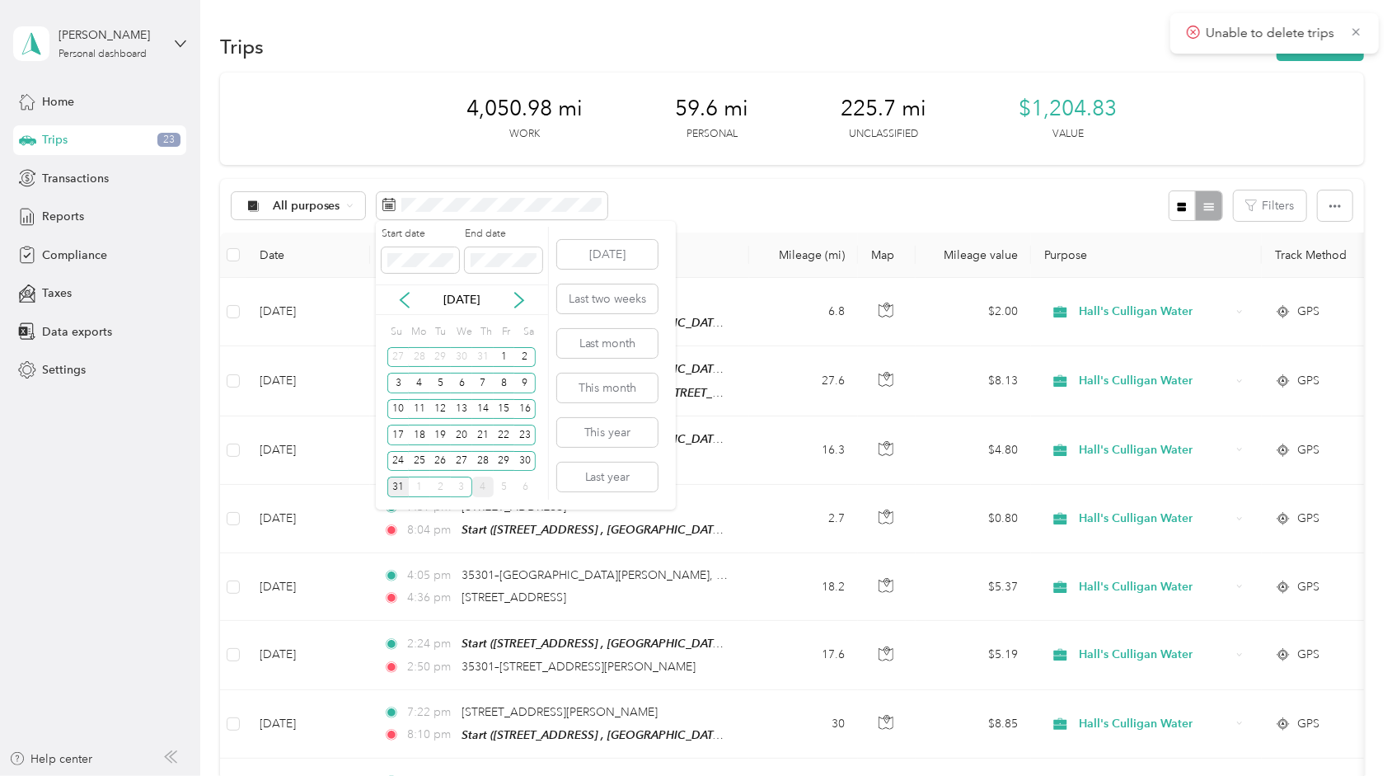
click at [401, 481] on div "31" at bounding box center [397, 486] width 21 height 21
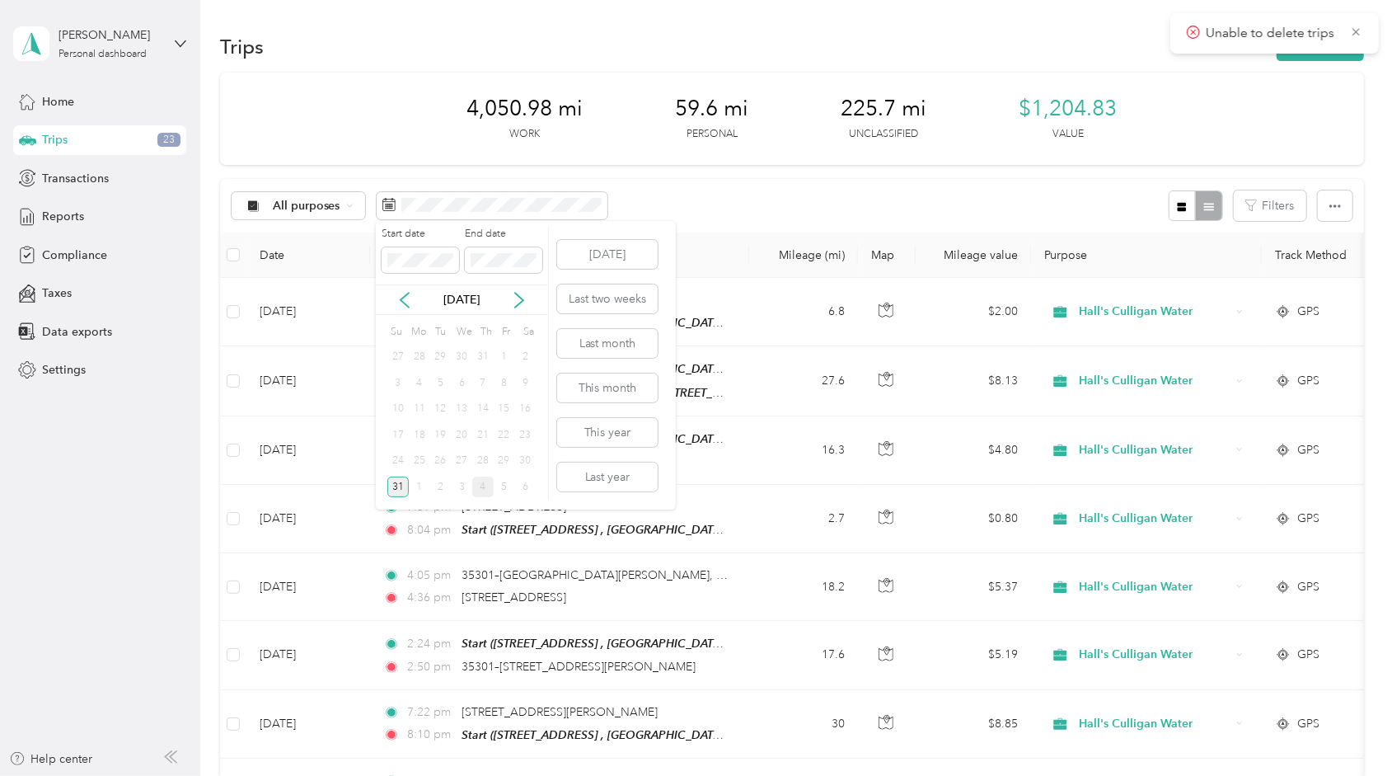
click at [402, 488] on div "31" at bounding box center [397, 486] width 21 height 21
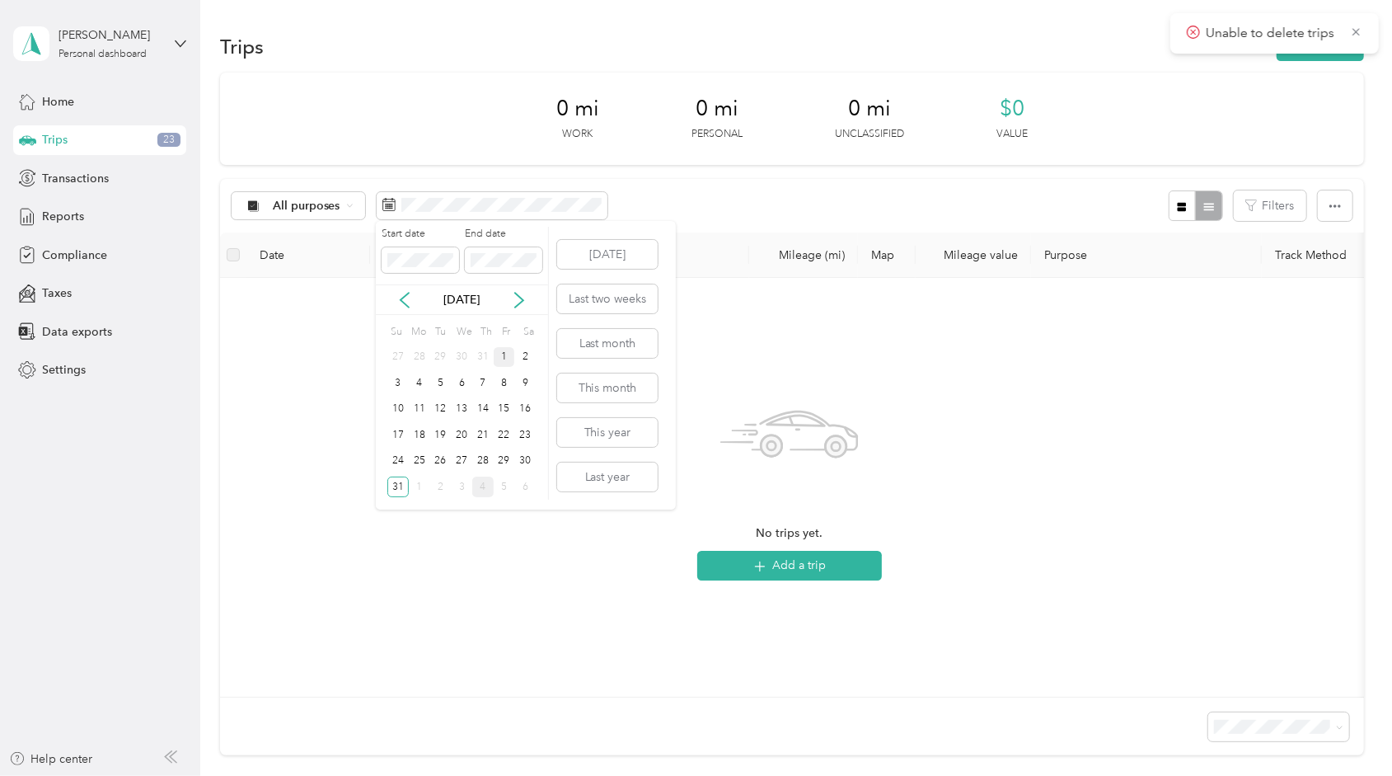
click at [503, 353] on div "1" at bounding box center [504, 357] width 21 height 21
click at [500, 359] on div "1" at bounding box center [504, 357] width 21 height 21
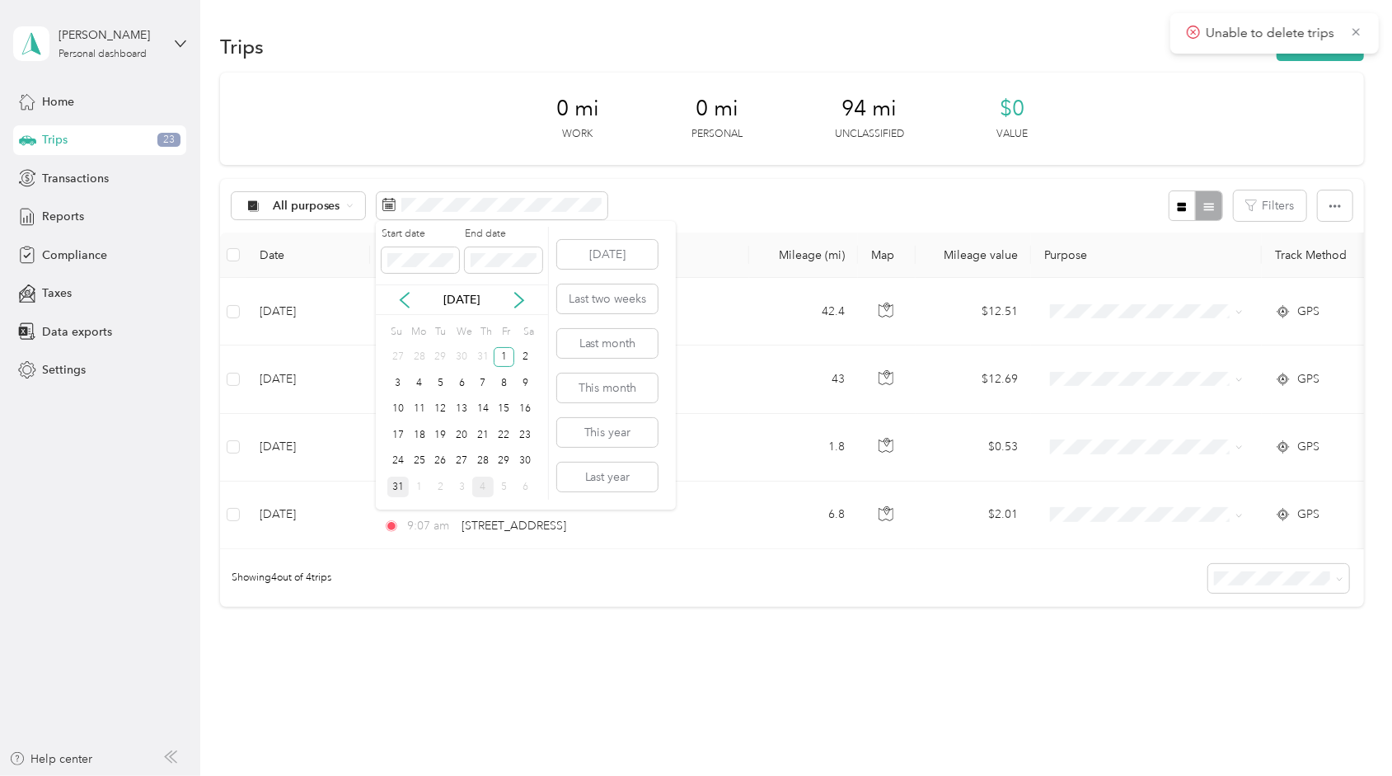
click at [404, 486] on div "31" at bounding box center [397, 486] width 21 height 21
click at [406, 298] on icon at bounding box center [405, 300] width 16 height 16
click at [513, 295] on icon at bounding box center [519, 300] width 16 height 16
click at [501, 351] on div "1" at bounding box center [504, 357] width 21 height 21
click at [401, 481] on div "31" at bounding box center [397, 486] width 21 height 21
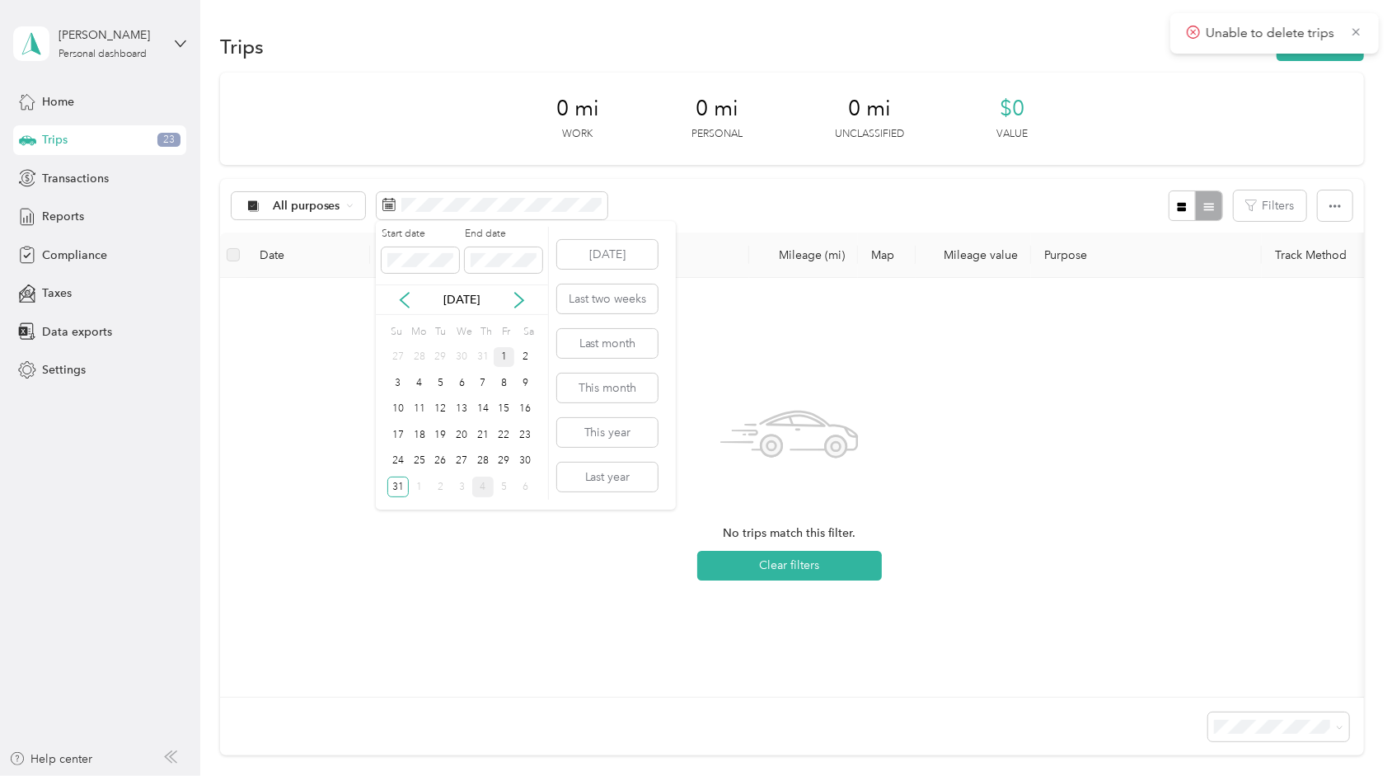
click at [497, 358] on div "1" at bounding box center [504, 357] width 21 height 21
click at [498, 356] on div "1" at bounding box center [504, 357] width 21 height 21
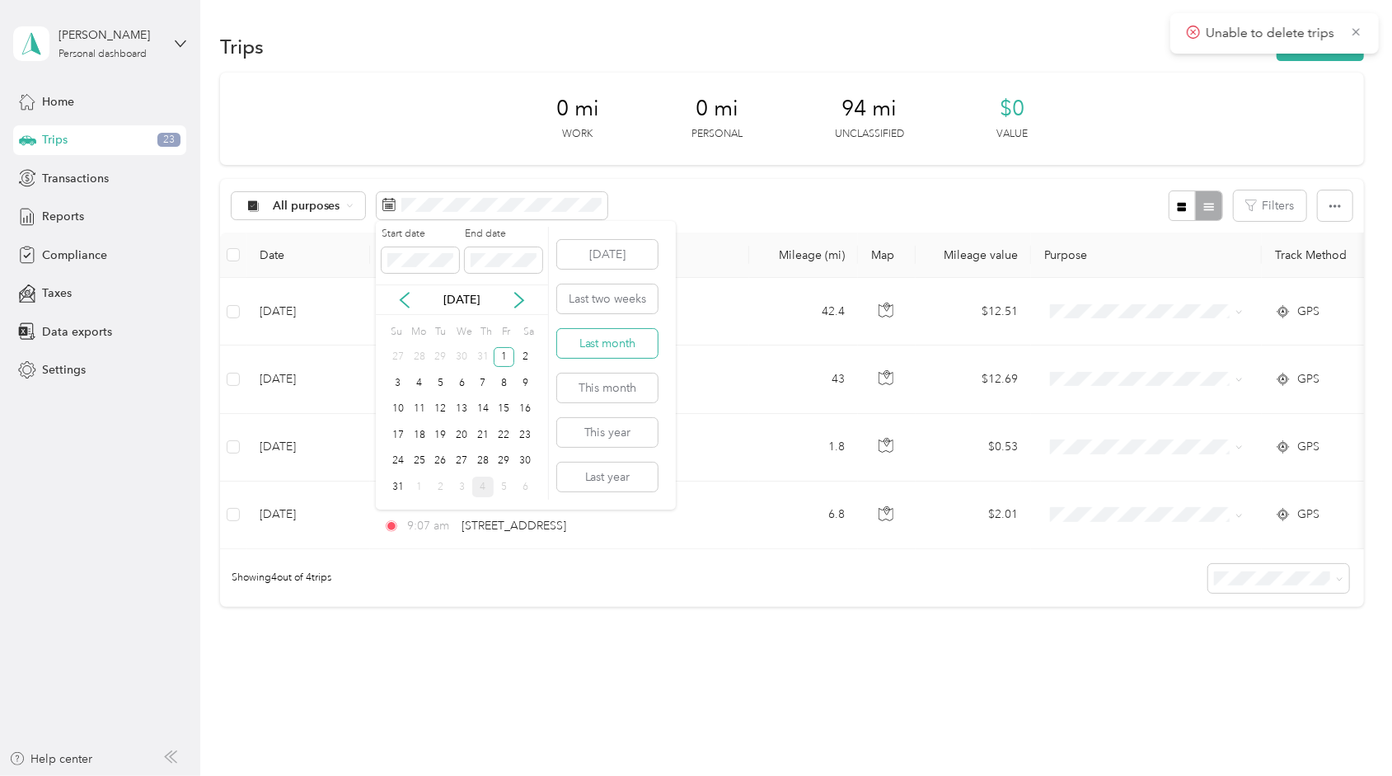
click at [601, 350] on button "Last month" at bounding box center [607, 343] width 101 height 29
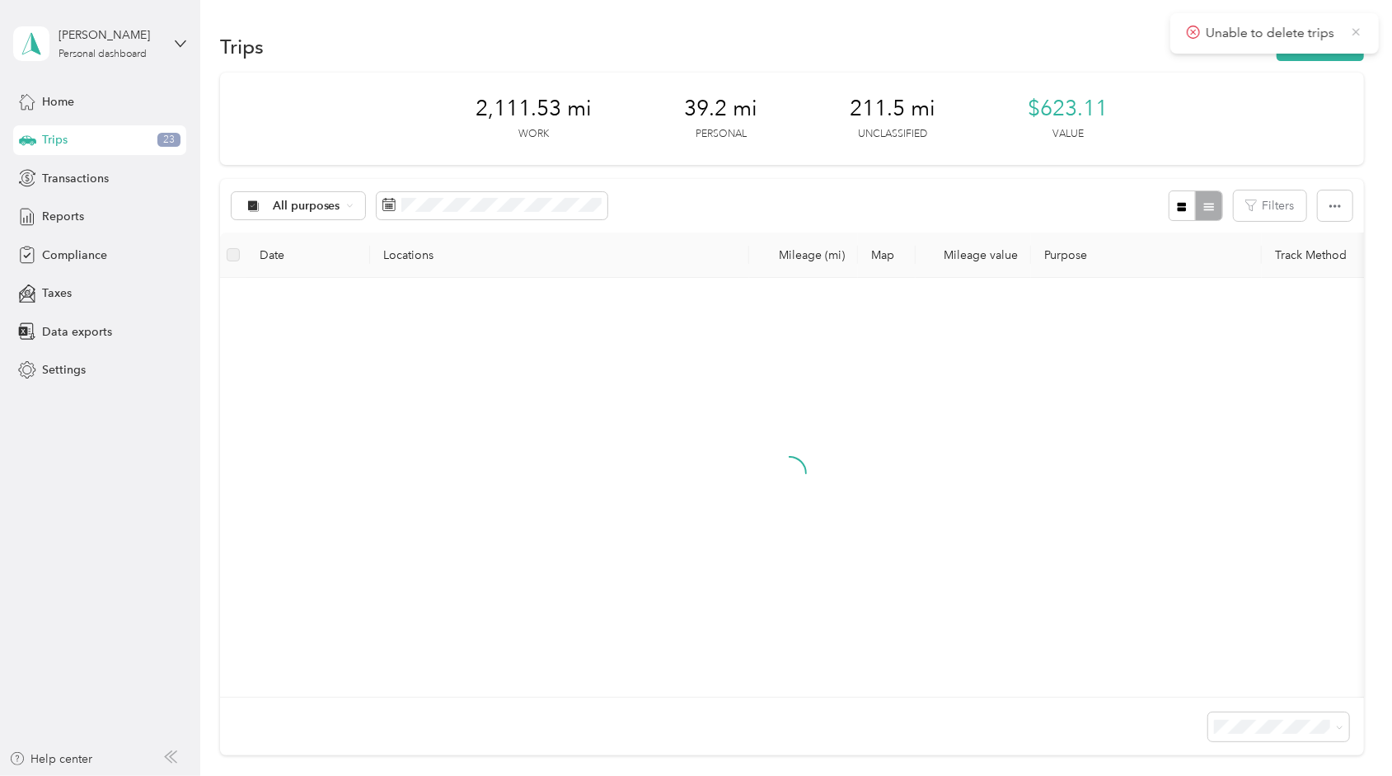
click at [1357, 30] on icon at bounding box center [1356, 32] width 13 height 15
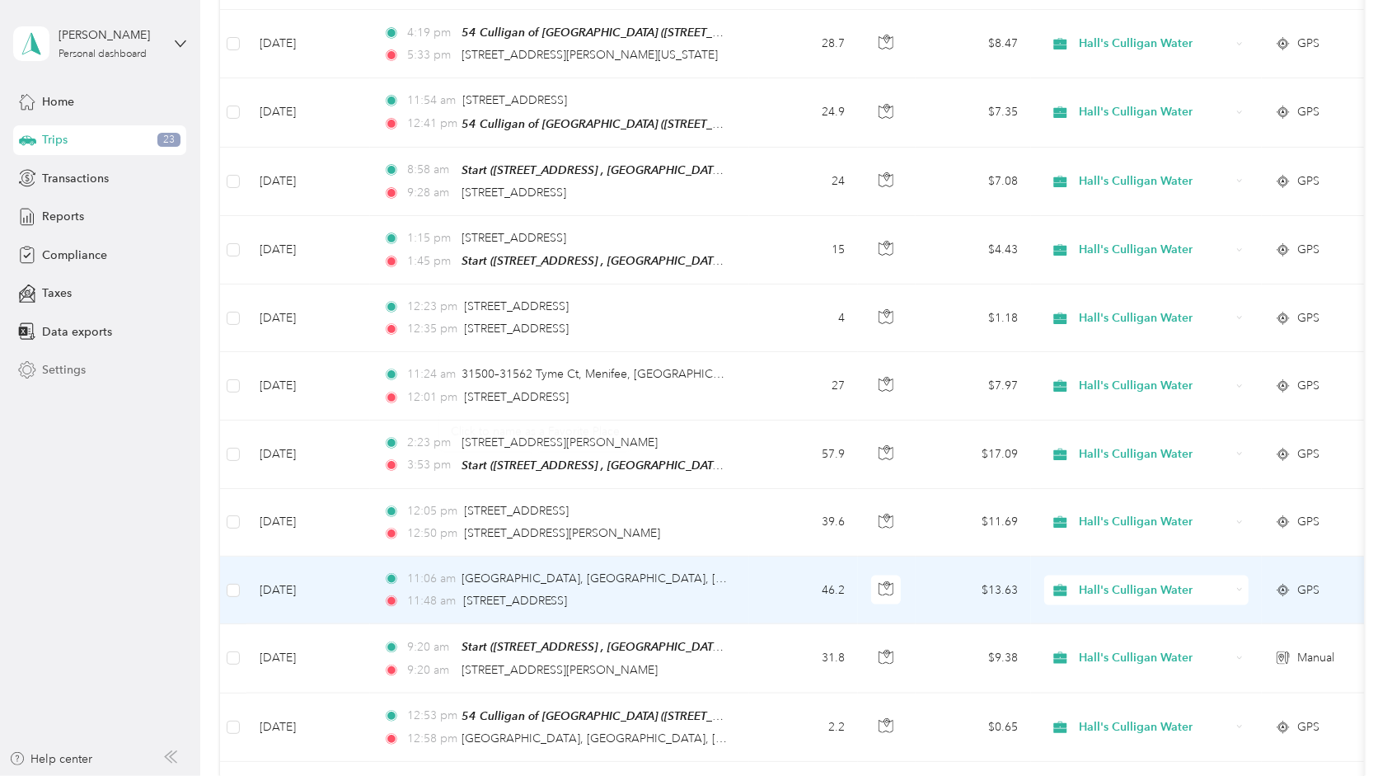
scroll to position [1401, 0]
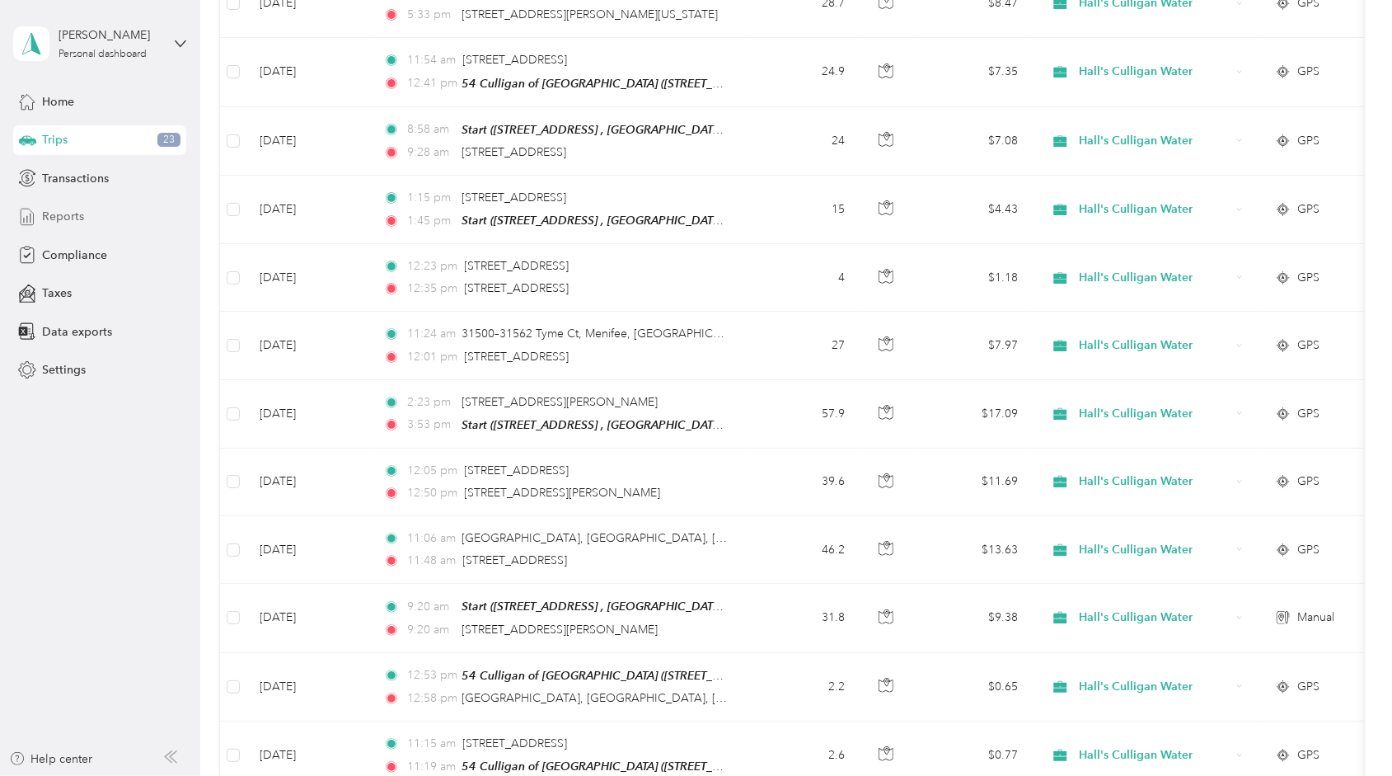
click at [96, 207] on div "Reports" at bounding box center [99, 217] width 173 height 30
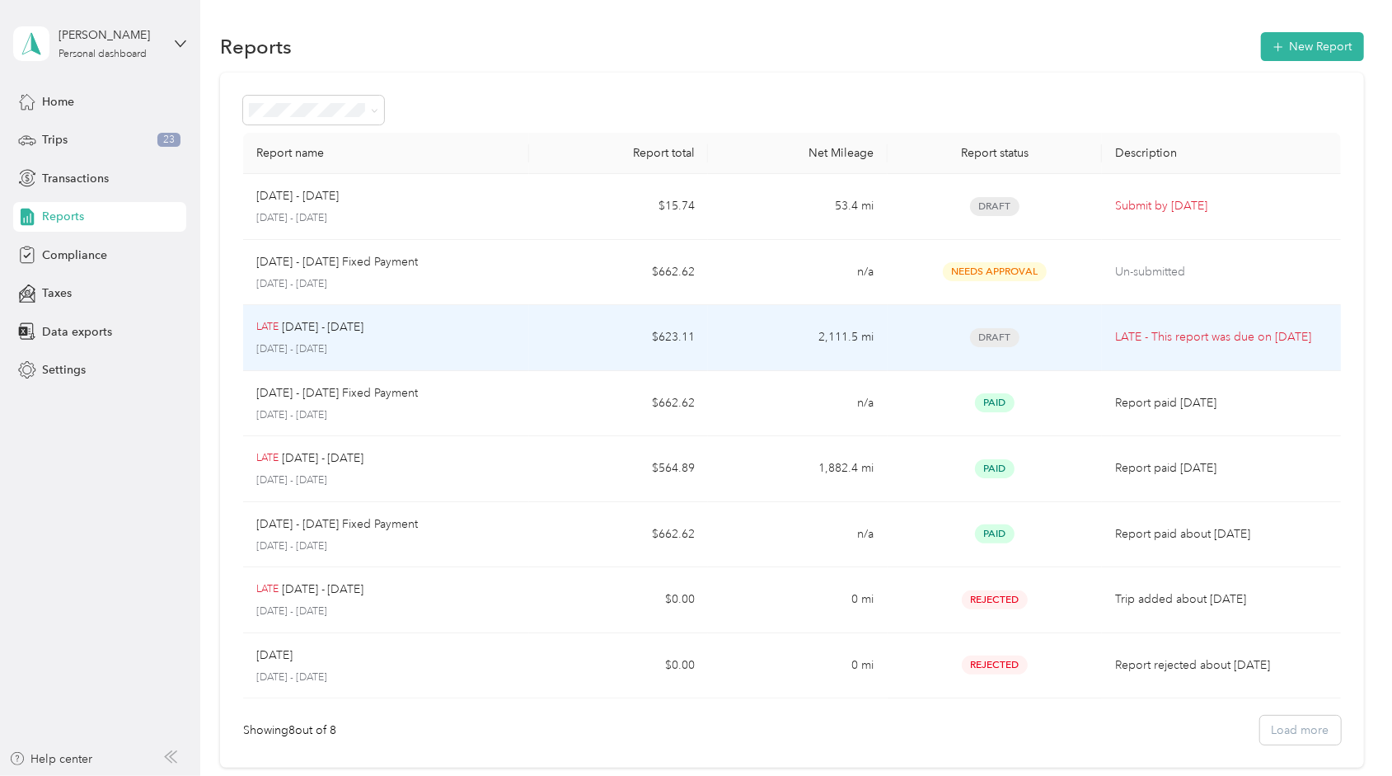
click at [1131, 328] on p "LATE - This report was due on [DATE]" at bounding box center [1221, 337] width 212 height 18
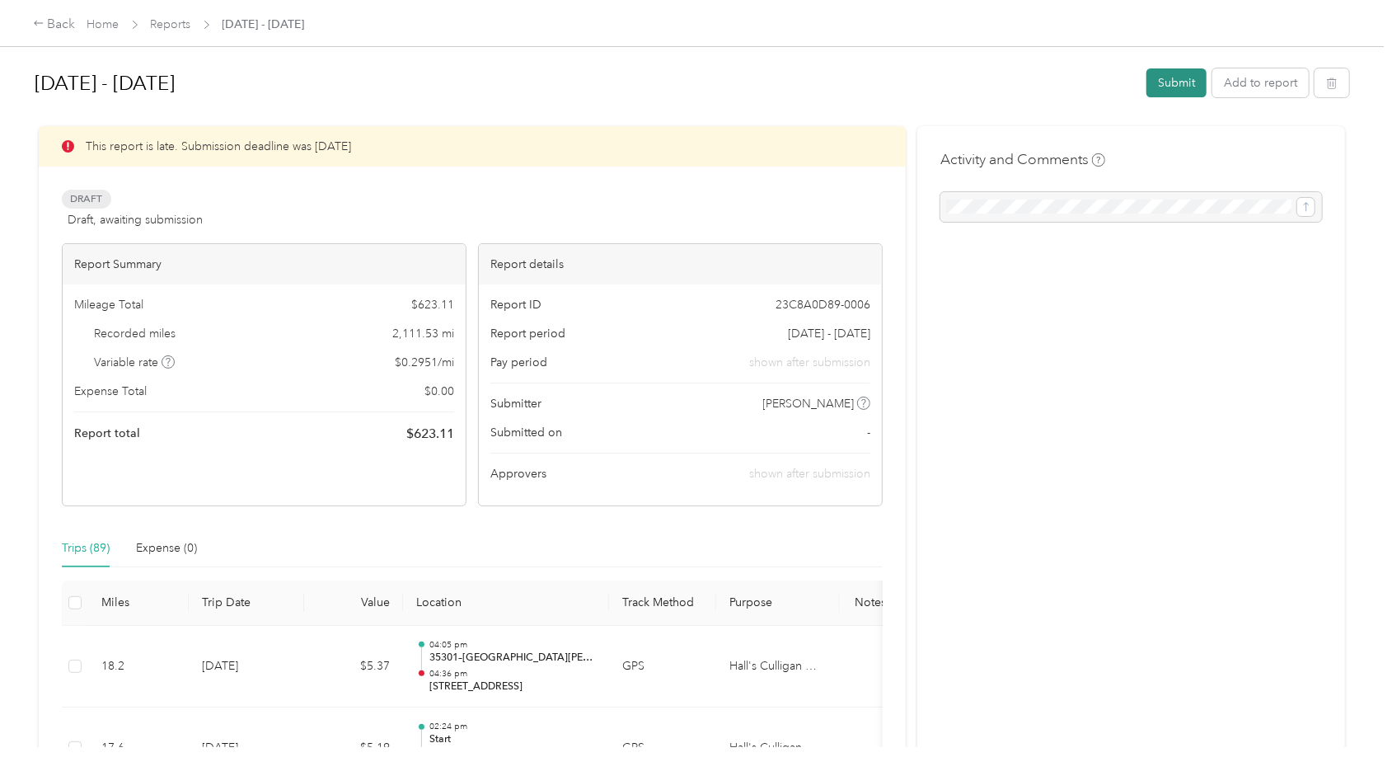
click at [1163, 84] on button "Submit" at bounding box center [1177, 82] width 60 height 29
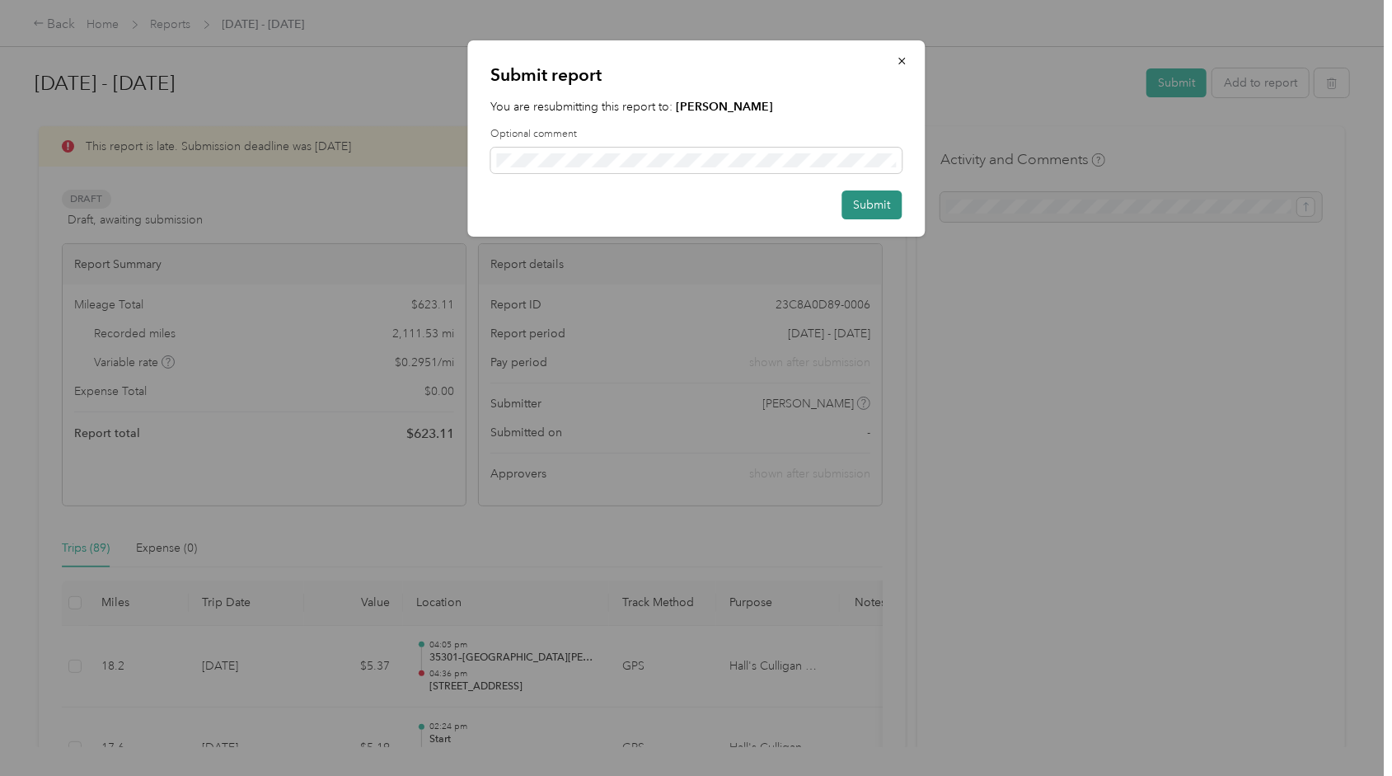
click at [884, 199] on button "Submit" at bounding box center [872, 204] width 60 height 29
